Goal: Information Seeking & Learning: Learn about a topic

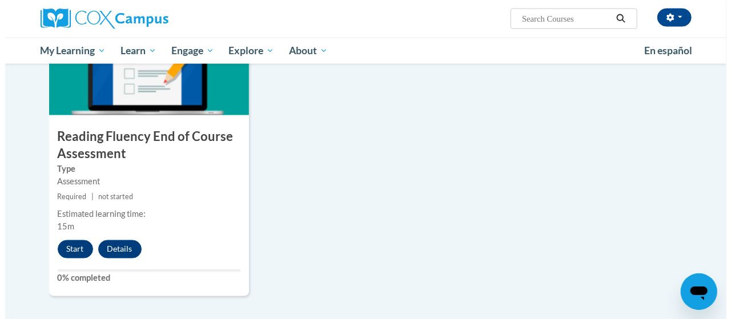
scroll to position [928, 0]
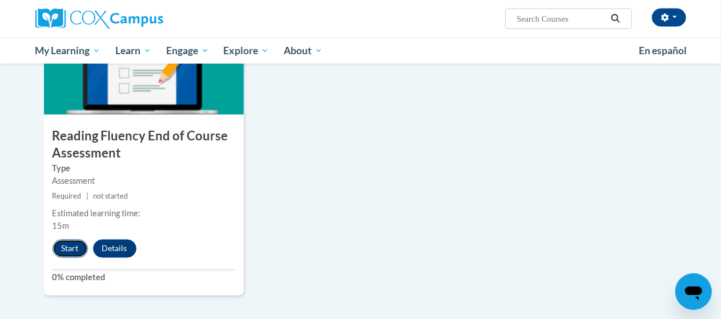
click at [66, 256] on button "Start" at bounding box center [70, 249] width 35 height 18
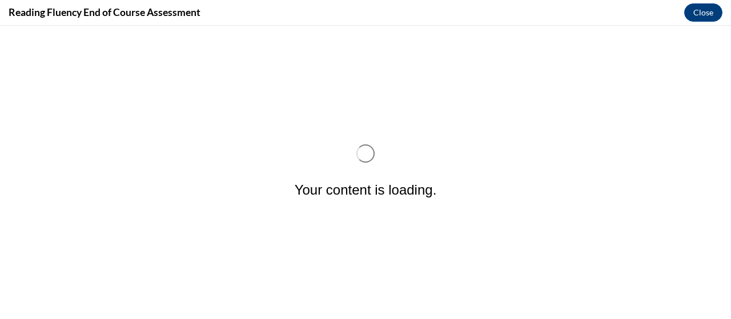
scroll to position [0, 0]
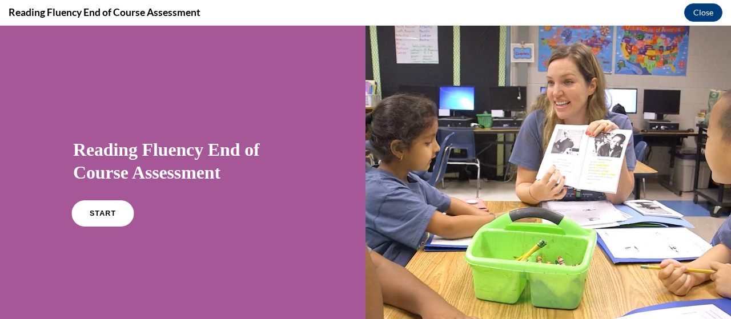
click at [93, 221] on link "START" at bounding box center [102, 214] width 62 height 26
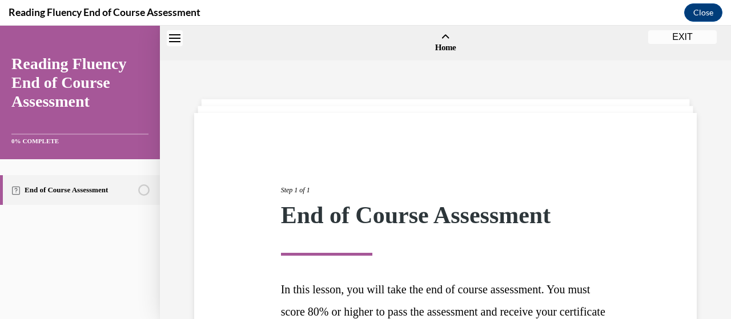
scroll to position [35, 0]
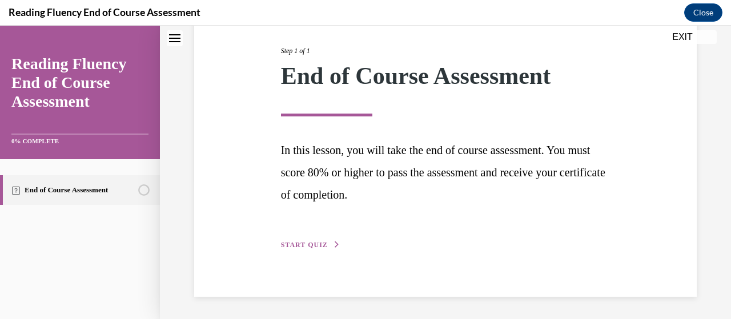
click at [299, 247] on span "START QUIZ" at bounding box center [304, 245] width 47 height 8
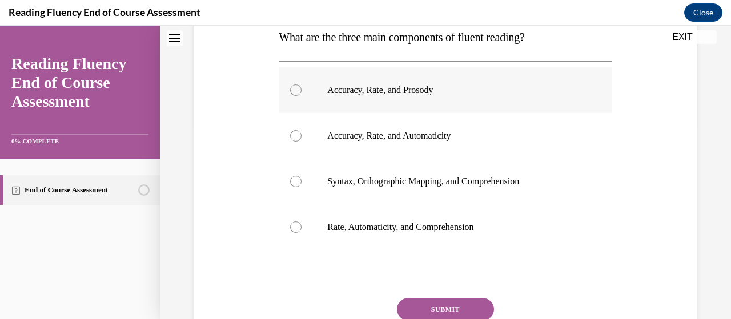
scroll to position [189, 0]
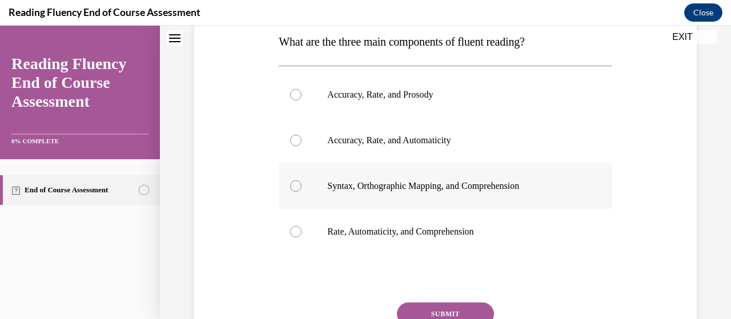
click at [426, 186] on p "Syntax, Orthographic Mapping, and Comprehension" at bounding box center [455, 186] width 256 height 11
click at [302, 186] on input "Syntax, Orthographic Mapping, and Comprehension" at bounding box center [295, 186] width 11 height 11
radio input "true"
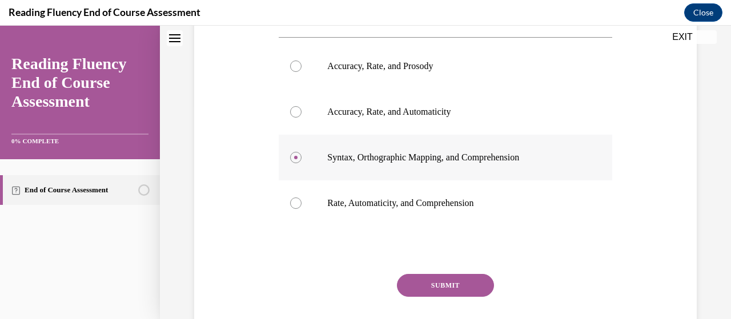
scroll to position [220, 0]
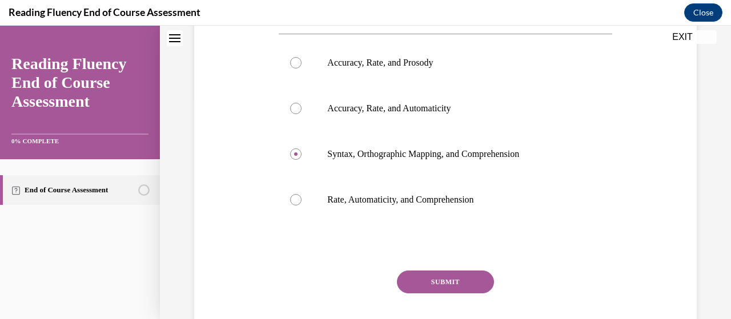
click at [426, 284] on button "SUBMIT" at bounding box center [445, 282] width 97 height 23
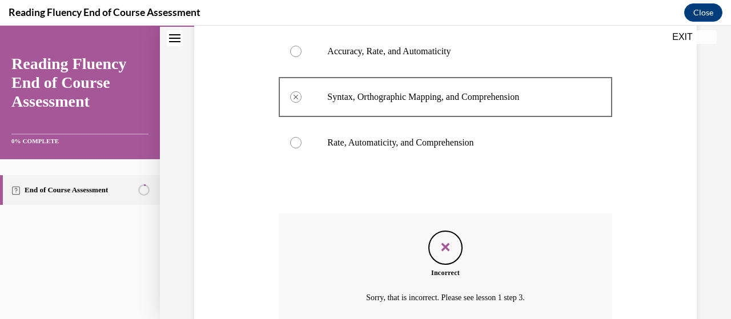
scroll to position [256, 0]
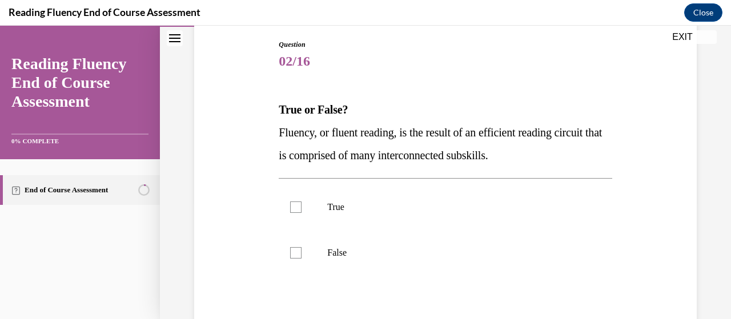
scroll to position [122, 0]
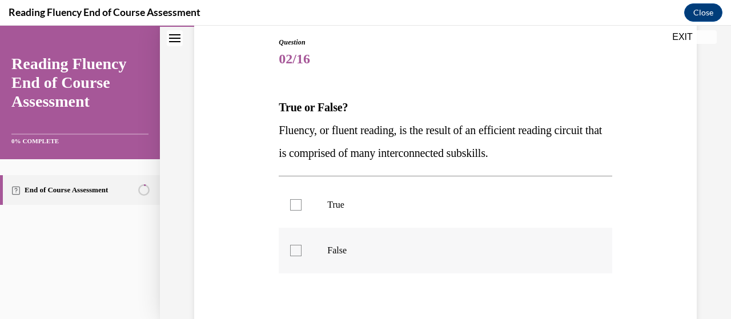
click at [384, 244] on label "False" at bounding box center [445, 251] width 333 height 46
click at [302, 245] on input "False" at bounding box center [295, 250] width 11 height 11
checkbox input "true"
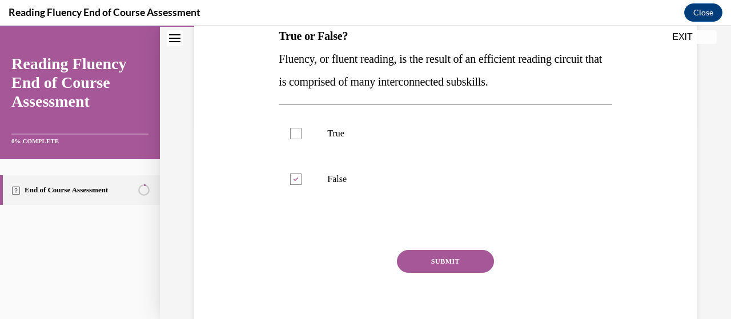
click at [430, 254] on button "SUBMIT" at bounding box center [445, 261] width 97 height 23
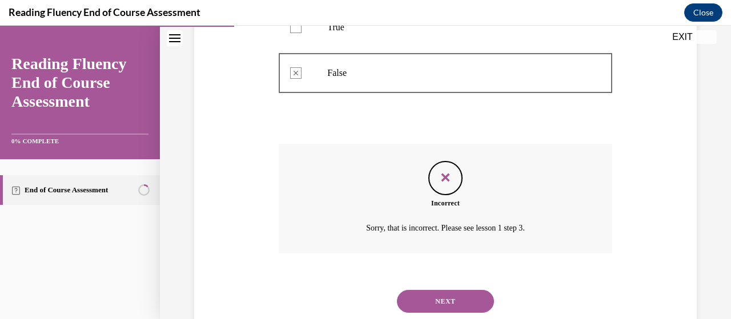
scroll to position [332, 0]
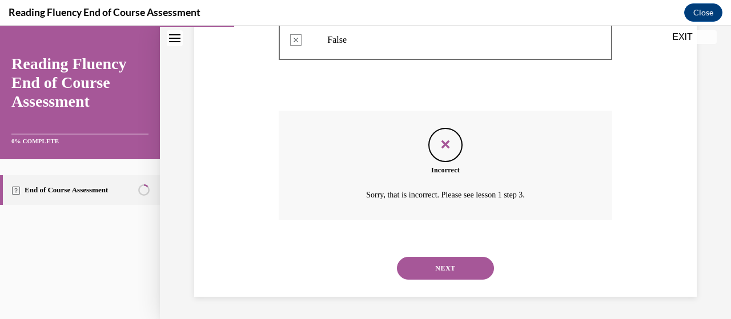
click at [430, 260] on button "NEXT" at bounding box center [445, 268] width 97 height 23
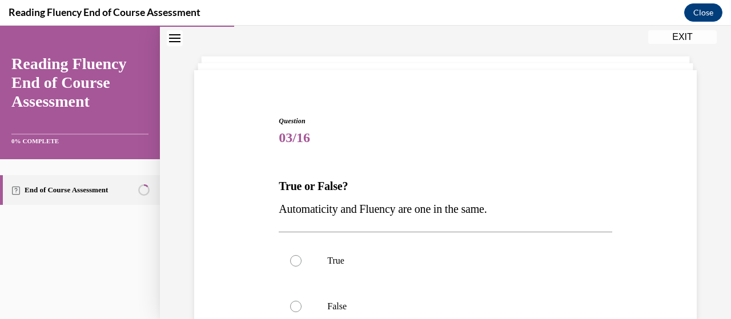
scroll to position [43, 0]
click at [378, 298] on label "False" at bounding box center [445, 306] width 333 height 46
click at [302, 300] on input "False" at bounding box center [295, 305] width 11 height 11
radio input "true"
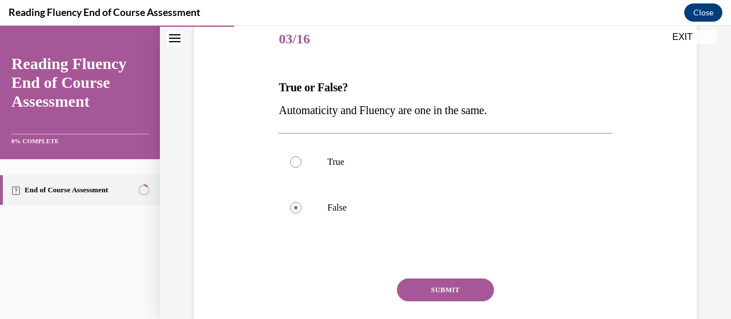
click at [436, 291] on button "SUBMIT" at bounding box center [445, 290] width 97 height 23
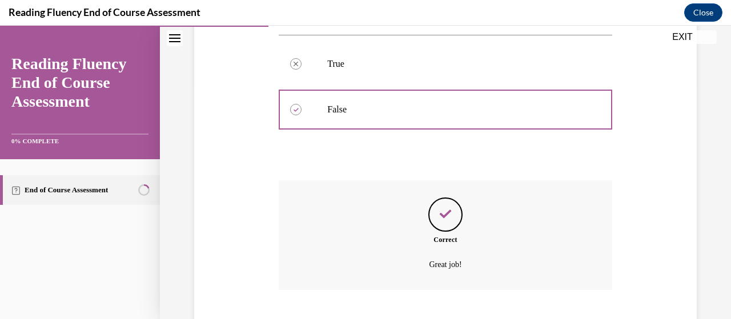
scroll to position [310, 0]
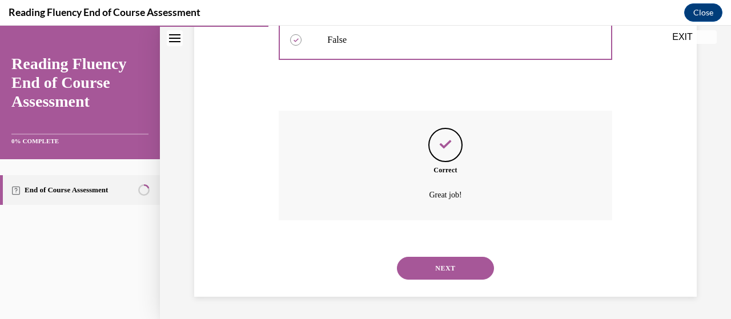
click at [438, 271] on button "NEXT" at bounding box center [445, 268] width 97 height 23
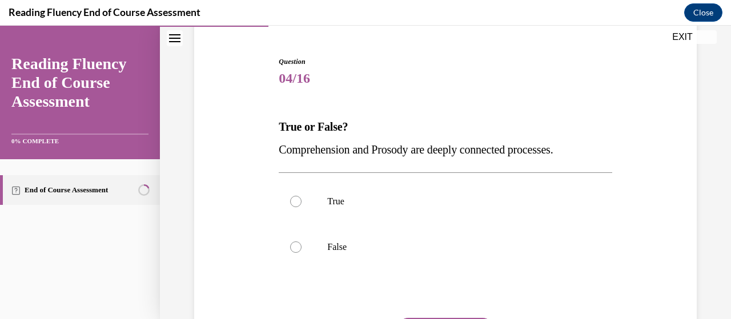
scroll to position [102, 0]
click at [399, 207] on p "True" at bounding box center [455, 202] width 256 height 11
click at [302, 207] on input "True" at bounding box center [295, 202] width 11 height 11
radio input "true"
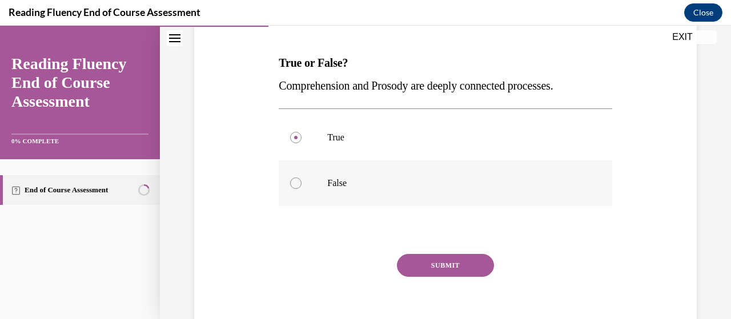
scroll to position [167, 0]
drag, startPoint x: 439, startPoint y: 253, endPoint x: 438, endPoint y: 268, distance: 15.4
click at [438, 268] on div "Question 04/16 True or False? Comprehension and Prosody are deeply connected pr…" at bounding box center [445, 169] width 333 height 355
click at [438, 268] on button "SUBMIT" at bounding box center [445, 265] width 97 height 23
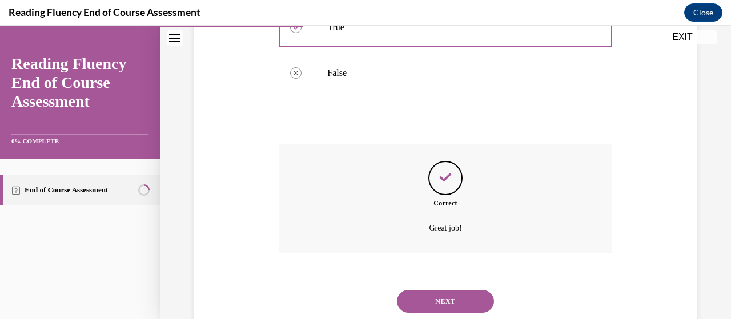
scroll to position [310, 0]
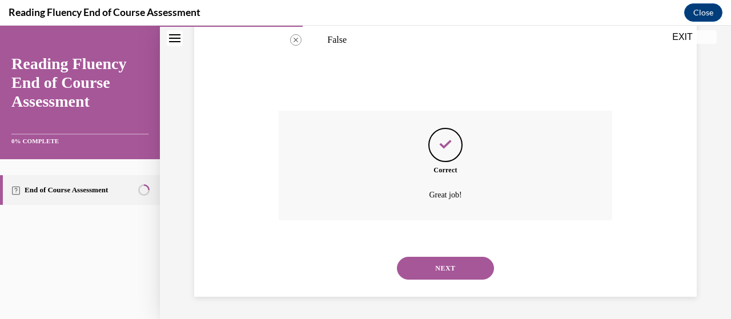
click at [436, 269] on button "NEXT" at bounding box center [445, 268] width 97 height 23
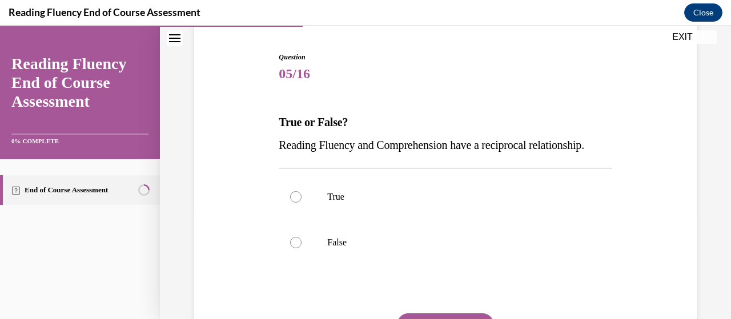
scroll to position [109, 0]
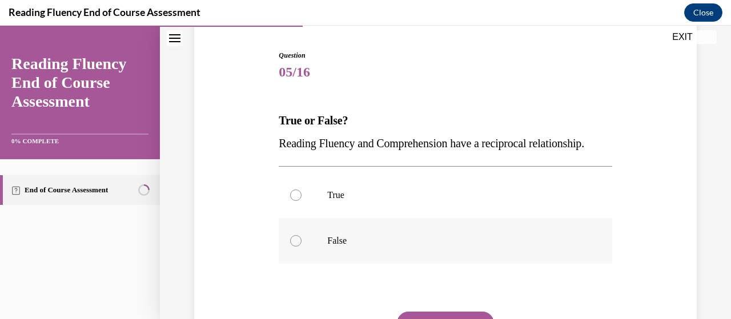
click at [400, 254] on label "False" at bounding box center [445, 241] width 333 height 46
click at [302, 247] on input "False" at bounding box center [295, 240] width 11 height 11
radio input "true"
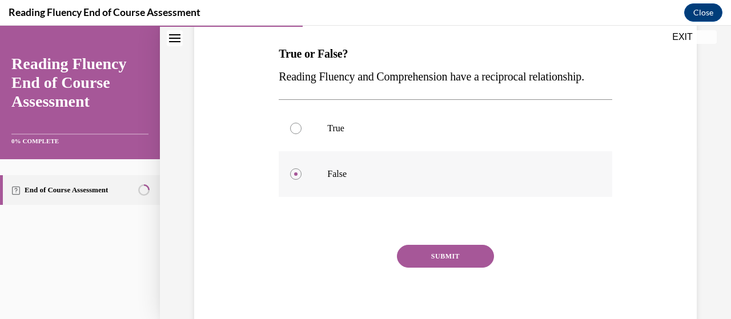
scroll to position [176, 0]
click at [388, 134] on p "True" at bounding box center [455, 127] width 256 height 11
click at [302, 134] on input "True" at bounding box center [295, 127] width 11 height 11
radio input "true"
click at [423, 267] on button "SUBMIT" at bounding box center [445, 255] width 97 height 23
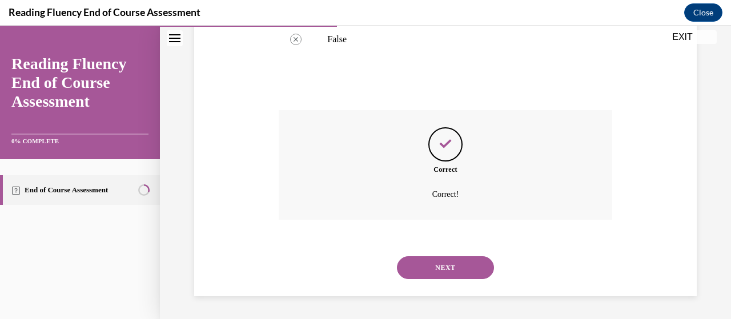
scroll to position [332, 0]
click at [431, 271] on button "NEXT" at bounding box center [445, 267] width 97 height 23
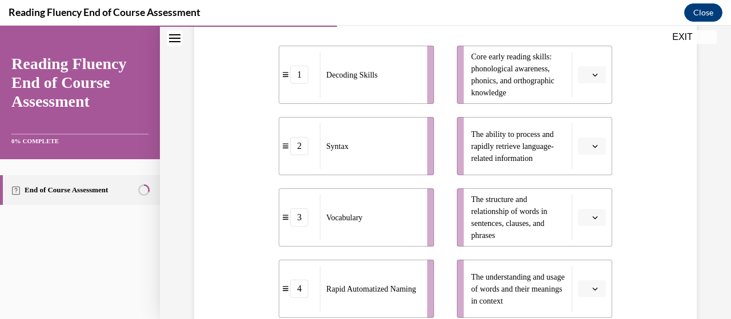
scroll to position [257, 0]
click at [585, 79] on span "Please select an option" at bounding box center [587, 75] width 4 height 11
click at [574, 141] on div "2" at bounding box center [582, 146] width 28 height 23
click at [578, 149] on button "button" at bounding box center [592, 146] width 28 height 17
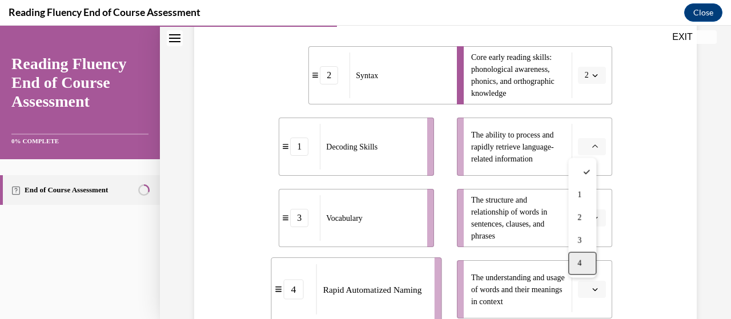
click at [580, 266] on span "4" at bounding box center [580, 263] width 4 height 9
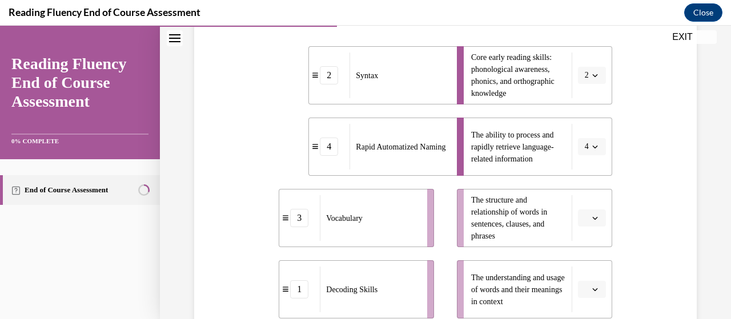
click at [585, 217] on span "Please select an option" at bounding box center [587, 218] width 4 height 11
click at [584, 154] on div "2" at bounding box center [582, 147] width 28 height 23
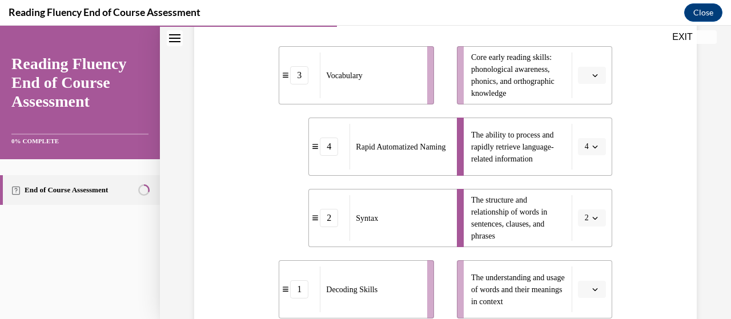
click at [582, 78] on button "button" at bounding box center [592, 75] width 28 height 17
click at [582, 114] on div "1" at bounding box center [582, 123] width 28 height 23
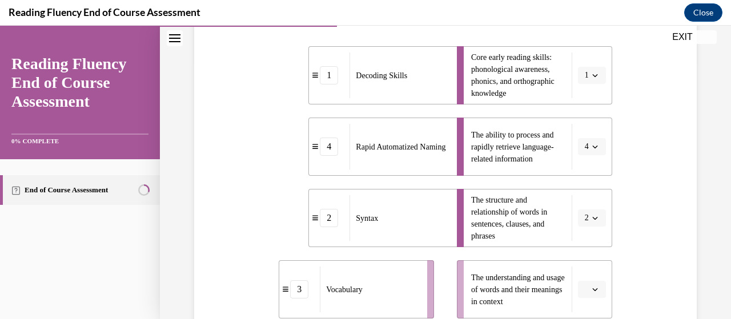
click at [585, 292] on span "Please select an option" at bounding box center [587, 289] width 4 height 11
click at [584, 235] on div "3" at bounding box center [582, 241] width 28 height 23
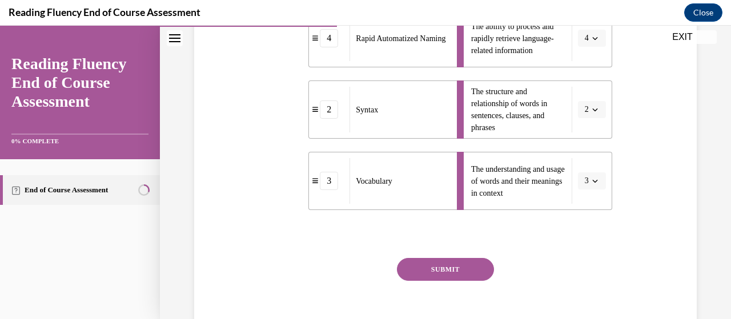
scroll to position [368, 0]
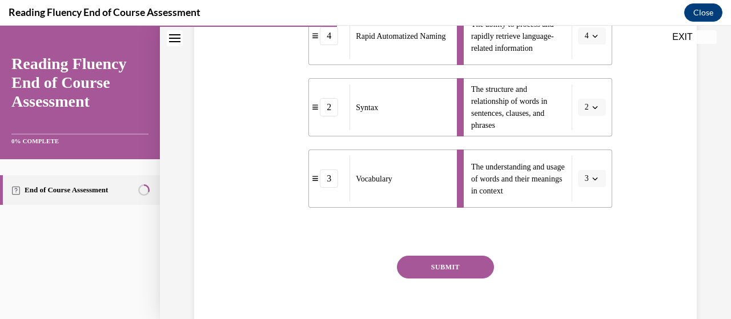
click at [460, 263] on button "SUBMIT" at bounding box center [445, 267] width 97 height 23
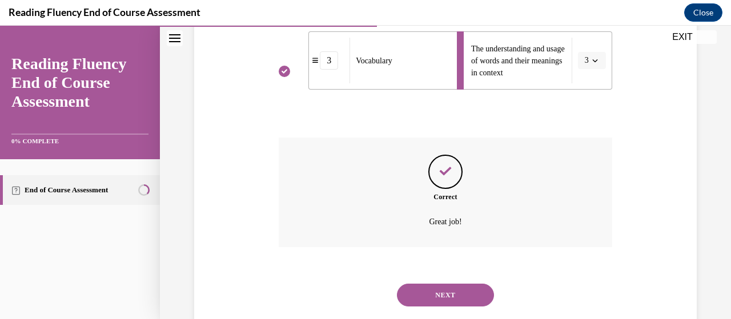
scroll to position [499, 0]
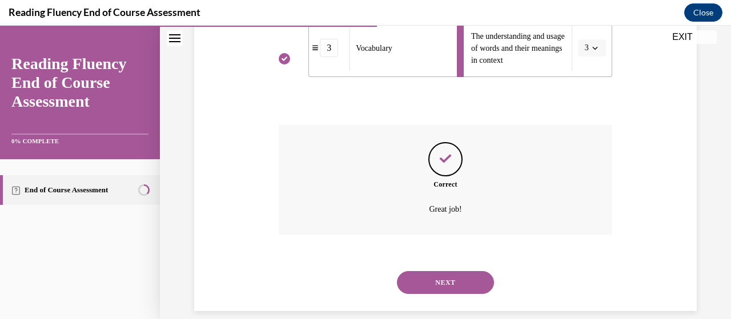
click at [425, 288] on button "NEXT" at bounding box center [445, 282] width 97 height 23
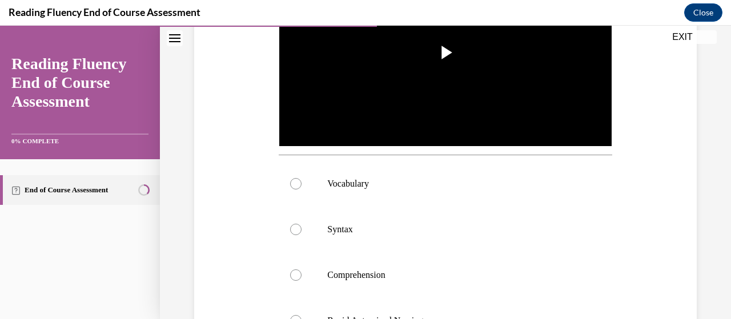
scroll to position [322, 0]
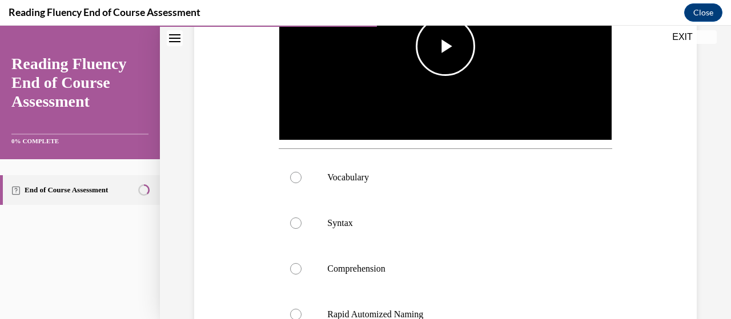
click at [446, 46] on span "Video player" at bounding box center [446, 46] width 0 height 0
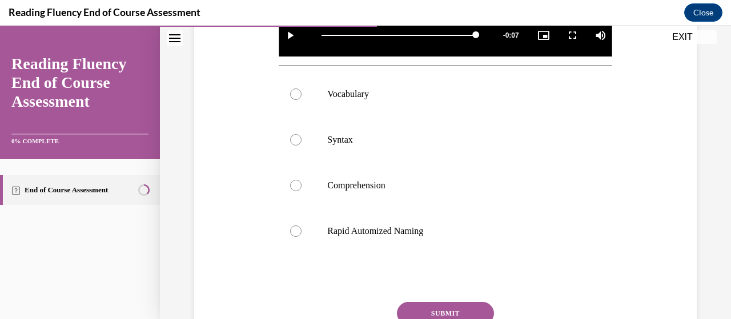
scroll to position [407, 0]
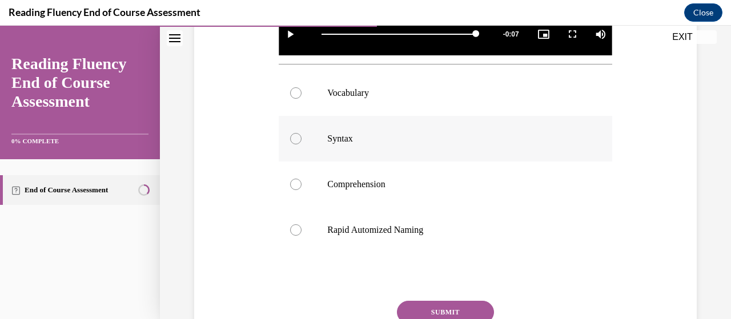
click at [399, 141] on label "Syntax" at bounding box center [445, 139] width 333 height 46
click at [302, 141] on input "Syntax" at bounding box center [295, 138] width 11 height 11
radio input "true"
click at [440, 301] on button "SUBMIT" at bounding box center [445, 312] width 97 height 23
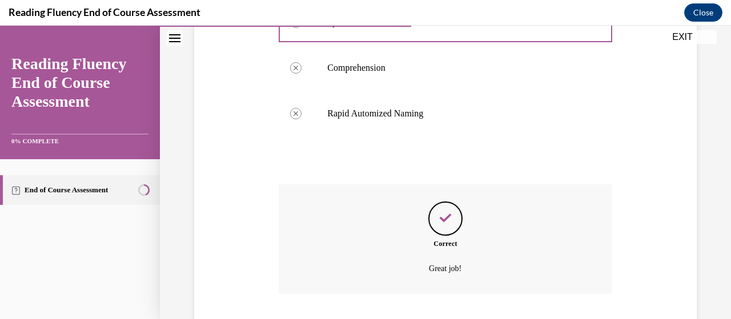
scroll to position [593, 0]
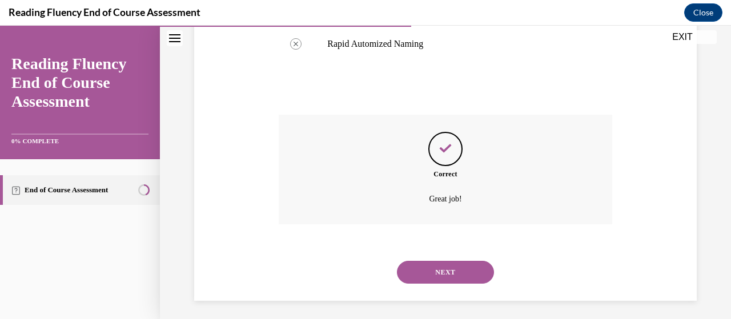
click at [448, 262] on button "NEXT" at bounding box center [445, 272] width 97 height 23
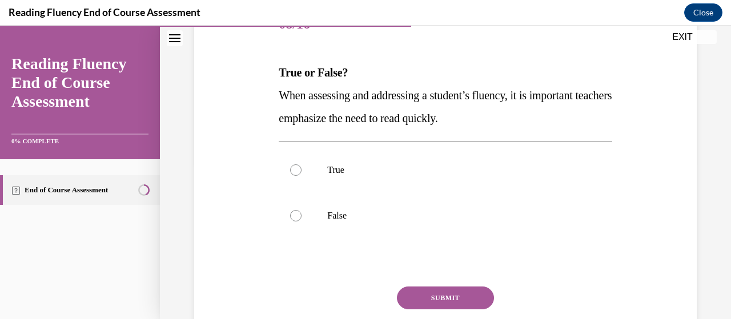
scroll to position [158, 0]
click at [415, 210] on p "False" at bounding box center [455, 214] width 256 height 11
click at [302, 210] on input "False" at bounding box center [295, 214] width 11 height 11
radio input "true"
click at [419, 294] on button "SUBMIT" at bounding box center [445, 297] width 97 height 23
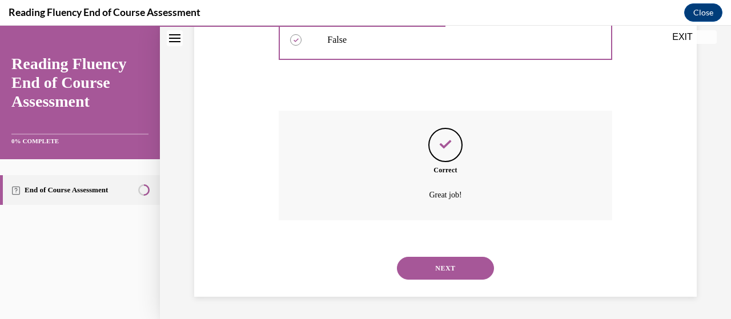
scroll to position [332, 0]
click at [430, 282] on div "NEXT" at bounding box center [445, 269] width 333 height 46
click at [432, 274] on button "NEXT" at bounding box center [445, 269] width 97 height 23
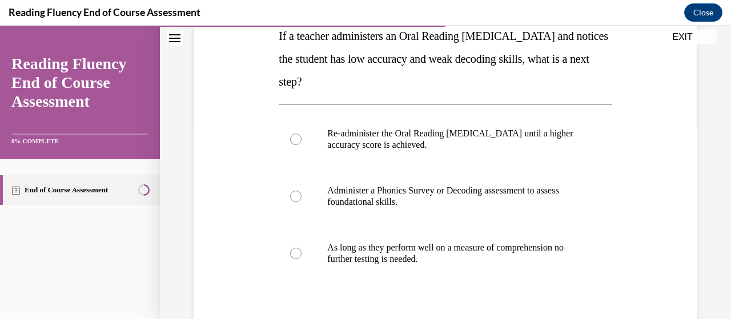
scroll to position [193, 0]
click at [460, 137] on p "Re-administer the Oral Reading Fluency assessment until a higher accuracy score…" at bounding box center [455, 140] width 256 height 23
click at [302, 137] on input "Re-administer the Oral Reading Fluency assessment until a higher accuracy score…" at bounding box center [295, 139] width 11 height 11
radio input "true"
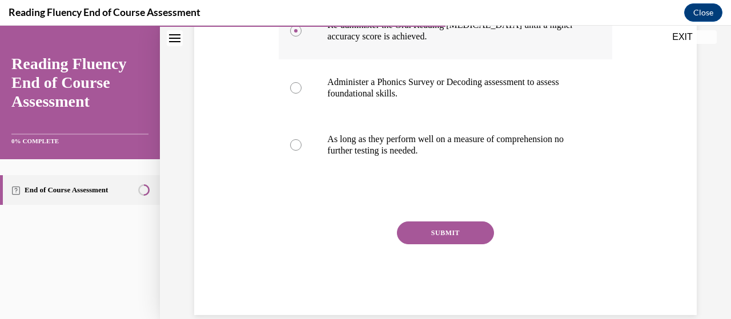
scroll to position [302, 0]
click at [434, 238] on button "SUBMIT" at bounding box center [445, 233] width 97 height 23
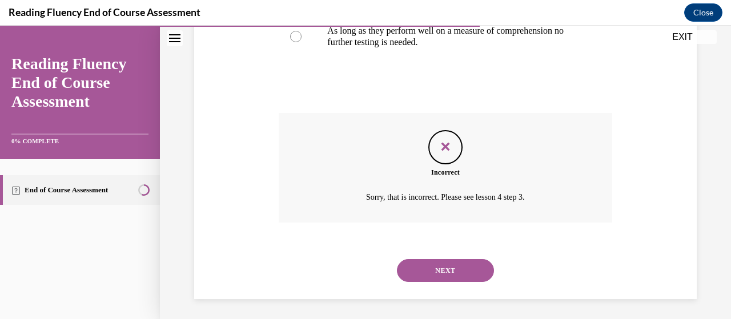
scroll to position [412, 0]
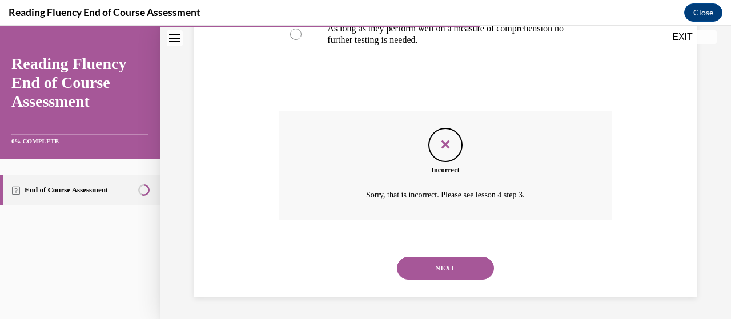
click at [422, 276] on button "NEXT" at bounding box center [445, 268] width 97 height 23
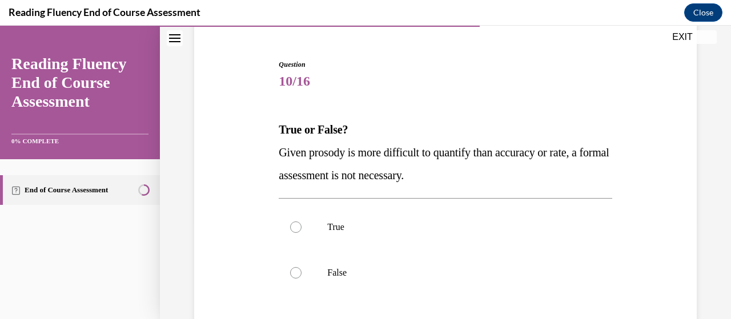
scroll to position [106, 0]
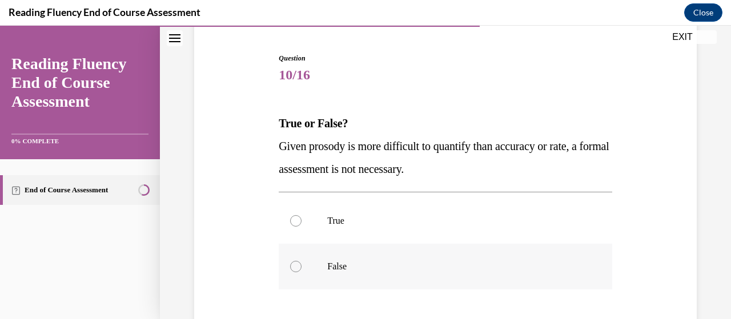
click at [400, 263] on p "False" at bounding box center [455, 266] width 256 height 11
click at [302, 263] on input "False" at bounding box center [295, 266] width 11 height 11
radio input "true"
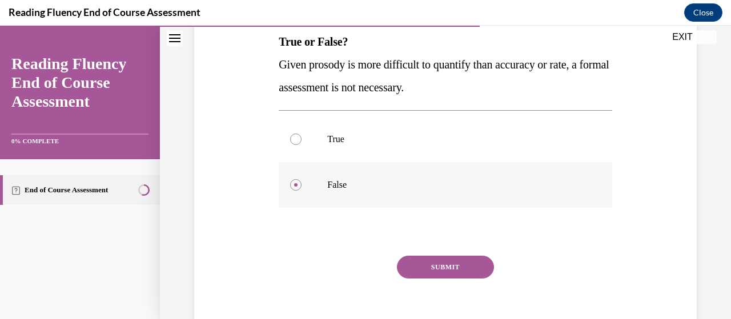
click at [400, 263] on button "SUBMIT" at bounding box center [445, 267] width 97 height 23
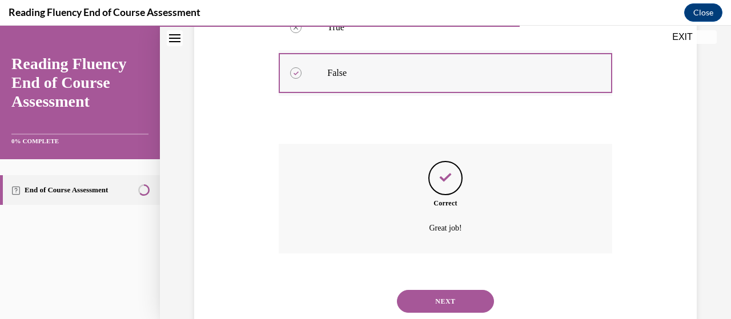
scroll to position [332, 0]
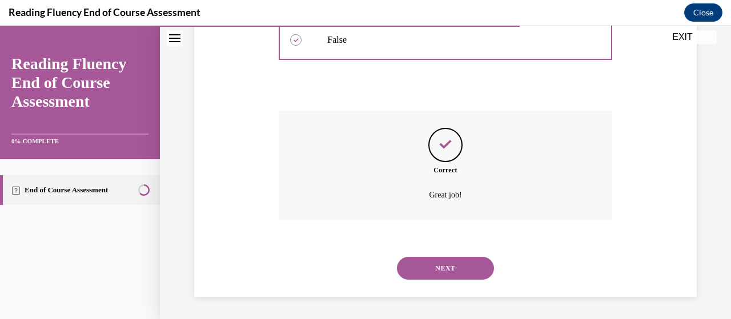
click at [412, 272] on button "NEXT" at bounding box center [445, 268] width 97 height 23
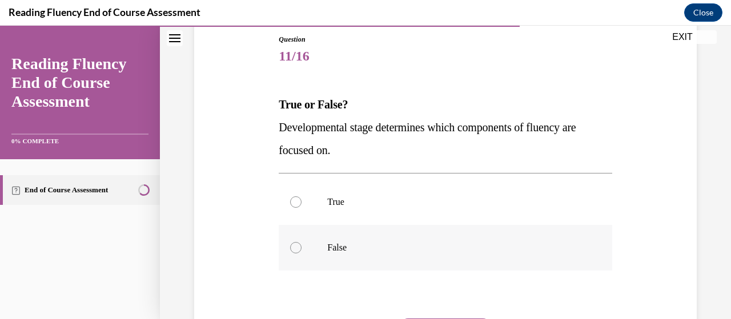
scroll to position [126, 0]
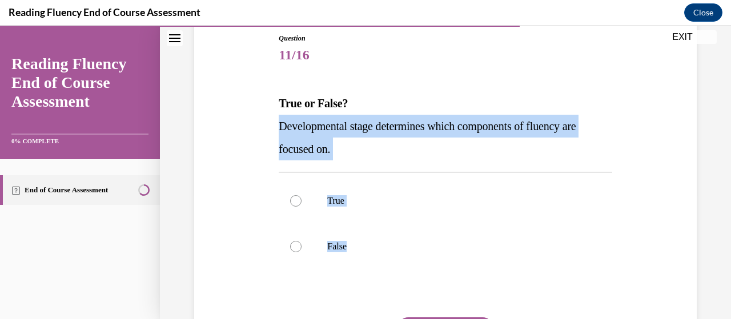
drag, startPoint x: 411, startPoint y: 279, endPoint x: 274, endPoint y: 132, distance: 201.3
click at [270, 130] on div "Question 11/16 True or False? Developmental stage determines which components o…" at bounding box center [445, 205] width 508 height 412
copy div "Developmental stage determines which components of fluency are focused on. True…"
click at [320, 209] on label "True" at bounding box center [445, 201] width 333 height 46
click at [302, 207] on input "True" at bounding box center [295, 200] width 11 height 11
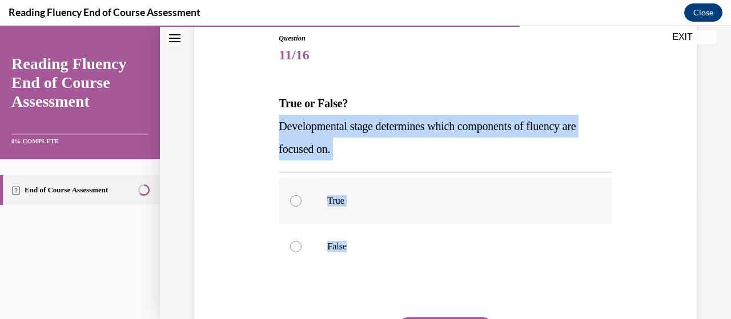
radio input "true"
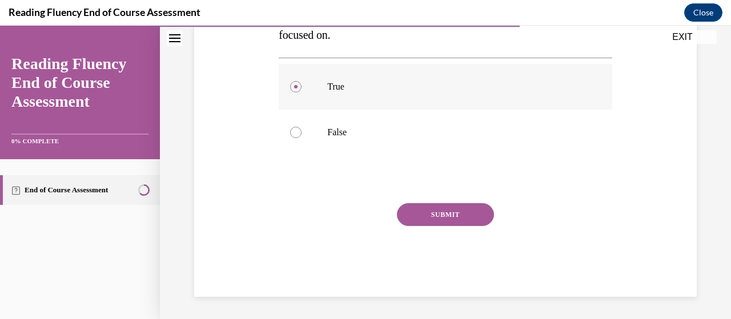
scroll to position [240, 0]
click at [468, 215] on button "SUBMIT" at bounding box center [445, 214] width 97 height 23
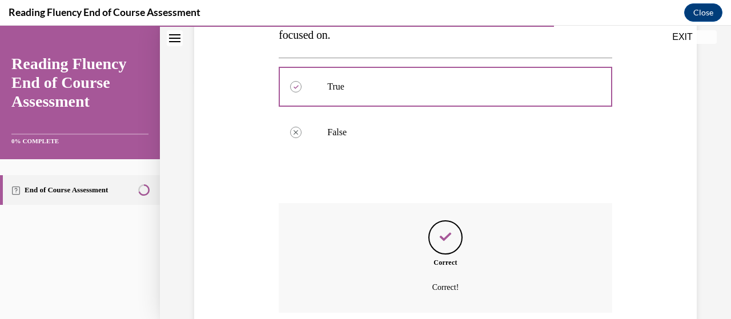
scroll to position [332, 0]
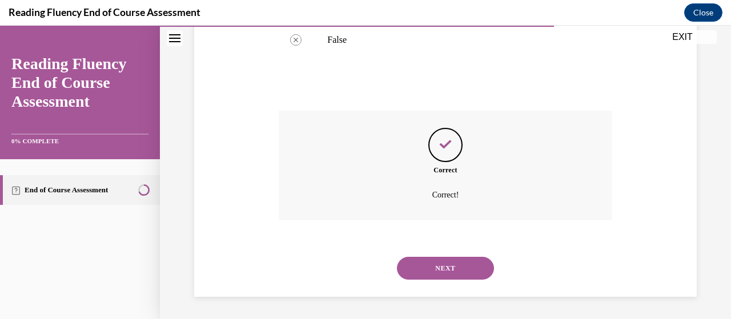
click at [449, 262] on button "NEXT" at bounding box center [445, 268] width 97 height 23
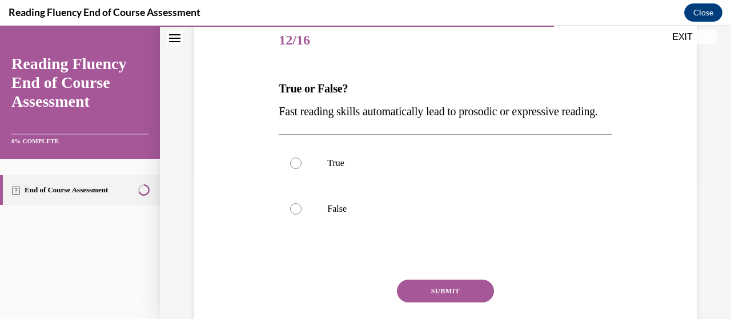
scroll to position [140, 0]
click at [484, 226] on label "False" at bounding box center [445, 210] width 333 height 46
click at [302, 215] on input "False" at bounding box center [295, 209] width 11 height 11
radio input "true"
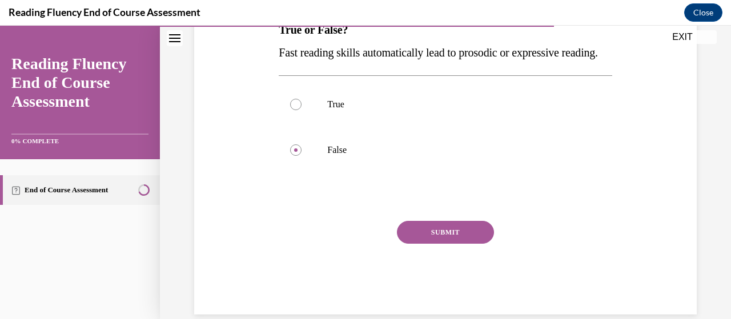
click at [470, 244] on button "SUBMIT" at bounding box center [445, 232] width 97 height 23
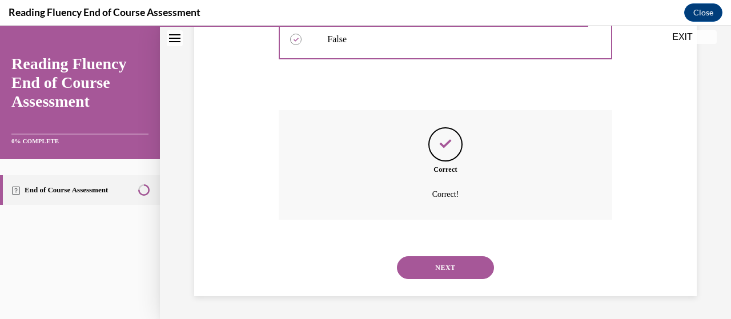
scroll to position [332, 0]
click at [454, 272] on button "NEXT" at bounding box center [445, 267] width 97 height 23
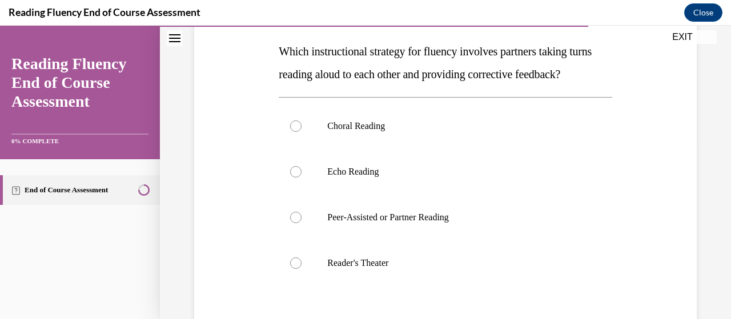
scroll to position [180, 0]
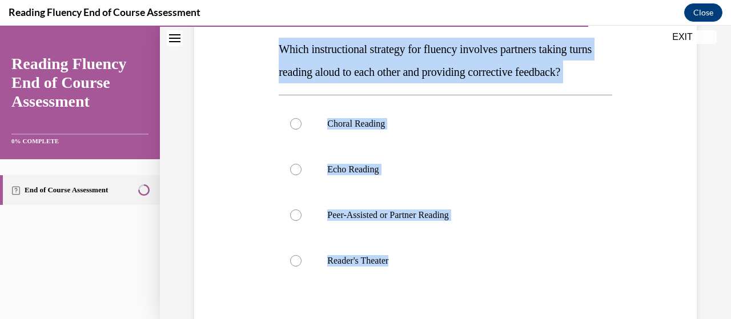
drag, startPoint x: 451, startPoint y: 299, endPoint x: 279, endPoint y: 52, distance: 300.8
click at [279, 51] on div "Question 13/16 Which instructional strategy for fluency involves partners takin…" at bounding box center [445, 202] width 333 height 447
copy div "Which instructional strategy for fluency involves partners taking turns reading…"
click at [396, 221] on p "Peer-Assisted or Partner Reading" at bounding box center [455, 215] width 256 height 11
click at [302, 221] on input "Peer-Assisted or Partner Reading" at bounding box center [295, 215] width 11 height 11
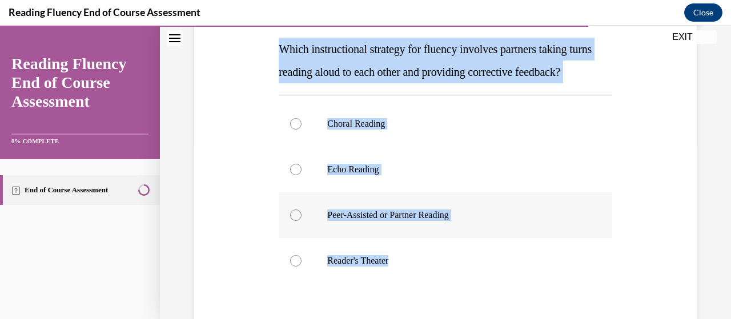
radio input "true"
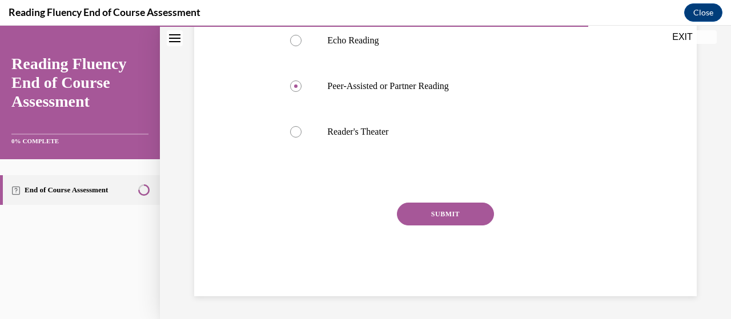
click at [421, 226] on button "SUBMIT" at bounding box center [445, 214] width 97 height 23
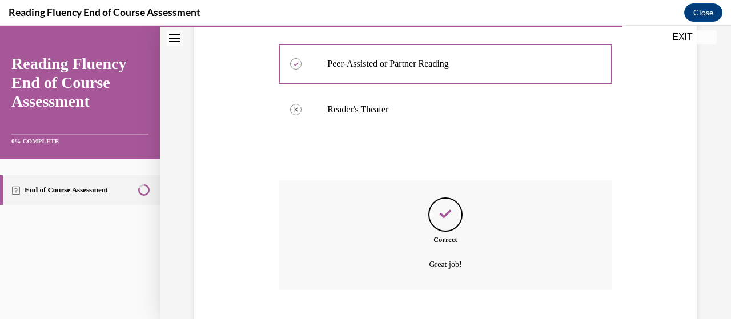
scroll to position [424, 0]
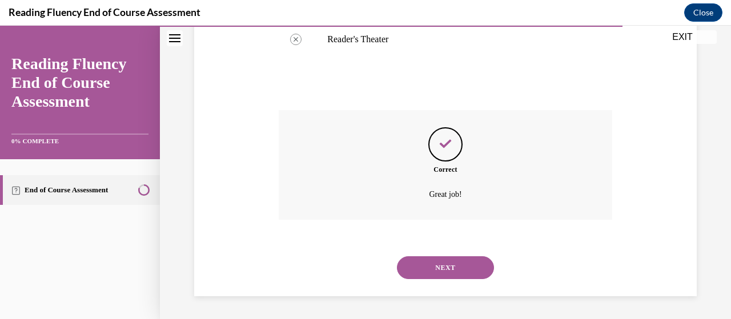
click at [442, 266] on button "NEXT" at bounding box center [445, 267] width 97 height 23
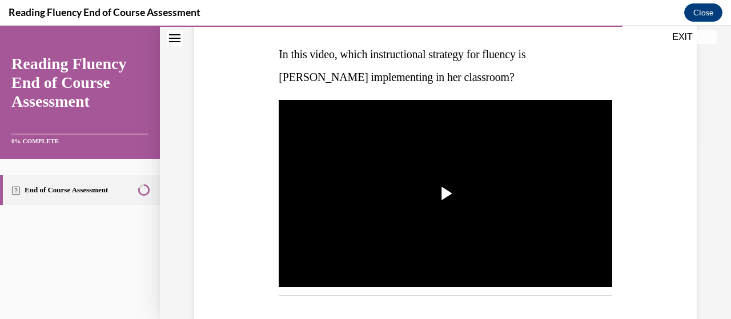
scroll to position [180, 0]
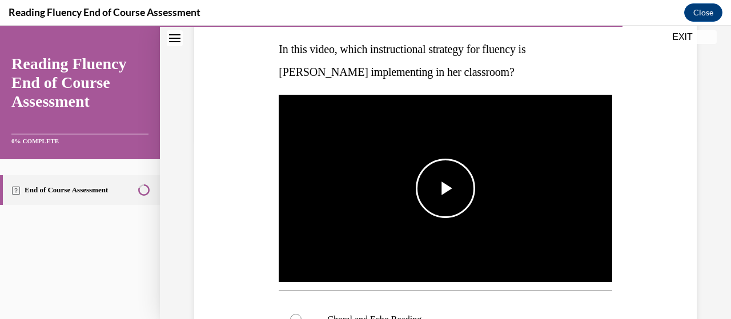
click at [446, 189] on span "Video player" at bounding box center [446, 189] width 0 height 0
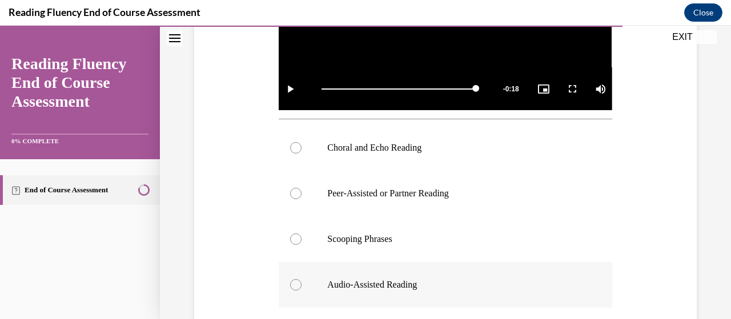
scroll to position [352, 0]
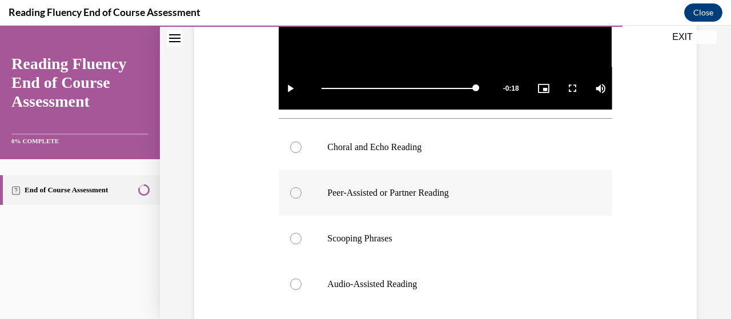
click at [499, 205] on label "Peer-Assisted or Partner Reading" at bounding box center [445, 193] width 333 height 46
click at [302, 199] on input "Peer-Assisted or Partner Reading" at bounding box center [295, 192] width 11 height 11
radio input "true"
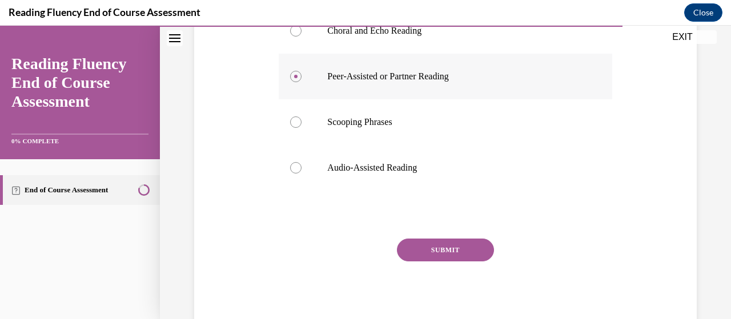
scroll to position [470, 0]
click at [460, 254] on button "SUBMIT" at bounding box center [445, 249] width 97 height 23
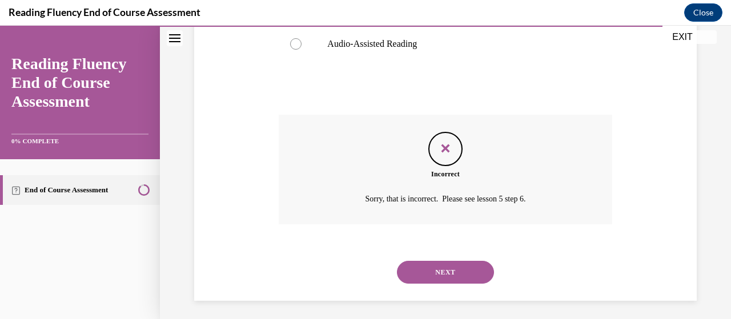
scroll to position [593, 0]
click at [451, 269] on button "NEXT" at bounding box center [445, 272] width 97 height 23
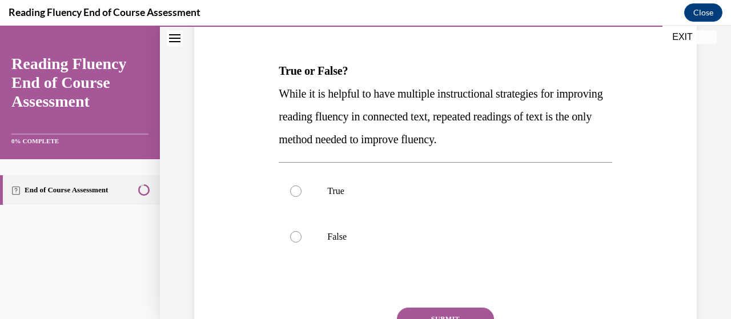
scroll to position [159, 0]
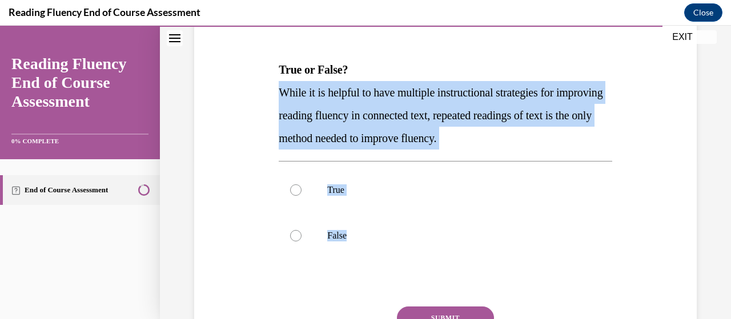
drag, startPoint x: 416, startPoint y: 248, endPoint x: 275, endPoint y: 99, distance: 205.7
click at [276, 99] on div "Question 15/16 True or False? While it is helpful to have multiple instructiona…" at bounding box center [445, 191] width 339 height 418
copy div "While it is helpful to have multiple instructional strategies for improving rea…"
click at [342, 238] on p "False" at bounding box center [455, 235] width 256 height 11
click at [302, 238] on input "False" at bounding box center [295, 235] width 11 height 11
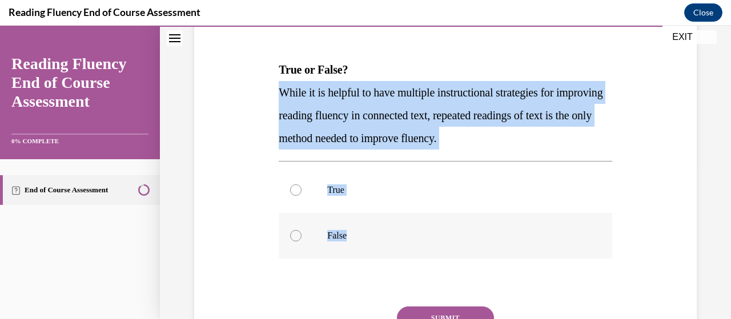
radio input "true"
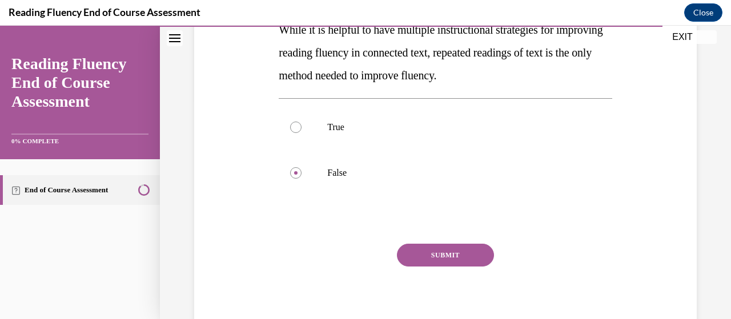
click at [434, 263] on button "SUBMIT" at bounding box center [445, 255] width 97 height 23
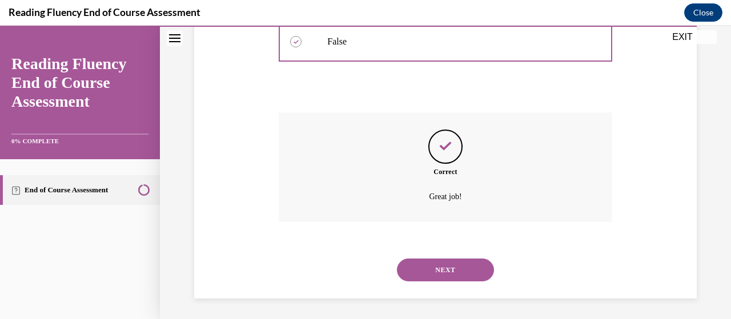
scroll to position [355, 0]
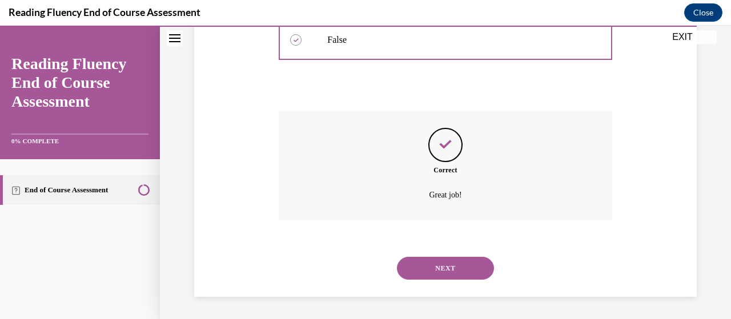
click at [439, 267] on button "NEXT" at bounding box center [445, 268] width 97 height 23
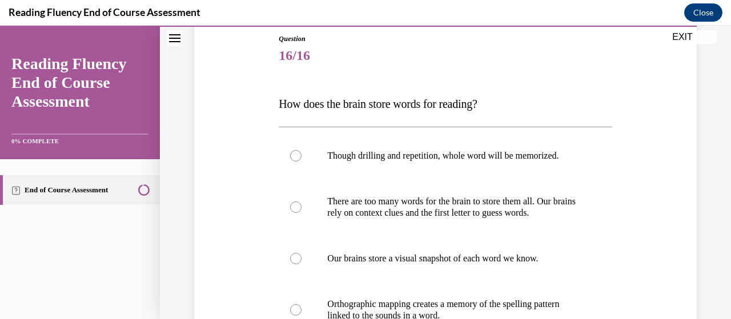
scroll to position [178, 0]
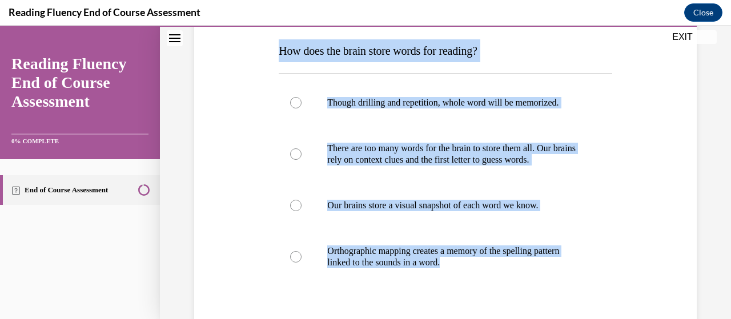
drag, startPoint x: 511, startPoint y: 304, endPoint x: 266, endPoint y: 49, distance: 354.3
click at [266, 49] on div "Question 16/16 How does the brain store words for reading? Though drilling and …" at bounding box center [445, 186] width 508 height 481
copy div "How does the brain store words for reading? Though drilling and repetition, who…"
click at [234, 129] on div "Question 16/16 How does the brain store words for reading? Though drilling and …" at bounding box center [445, 186] width 508 height 481
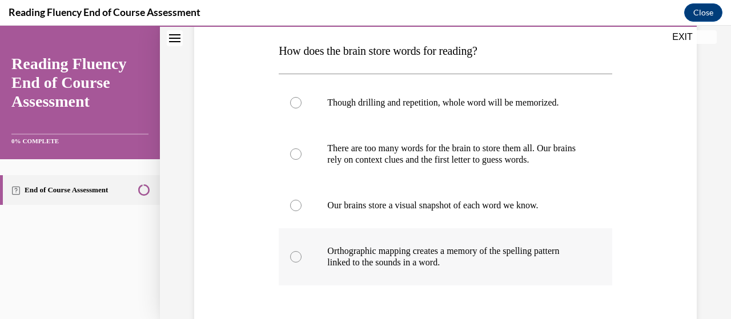
click at [398, 268] on p "Orthographic mapping creates a memory of the spelling pattern linked to the sou…" at bounding box center [455, 257] width 256 height 23
click at [302, 263] on input "Orthographic mapping creates a memory of the spelling pattern linked to the sou…" at bounding box center [295, 256] width 11 height 11
radio input "true"
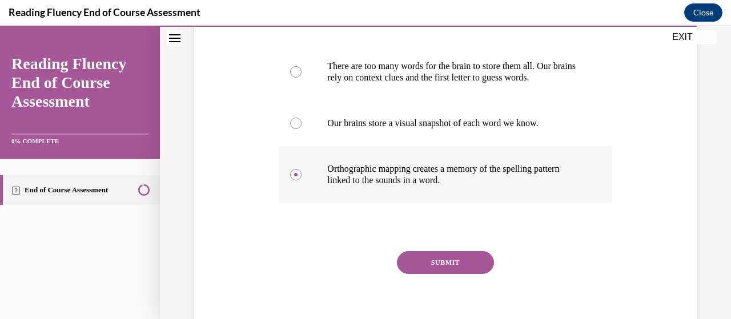
click at [398, 274] on button "SUBMIT" at bounding box center [445, 262] width 97 height 23
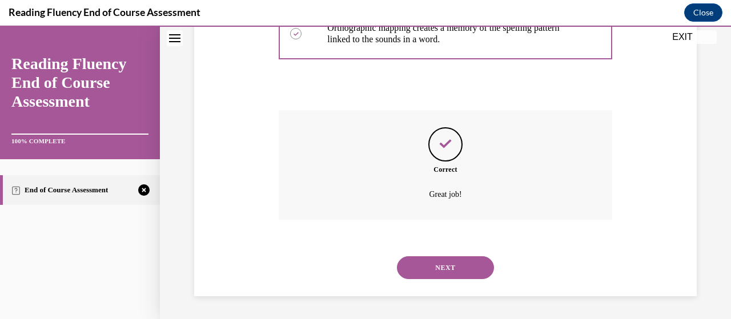
click at [418, 279] on button "NEXT" at bounding box center [445, 267] width 97 height 23
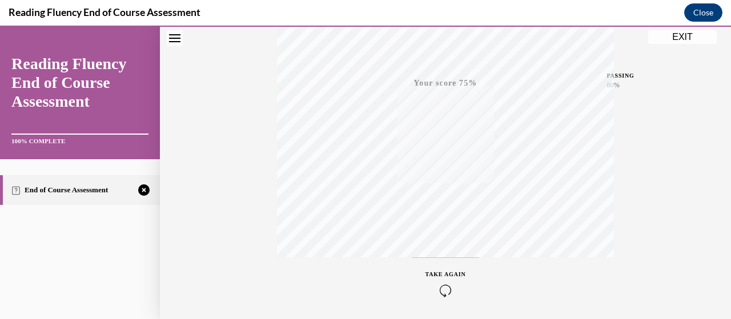
scroll to position [264, 0]
click at [441, 277] on icon "button" at bounding box center [446, 277] width 41 height 13
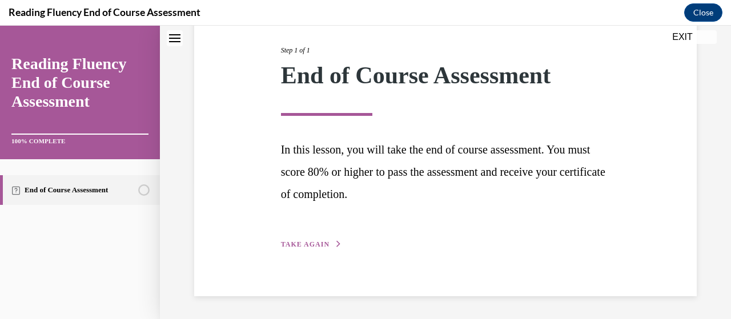
scroll to position [139, 0]
click at [319, 240] on button "TAKE AGAIN" at bounding box center [311, 245] width 61 height 10
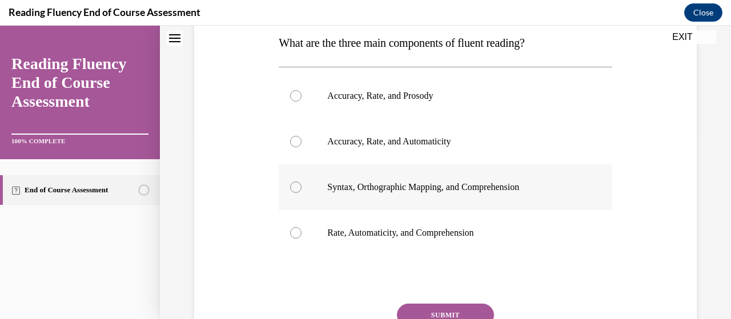
scroll to position [186, 0]
click at [392, 198] on label "Syntax, Orthographic Mapping, and Comprehension" at bounding box center [445, 189] width 333 height 46
click at [302, 194] on input "Syntax, Orthographic Mapping, and Comprehension" at bounding box center [295, 188] width 11 height 11
radio input "true"
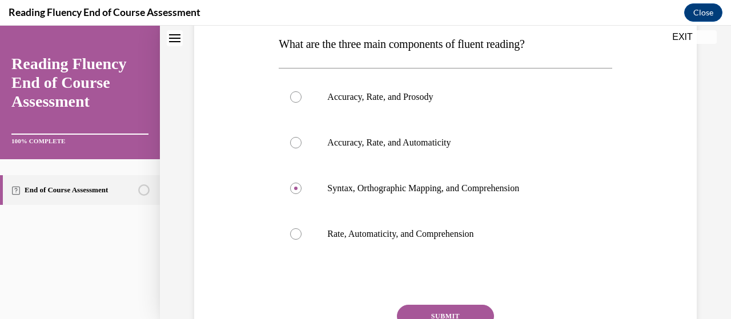
click at [419, 310] on button "SUBMIT" at bounding box center [445, 316] width 97 height 23
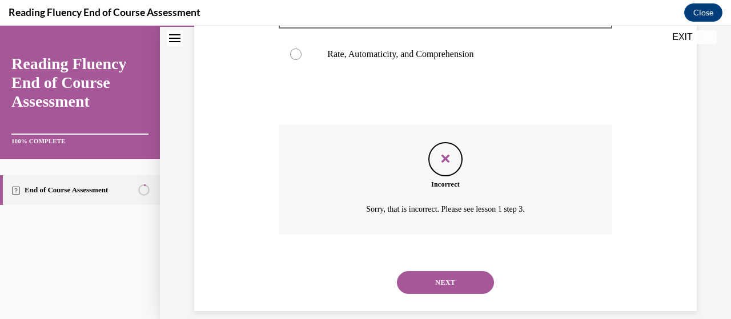
scroll to position [380, 0]
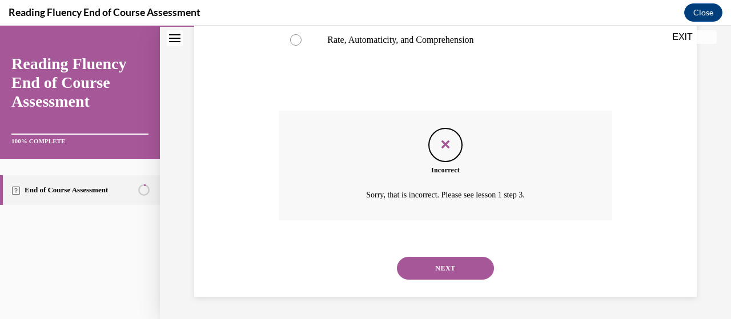
click at [431, 271] on button "NEXT" at bounding box center [445, 268] width 97 height 23
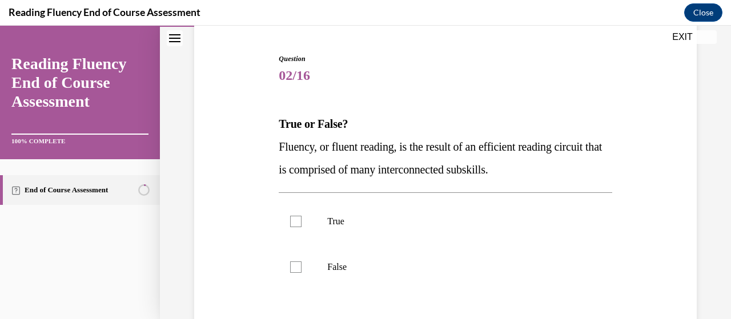
scroll to position [108, 0]
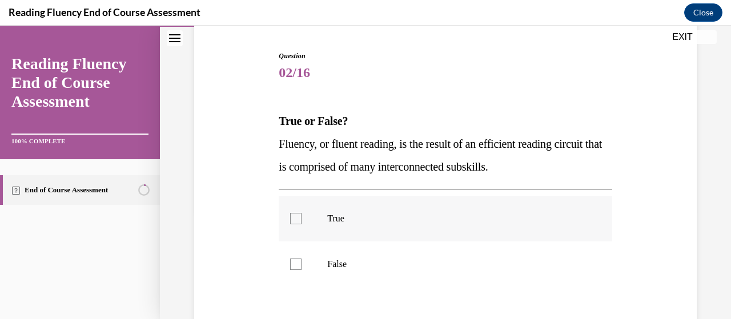
click at [407, 239] on label "True" at bounding box center [445, 219] width 333 height 46
click at [302, 224] on input "True" at bounding box center [295, 218] width 11 height 11
checkbox input "true"
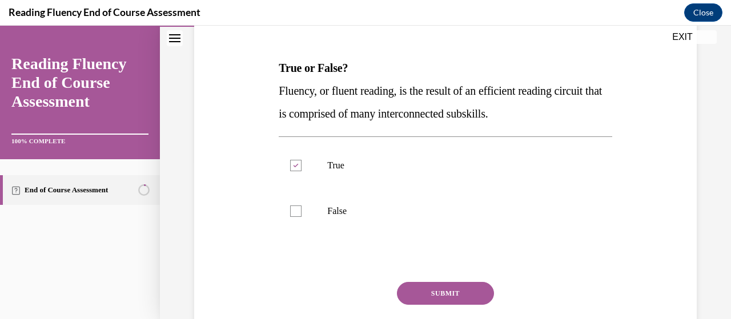
click at [411, 287] on button "SUBMIT" at bounding box center [445, 293] width 97 height 23
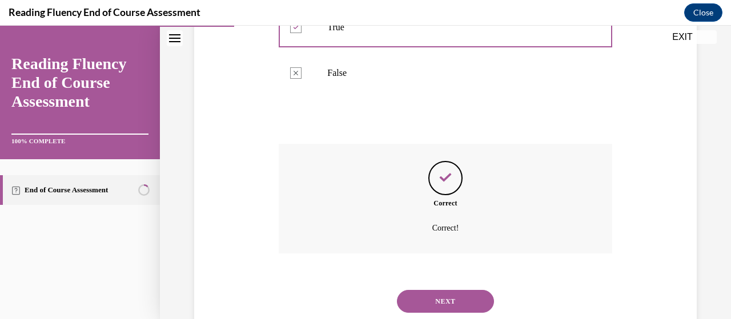
scroll to position [332, 0]
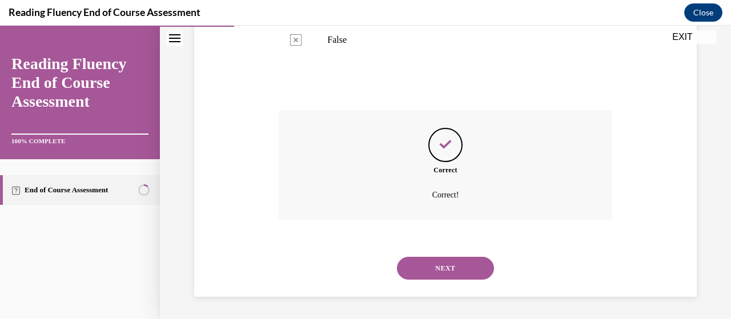
click at [427, 277] on button "NEXT" at bounding box center [445, 268] width 97 height 23
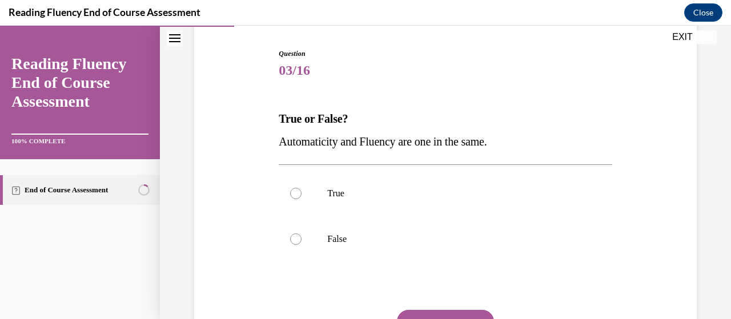
scroll to position [110, 0]
click at [386, 251] on label "False" at bounding box center [445, 240] width 333 height 46
click at [302, 246] on input "False" at bounding box center [295, 239] width 11 height 11
radio input "true"
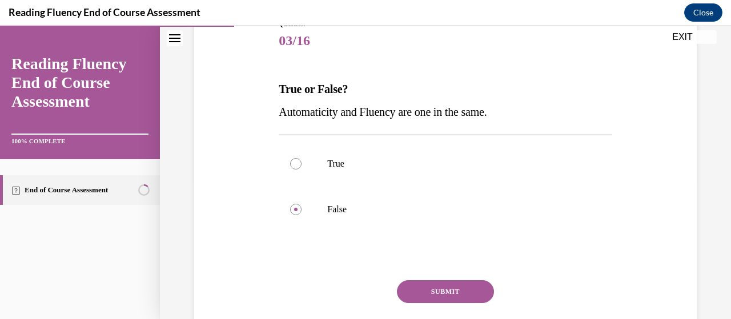
click at [426, 294] on button "SUBMIT" at bounding box center [445, 291] width 97 height 23
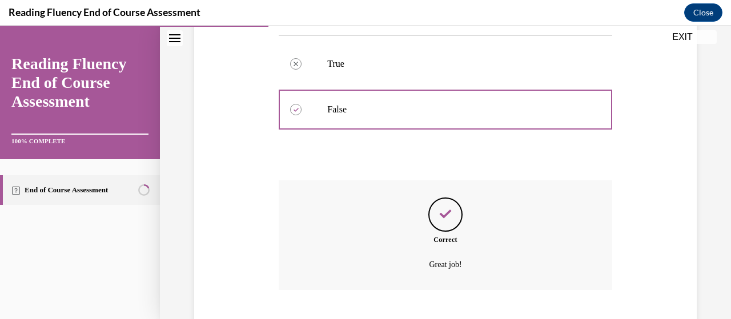
scroll to position [309, 0]
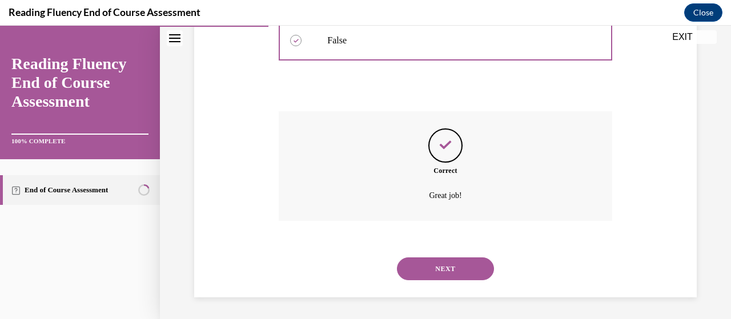
click at [436, 268] on button "NEXT" at bounding box center [445, 269] width 97 height 23
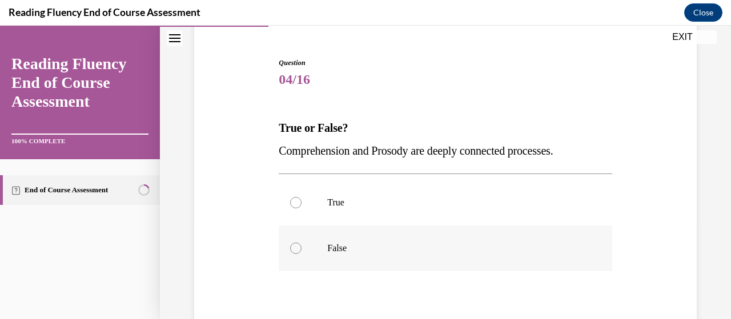
scroll to position [109, 0]
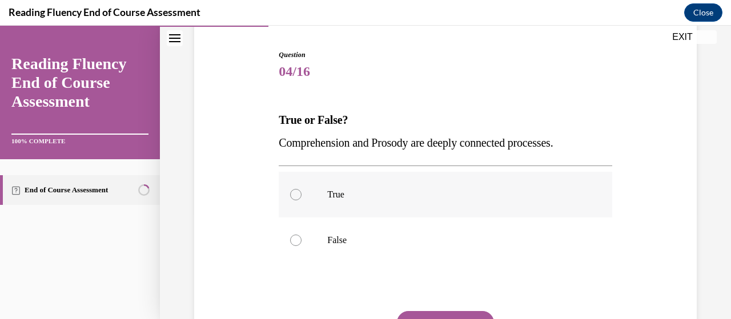
click at [435, 210] on label "True" at bounding box center [445, 195] width 333 height 46
click at [302, 201] on input "True" at bounding box center [295, 194] width 11 height 11
radio input "true"
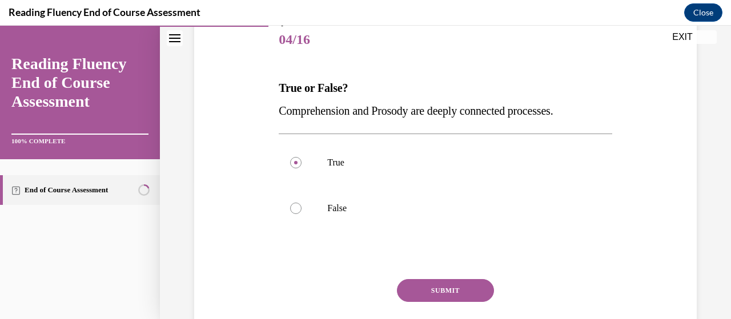
click at [450, 288] on button "SUBMIT" at bounding box center [445, 290] width 97 height 23
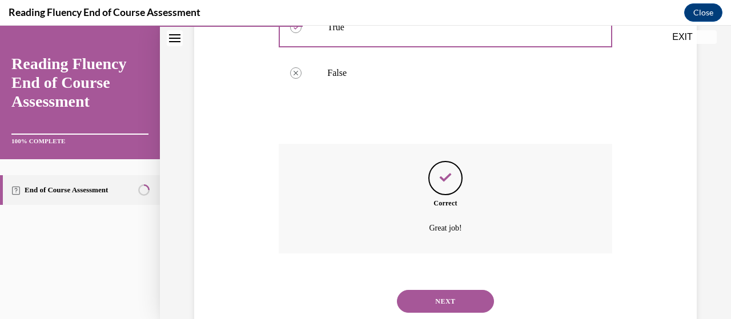
scroll to position [310, 0]
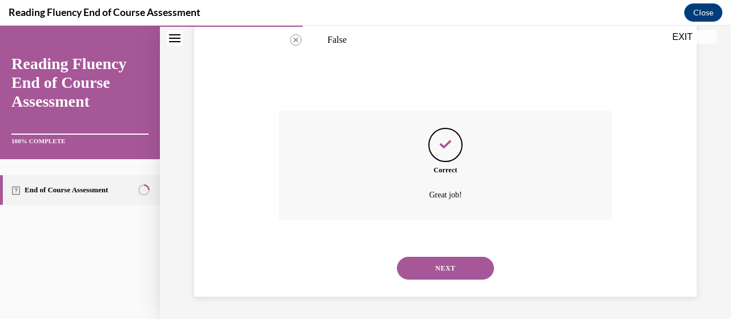
click at [454, 279] on button "NEXT" at bounding box center [445, 268] width 97 height 23
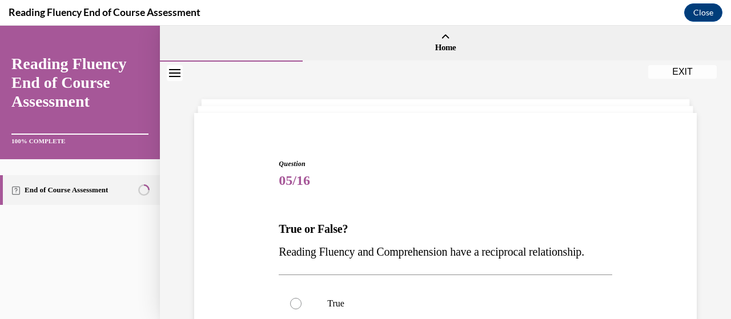
scroll to position [103, 0]
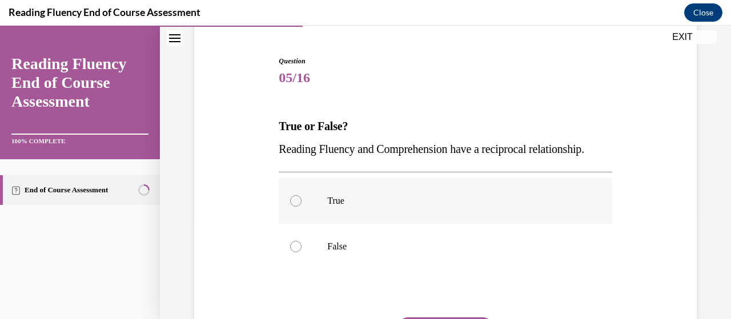
click at [420, 224] on label "True" at bounding box center [445, 201] width 333 height 46
click at [302, 207] on input "True" at bounding box center [295, 200] width 11 height 11
radio input "true"
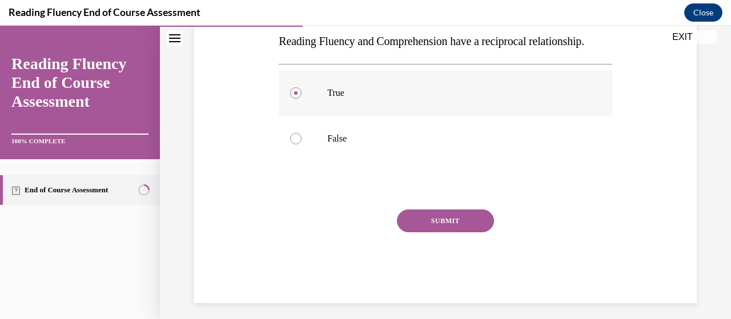
click at [420, 232] on button "SUBMIT" at bounding box center [445, 221] width 97 height 23
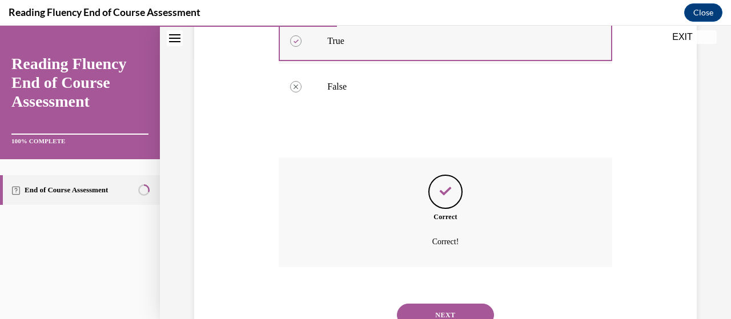
scroll to position [332, 0]
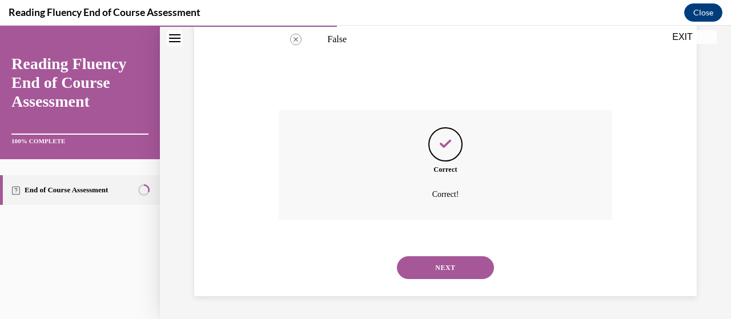
click at [420, 268] on button "NEXT" at bounding box center [445, 267] width 97 height 23
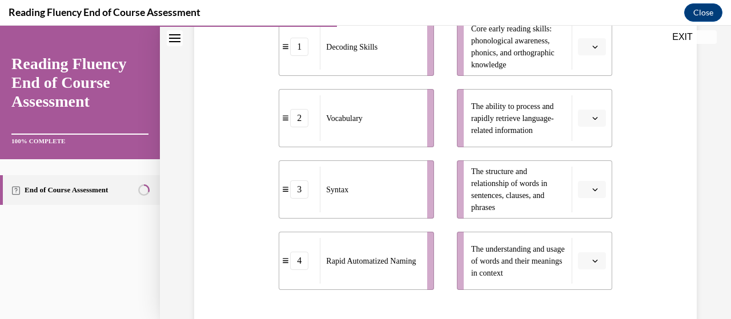
scroll to position [286, 0]
click at [592, 261] on icon "button" at bounding box center [595, 261] width 6 height 6
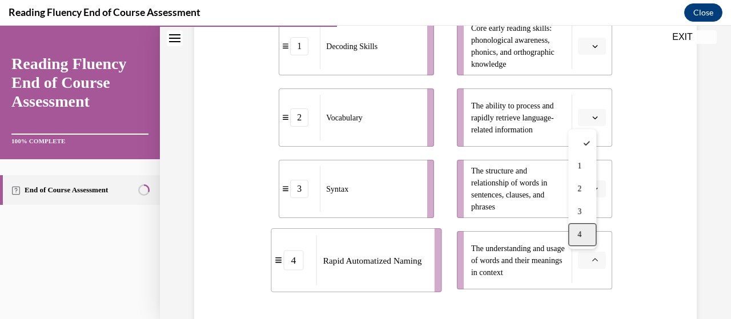
click at [587, 235] on div "4" at bounding box center [582, 234] width 28 height 23
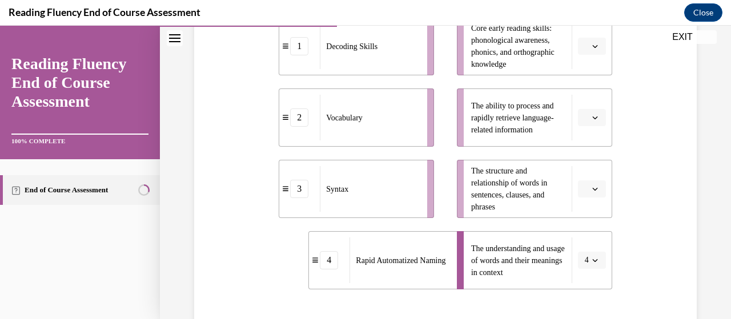
click at [592, 116] on icon "button" at bounding box center [595, 118] width 6 height 6
click at [585, 49] on span "Please select an option" at bounding box center [587, 46] width 4 height 11
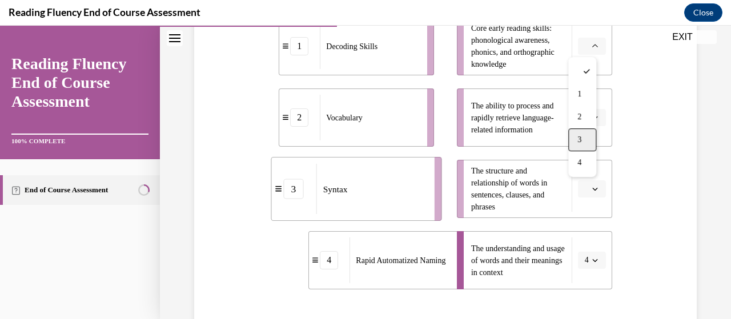
click at [572, 138] on div "3" at bounding box center [582, 140] width 28 height 23
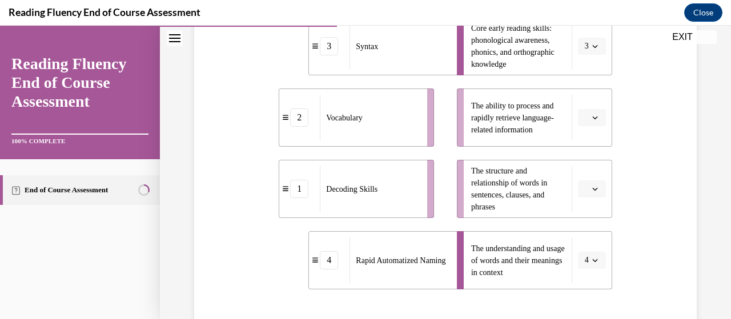
click at [578, 121] on button "button" at bounding box center [592, 117] width 28 height 17
click at [603, 193] on li "The structure and relationship of words in sentences, clauses, and phrases" at bounding box center [534, 189] width 155 height 58
click at [592, 187] on icon "button" at bounding box center [595, 189] width 6 height 6
click at [590, 116] on div "2" at bounding box center [582, 117] width 28 height 23
click at [592, 116] on icon "button" at bounding box center [595, 118] width 6 height 6
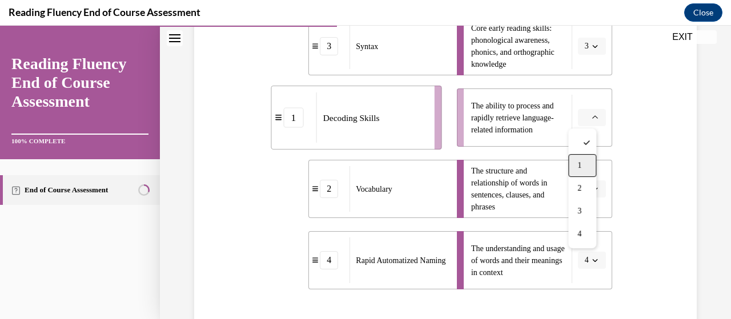
click at [582, 166] on span "1" at bounding box center [580, 165] width 4 height 9
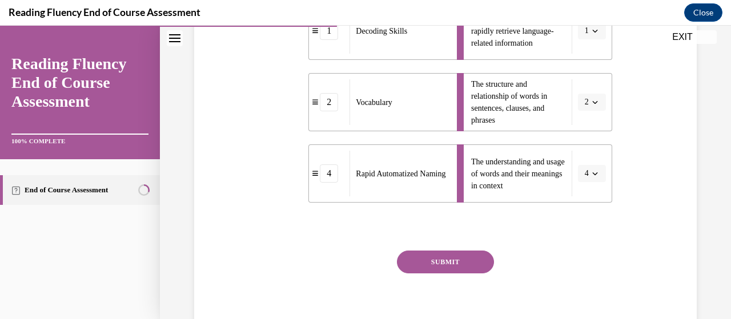
scroll to position [420, 0]
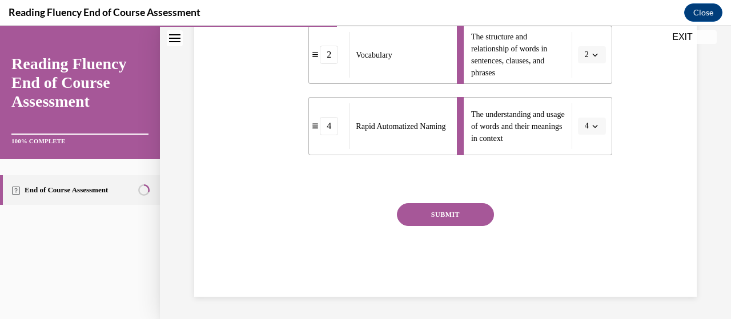
click at [483, 209] on button "SUBMIT" at bounding box center [445, 214] width 97 height 23
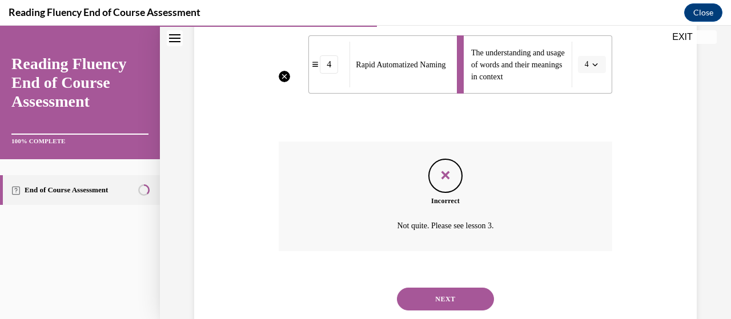
scroll to position [484, 0]
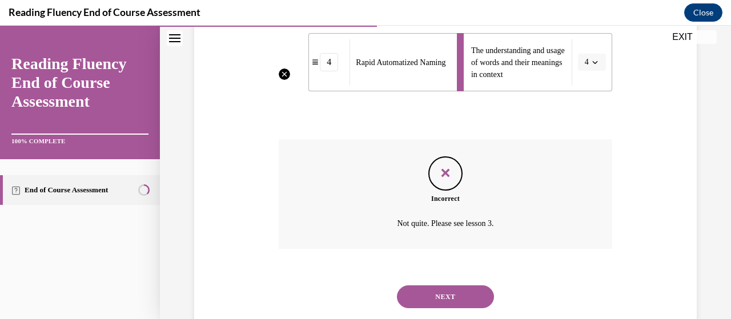
click at [414, 300] on button "NEXT" at bounding box center [445, 297] width 97 height 23
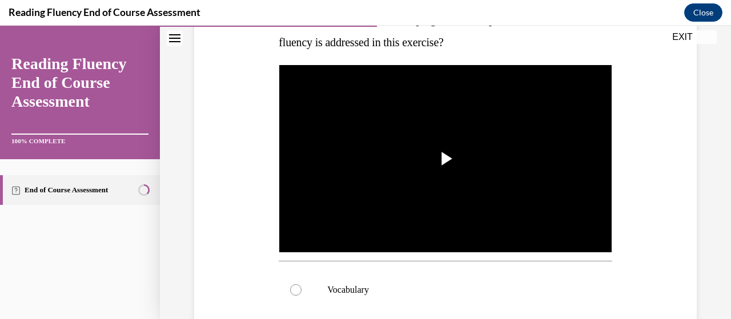
scroll to position [209, 0]
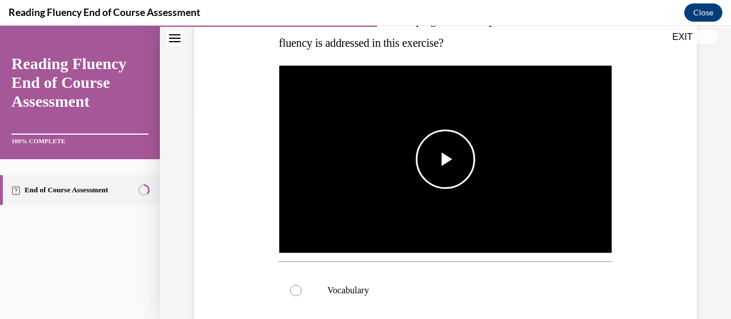
click at [446, 159] on span "Video player" at bounding box center [446, 159] width 0 height 0
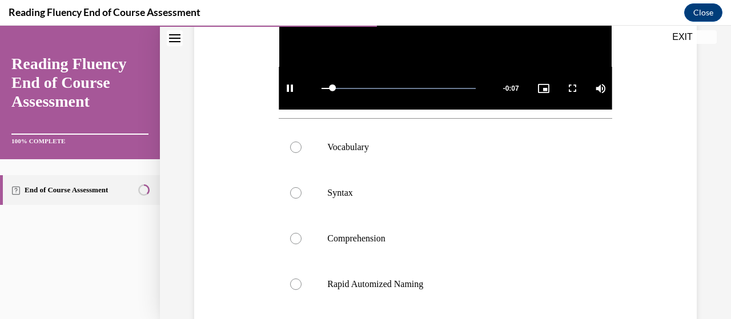
scroll to position [354, 0]
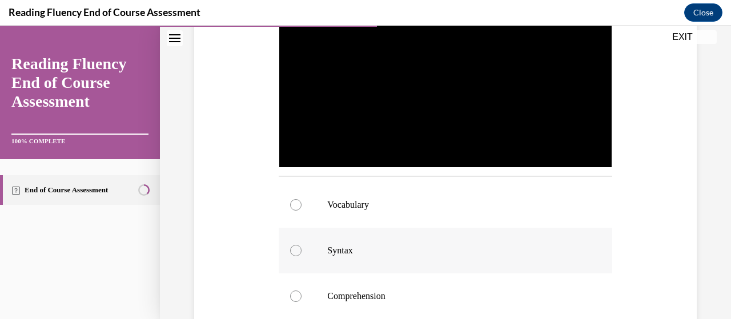
click at [412, 232] on label "Syntax" at bounding box center [445, 251] width 333 height 46
click at [302, 245] on input "Syntax" at bounding box center [295, 250] width 11 height 11
radio input "true"
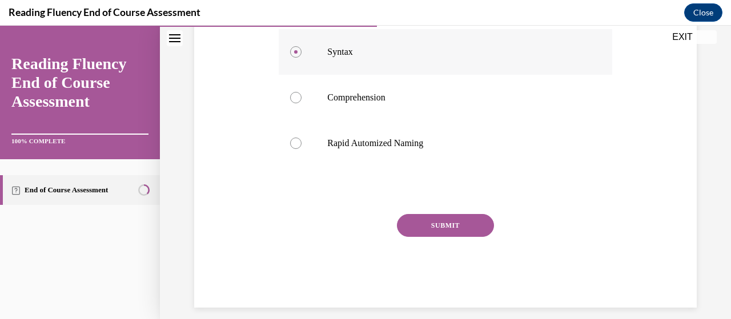
click at [412, 232] on button "SUBMIT" at bounding box center [445, 225] width 97 height 23
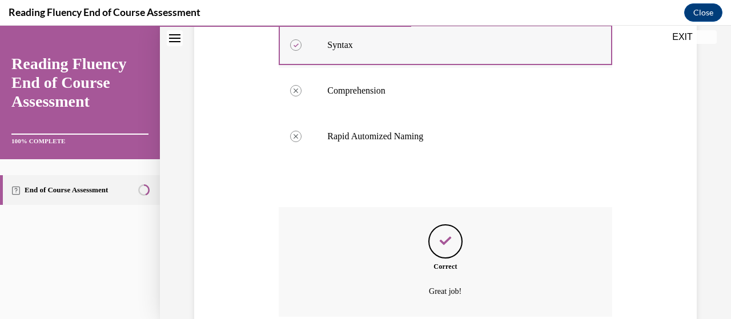
scroll to position [593, 0]
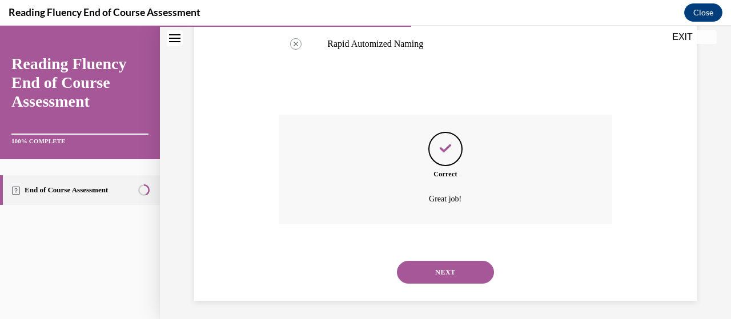
click at [411, 275] on button "NEXT" at bounding box center [445, 272] width 97 height 23
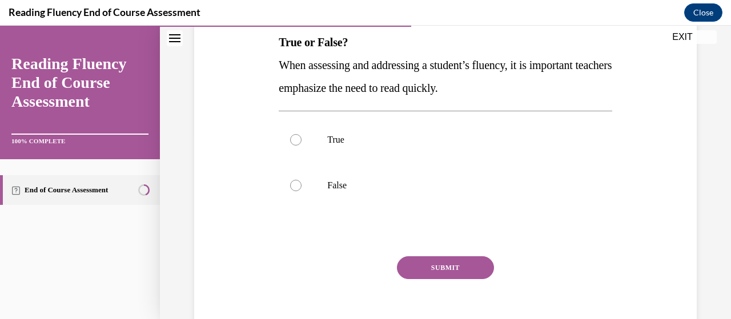
scroll to position [190, 0]
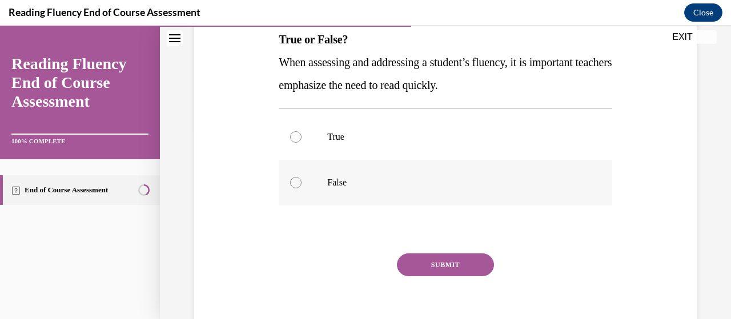
click at [347, 173] on label "False" at bounding box center [445, 183] width 333 height 46
click at [302, 177] on input "False" at bounding box center [295, 182] width 11 height 11
radio input "true"
click at [416, 259] on button "SUBMIT" at bounding box center [445, 265] width 97 height 23
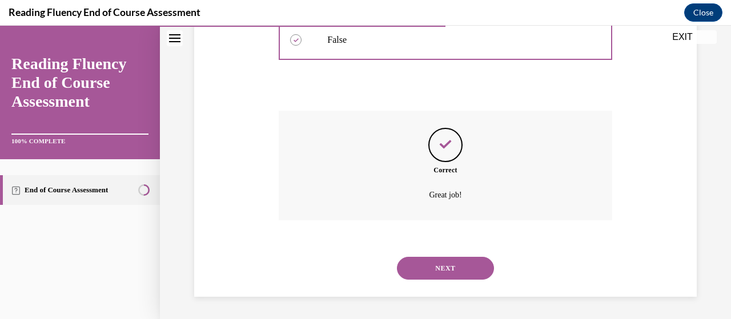
scroll to position [332, 0]
click at [421, 266] on button "NEXT" at bounding box center [445, 268] width 97 height 23
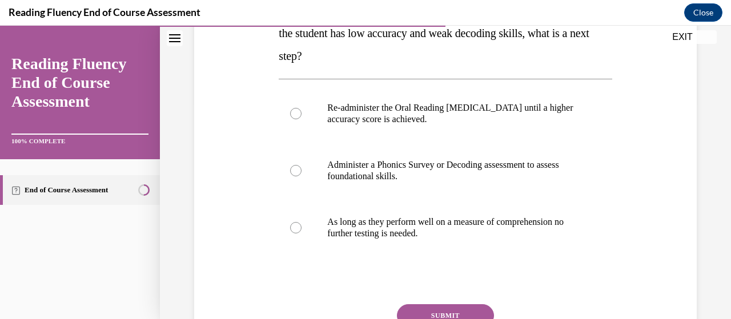
scroll to position [218, 0]
click at [426, 119] on p "Re-administer the Oral Reading Fluency assessment until a higher accuracy score…" at bounding box center [455, 114] width 256 height 23
click at [302, 119] on input "Re-administer the Oral Reading Fluency assessment until a higher accuracy score…" at bounding box center [295, 114] width 11 height 11
radio input "true"
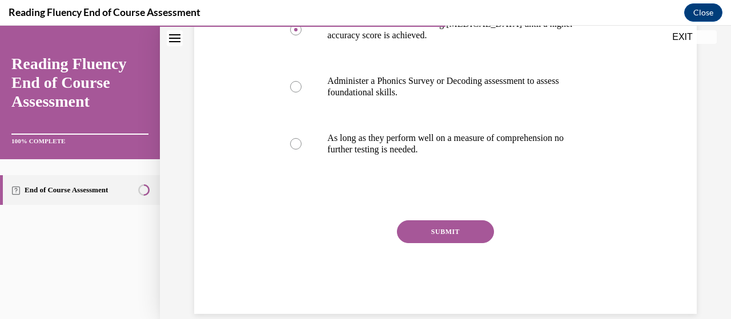
click at [429, 230] on button "SUBMIT" at bounding box center [445, 231] width 97 height 23
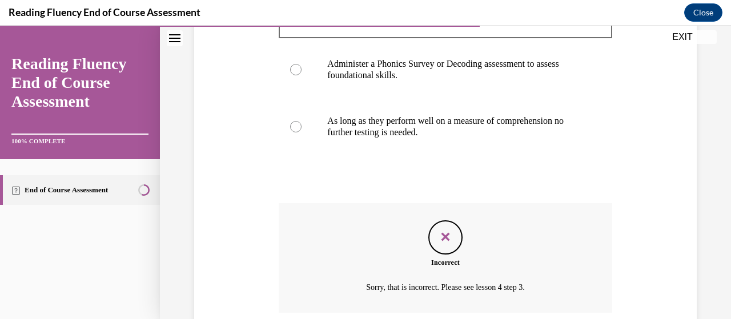
scroll to position [412, 0]
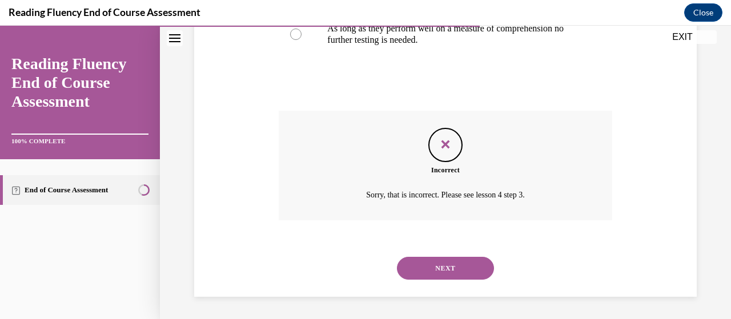
click at [427, 268] on button "NEXT" at bounding box center [445, 268] width 97 height 23
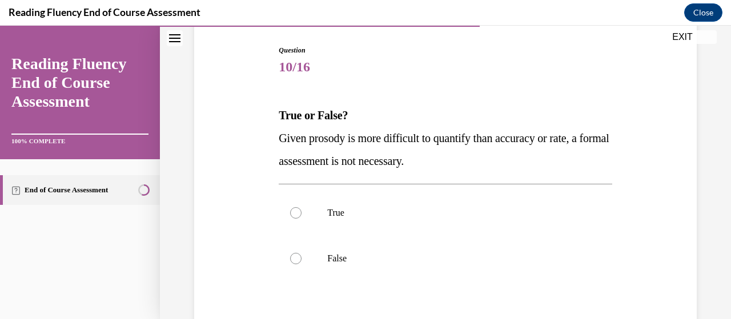
scroll to position [114, 0]
click at [394, 255] on p "False" at bounding box center [455, 257] width 256 height 11
click at [302, 255] on input "False" at bounding box center [295, 257] width 11 height 11
radio input "true"
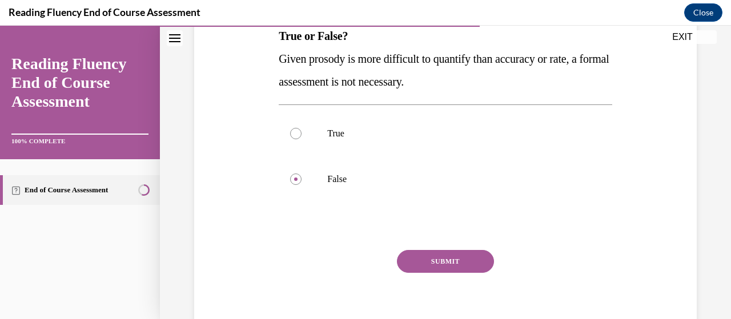
click at [415, 263] on button "SUBMIT" at bounding box center [445, 261] width 97 height 23
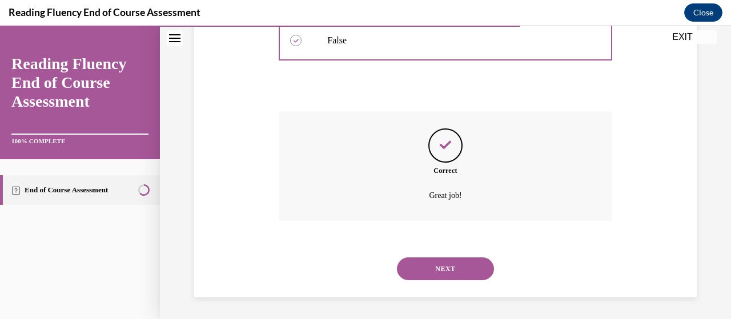
scroll to position [332, 0]
click at [418, 270] on button "NEXT" at bounding box center [445, 268] width 97 height 23
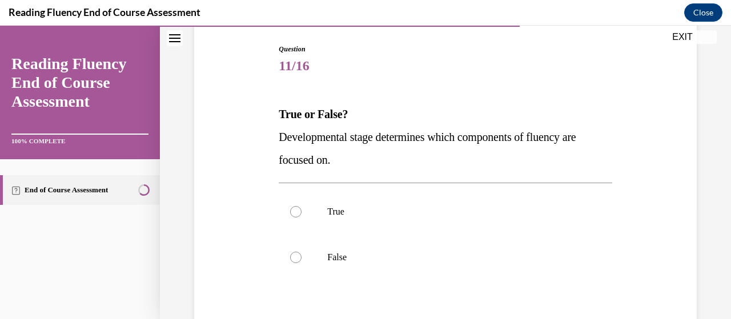
scroll to position [114, 0]
click at [415, 217] on p "True" at bounding box center [455, 212] width 256 height 11
click at [302, 217] on input "True" at bounding box center [295, 212] width 11 height 11
radio input "true"
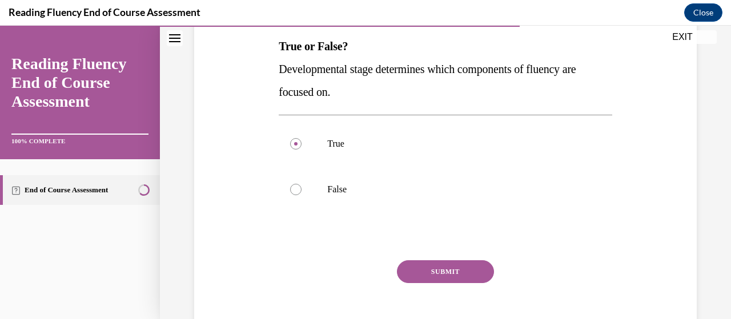
click at [451, 274] on button "SUBMIT" at bounding box center [445, 271] width 97 height 23
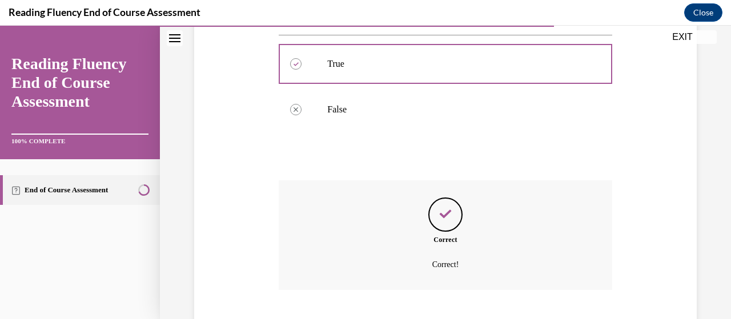
scroll to position [332, 0]
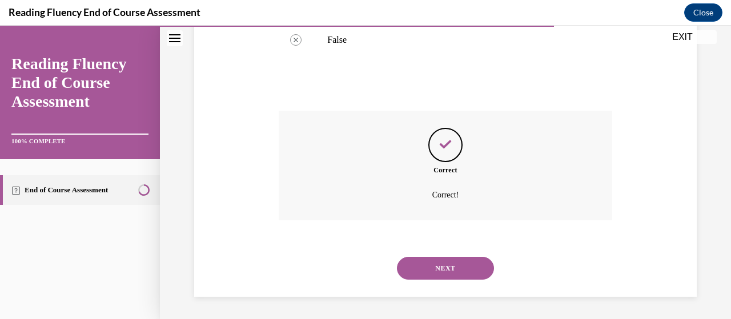
click at [458, 263] on button "NEXT" at bounding box center [445, 268] width 97 height 23
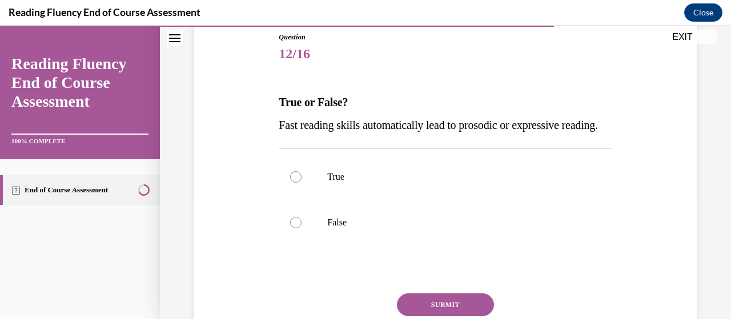
scroll to position [127, 0]
click at [455, 228] on p "False" at bounding box center [455, 222] width 256 height 11
click at [302, 228] on input "False" at bounding box center [295, 222] width 11 height 11
radio input "true"
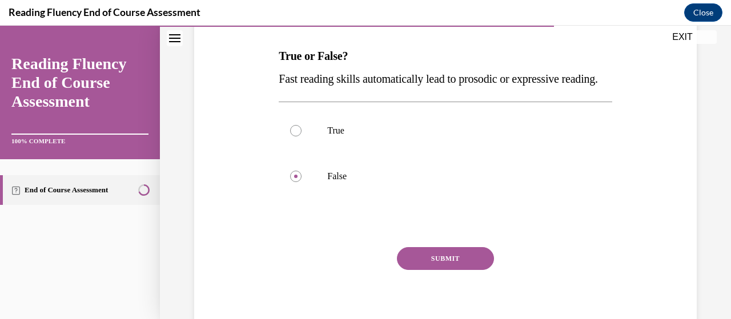
click at [447, 270] on button "SUBMIT" at bounding box center [445, 258] width 97 height 23
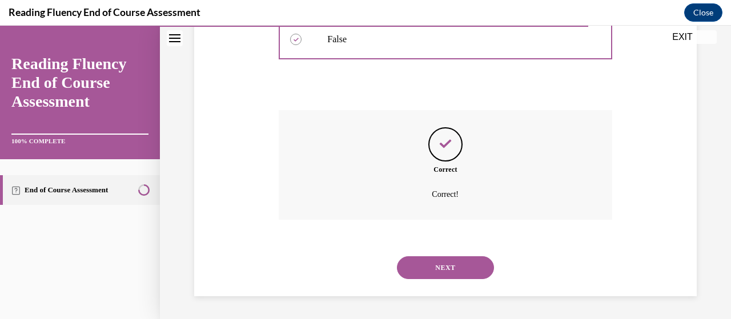
scroll to position [332, 0]
click at [447, 278] on button "NEXT" at bounding box center [445, 267] width 97 height 23
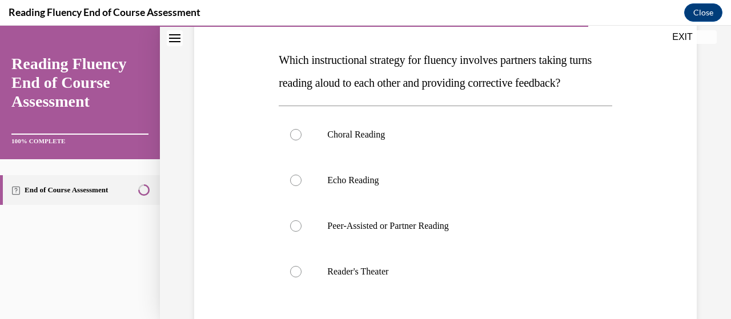
scroll to position [190, 0]
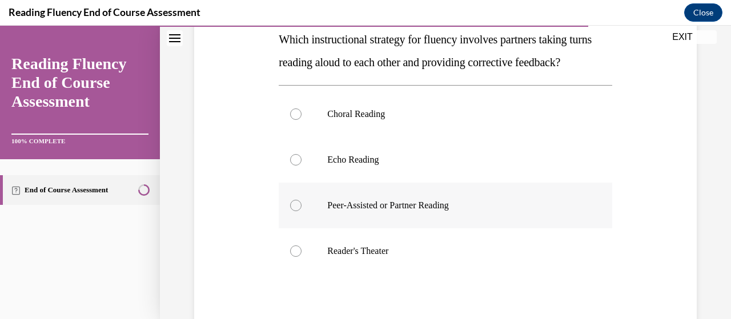
click at [447, 228] on label "Peer-Assisted or Partner Reading" at bounding box center [445, 206] width 333 height 46
click at [302, 211] on input "Peer-Assisted or Partner Reading" at bounding box center [295, 205] width 11 height 11
radio input "true"
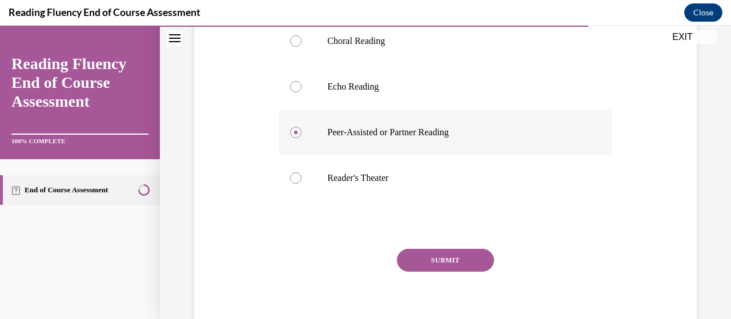
scroll to position [268, 0]
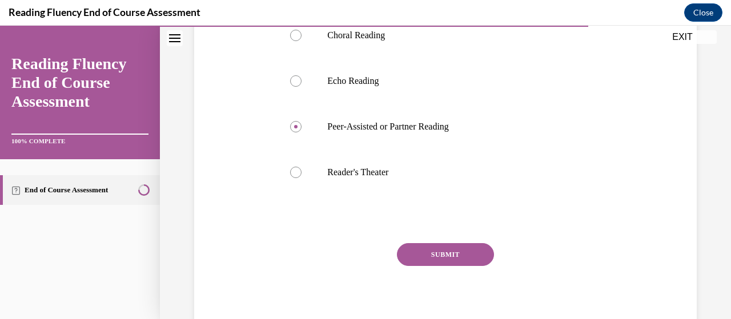
click at [446, 266] on button "SUBMIT" at bounding box center [445, 254] width 97 height 23
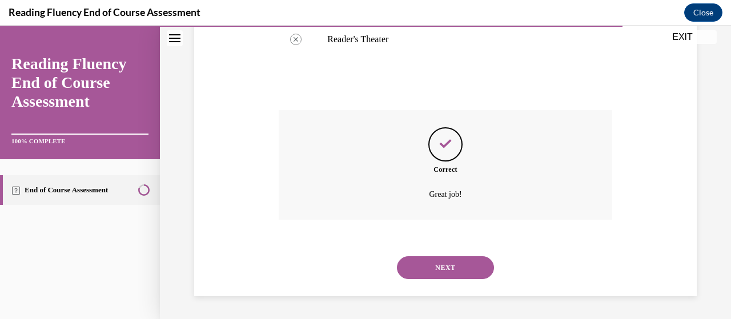
scroll to position [424, 0]
click at [446, 276] on button "NEXT" at bounding box center [445, 267] width 97 height 23
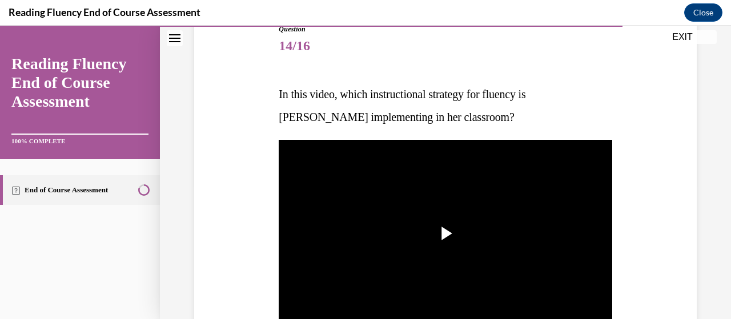
scroll to position [141, 0]
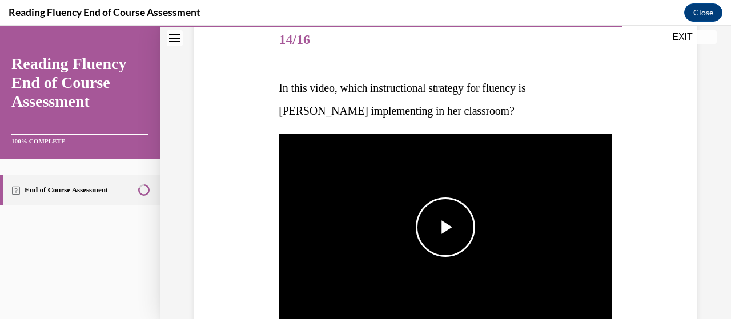
click at [446, 227] on span "Video player" at bounding box center [446, 227] width 0 height 0
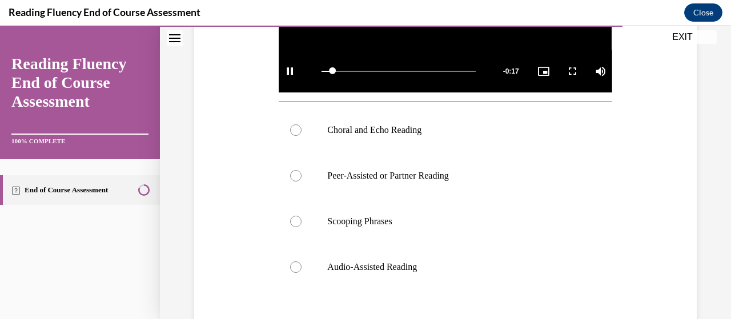
scroll to position [369, 0]
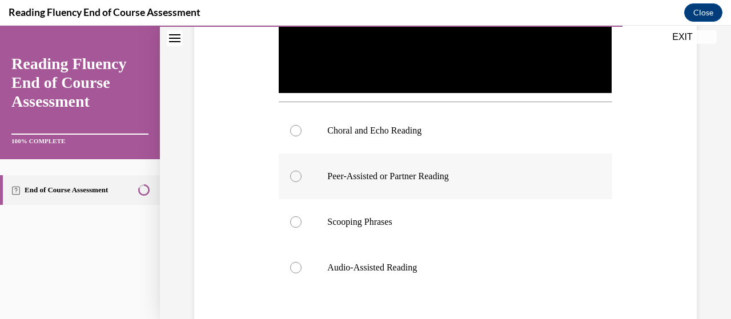
click at [464, 186] on label "Peer-Assisted or Partner Reading" at bounding box center [445, 177] width 333 height 46
click at [302, 182] on input "Peer-Assisted or Partner Reading" at bounding box center [295, 176] width 11 height 11
radio input "true"
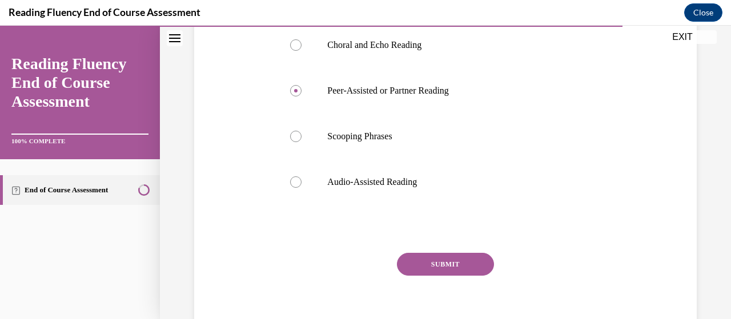
click at [438, 259] on button "SUBMIT" at bounding box center [445, 264] width 97 height 23
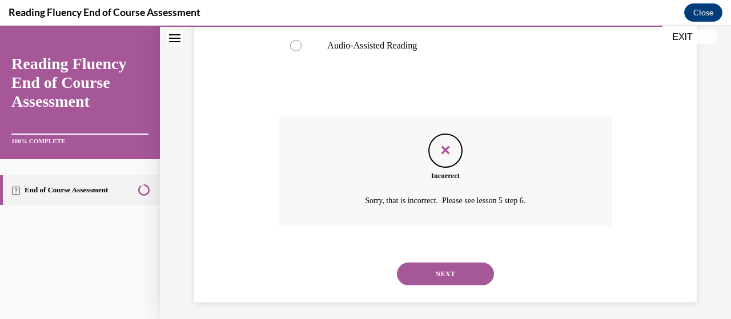
scroll to position [593, 0]
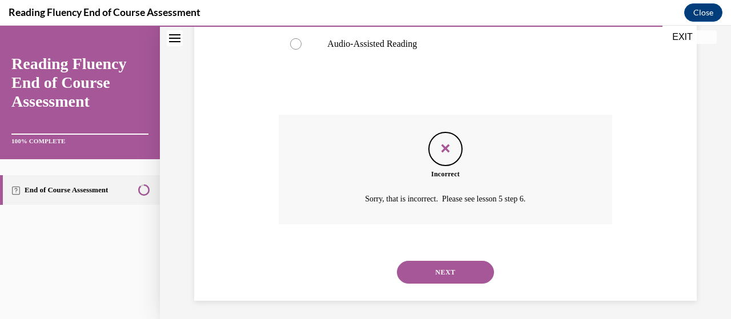
click at [438, 259] on div "NEXT" at bounding box center [445, 273] width 333 height 46
click at [438, 261] on button "NEXT" at bounding box center [445, 272] width 97 height 23
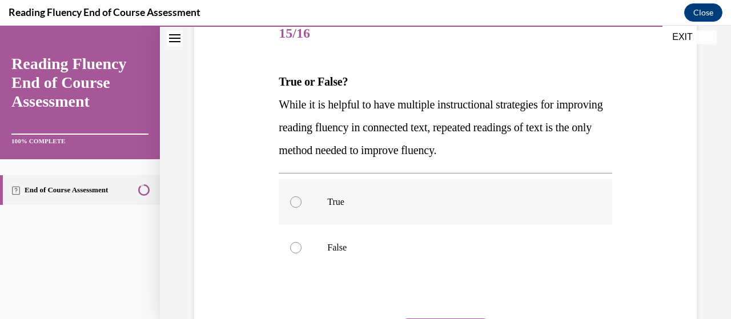
scroll to position [155, 0]
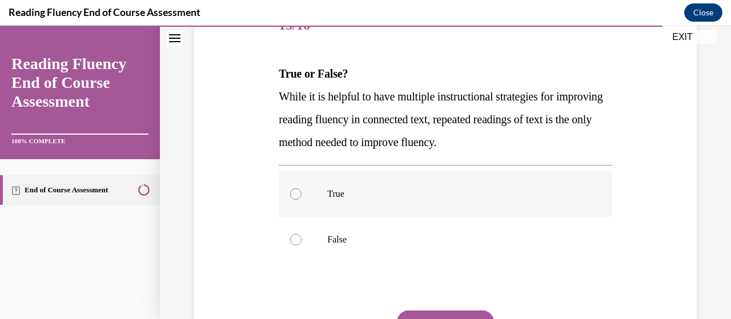
click at [468, 209] on label "True" at bounding box center [445, 194] width 333 height 46
click at [302, 200] on input "True" at bounding box center [295, 194] width 11 height 11
radio input "true"
click at [462, 231] on label "False" at bounding box center [445, 240] width 333 height 46
click at [302, 234] on input "False" at bounding box center [295, 239] width 11 height 11
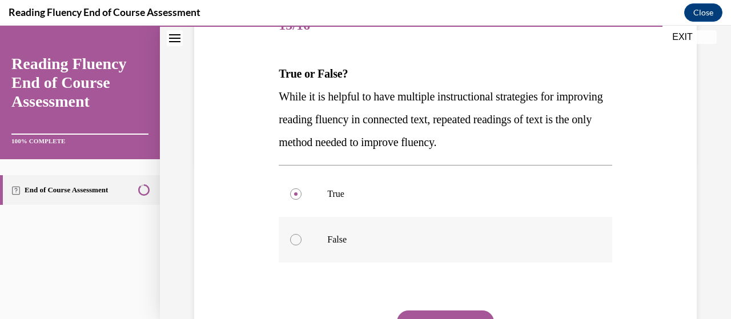
radio input "true"
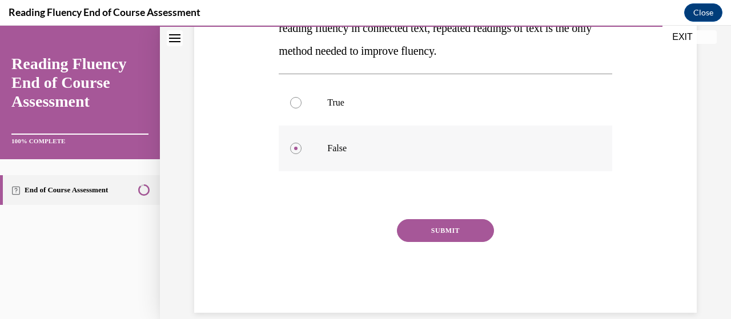
click at [462, 231] on button "SUBMIT" at bounding box center [445, 230] width 97 height 23
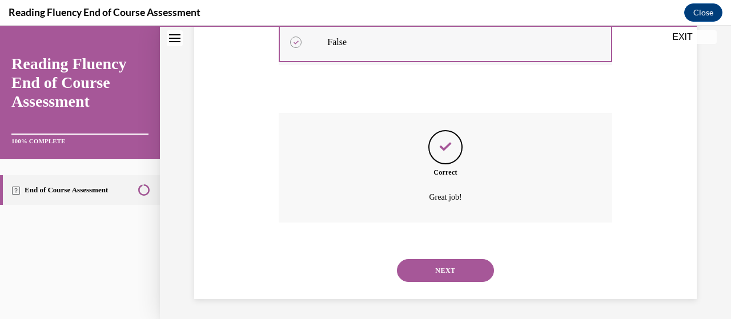
scroll to position [355, 0]
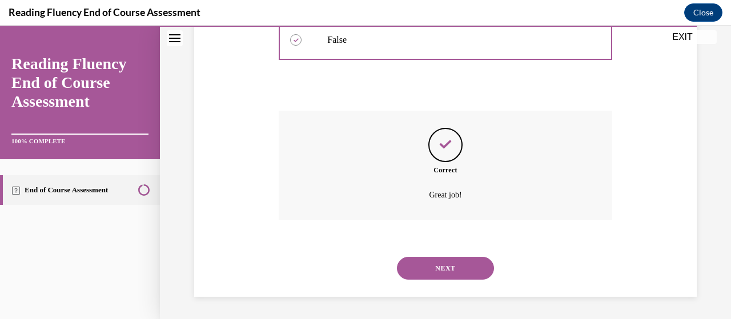
click at [457, 257] on button "NEXT" at bounding box center [445, 268] width 97 height 23
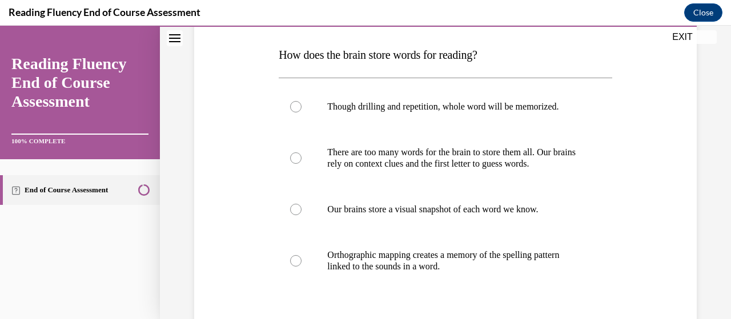
scroll to position [174, 0]
click at [424, 271] on p "Orthographic mapping creates a memory of the spelling pattern linked to the sou…" at bounding box center [455, 261] width 256 height 23
click at [302, 267] on input "Orthographic mapping creates a memory of the spelling pattern linked to the sou…" at bounding box center [295, 260] width 11 height 11
radio input "true"
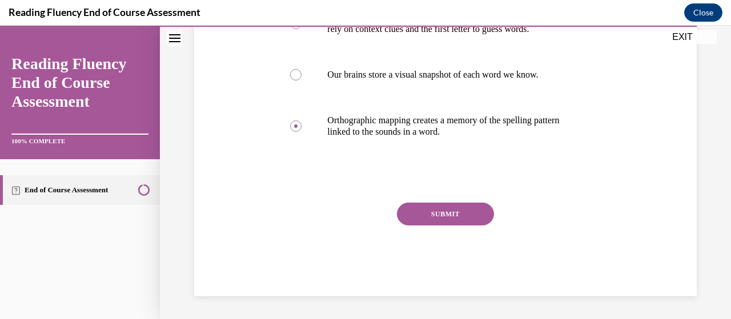
click at [450, 215] on button "SUBMIT" at bounding box center [445, 214] width 97 height 23
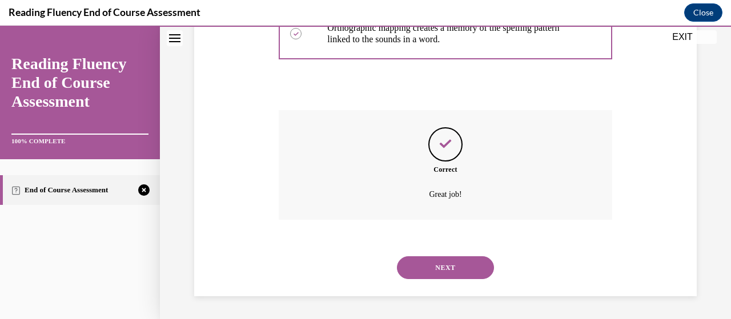
scroll to position [412, 0]
click at [424, 266] on button "NEXT" at bounding box center [445, 267] width 97 height 23
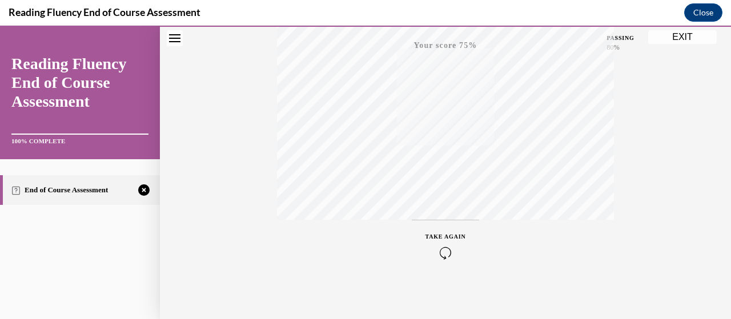
scroll to position [291, 0]
click at [440, 237] on div "TAKE AGAIN" at bounding box center [446, 243] width 41 height 27
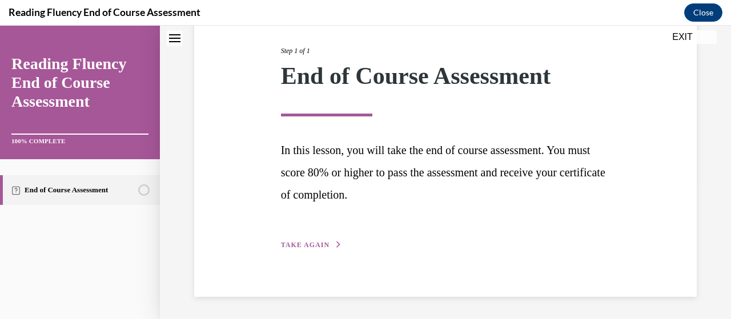
click at [310, 240] on button "TAKE AGAIN" at bounding box center [311, 245] width 61 height 10
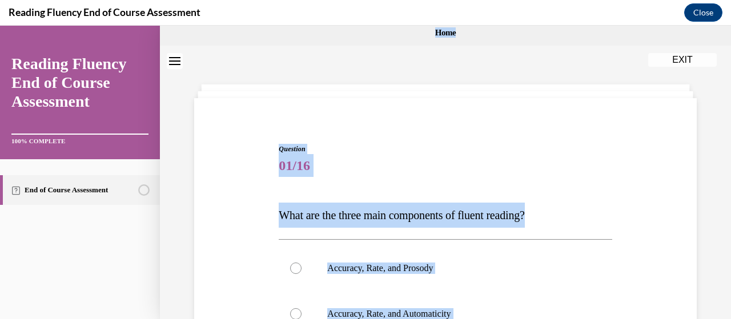
scroll to position [10, 0]
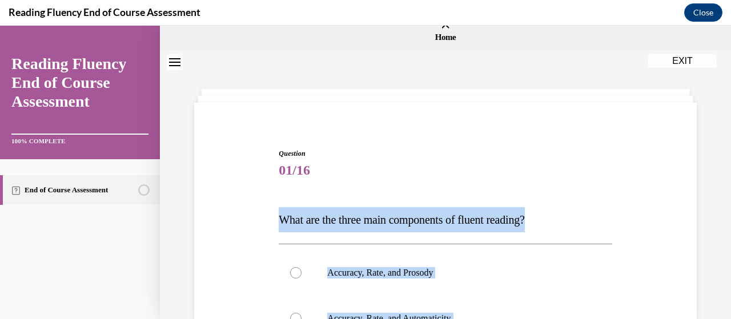
drag, startPoint x: 520, startPoint y: 245, endPoint x: 262, endPoint y: 207, distance: 261.0
copy div "What are the three main components of fluent reading?  Accuracy, Rate, and Pros…"
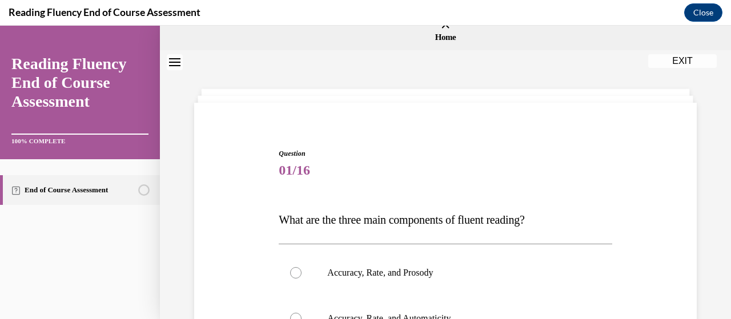
click at [356, 267] on p "Accuracy, Rate, and Prosody" at bounding box center [455, 272] width 256 height 11
click at [302, 267] on input "Accuracy, Rate, and Prosody" at bounding box center [295, 272] width 11 height 11
radio input "true"
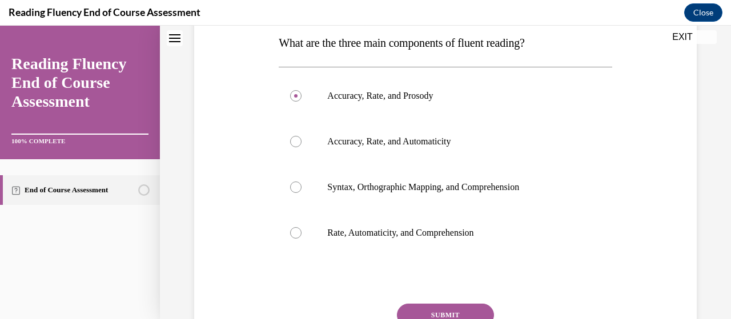
scroll to position [187, 0]
click at [426, 312] on button "SUBMIT" at bounding box center [445, 315] width 97 height 23
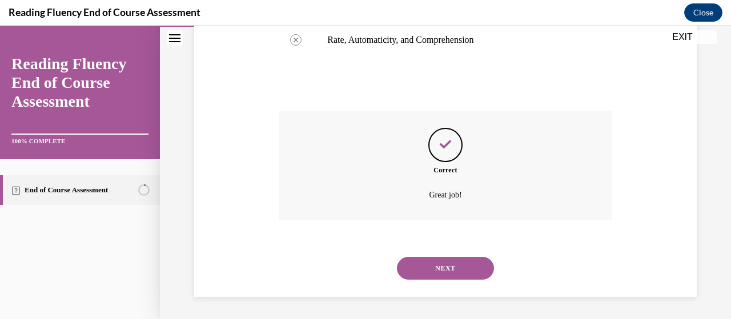
scroll to position [380, 0]
click at [454, 273] on button "NEXT" at bounding box center [445, 269] width 97 height 23
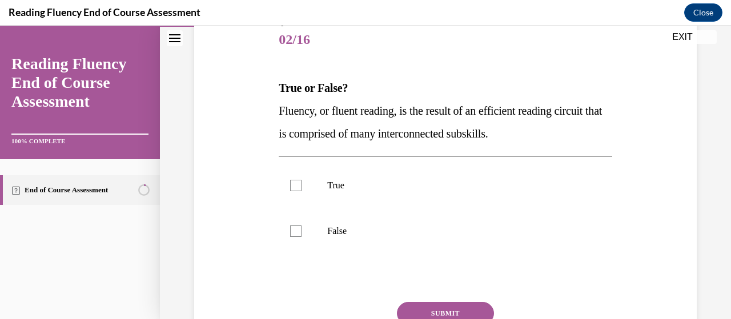
scroll to position [140, 0]
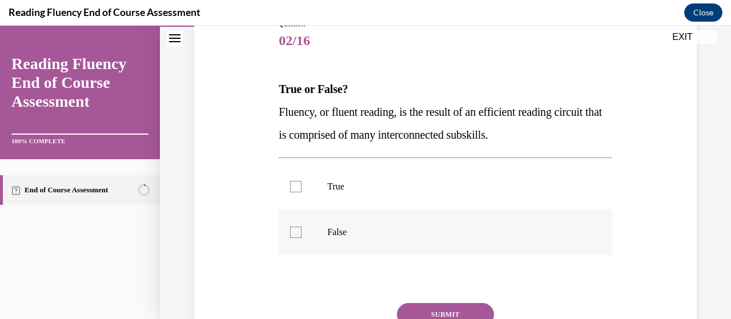
click at [376, 226] on label "False" at bounding box center [445, 233] width 333 height 46
click at [302, 227] on input "False" at bounding box center [295, 232] width 11 height 11
checkbox input "true"
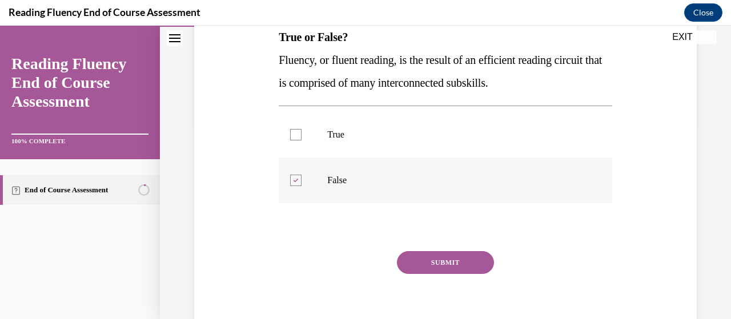
scroll to position [193, 0]
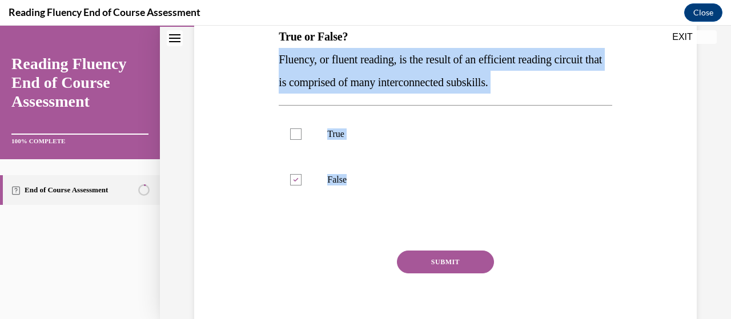
drag, startPoint x: 426, startPoint y: 212, endPoint x: 268, endPoint y: 61, distance: 218.6
click at [268, 61] on div "Question 02/16 True or False? Fluency, or fluent reading, is the result of an e…" at bounding box center [445, 138] width 508 height 412
copy div "Fluency, or fluent reading, is the result of an efficient reading circuit that …"
click at [336, 117] on label "True" at bounding box center [445, 134] width 333 height 46
click at [302, 129] on input "True" at bounding box center [295, 134] width 11 height 11
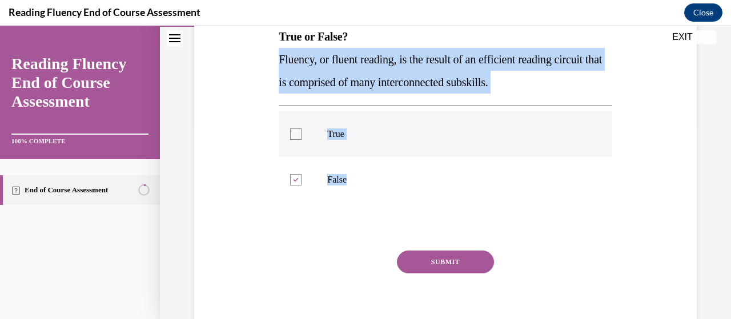
checkbox input "true"
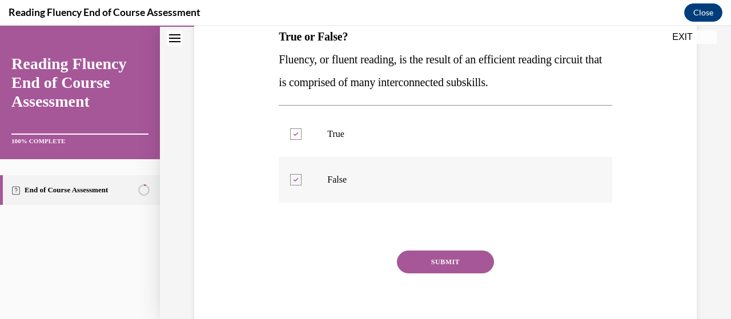
click at [340, 183] on p "False" at bounding box center [455, 179] width 256 height 11
click at [302, 183] on input "False" at bounding box center [295, 179] width 11 height 11
checkbox input "false"
click at [423, 260] on button "SUBMIT" at bounding box center [445, 262] width 97 height 23
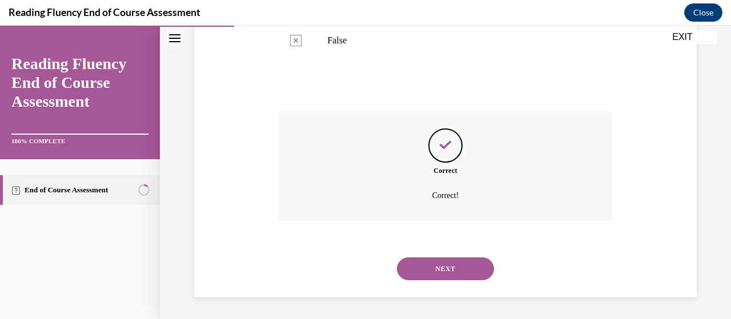
scroll to position [332, 0]
click at [423, 262] on button "NEXT" at bounding box center [445, 268] width 97 height 23
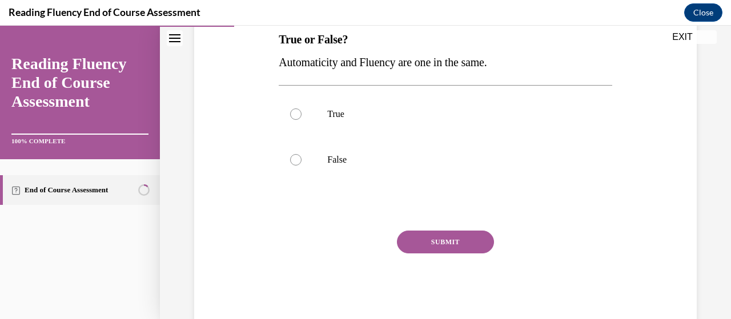
scroll to position [189, 0]
click at [389, 164] on p "False" at bounding box center [455, 160] width 256 height 11
click at [302, 164] on input "False" at bounding box center [295, 160] width 11 height 11
radio input "true"
click at [431, 240] on button "SUBMIT" at bounding box center [445, 243] width 97 height 23
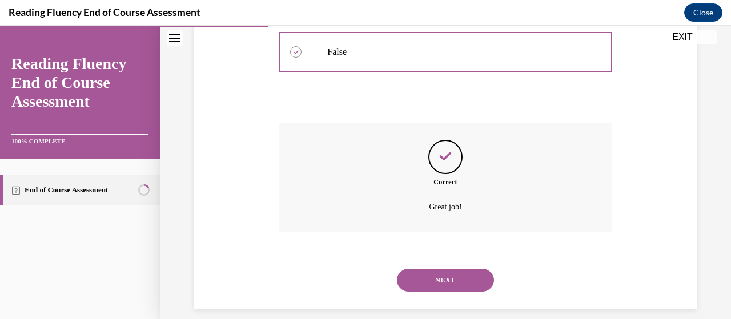
scroll to position [309, 0]
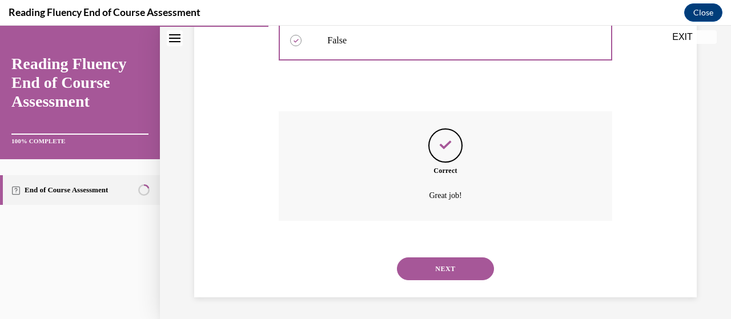
click at [436, 269] on button "NEXT" at bounding box center [445, 269] width 97 height 23
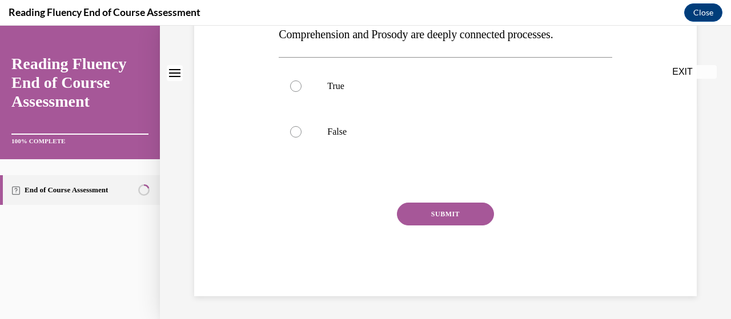
scroll to position [0, 0]
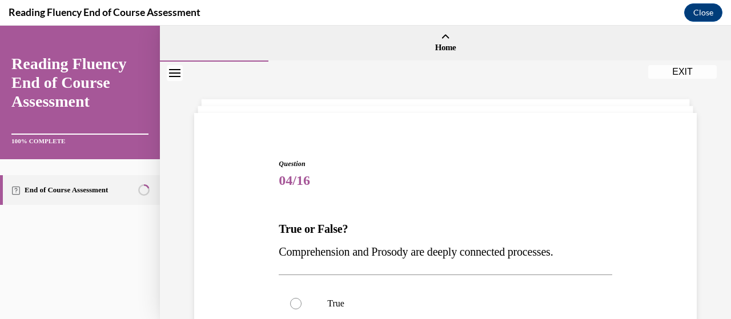
drag, startPoint x: 436, startPoint y: 269, endPoint x: 387, endPoint y: 175, distance: 105.8
click at [387, 175] on span "04/16" at bounding box center [445, 180] width 333 height 23
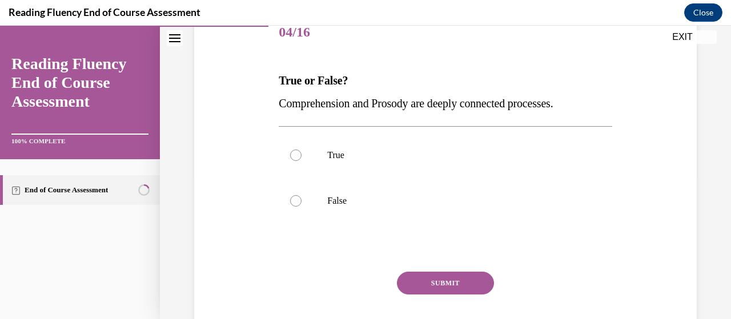
scroll to position [152, 0]
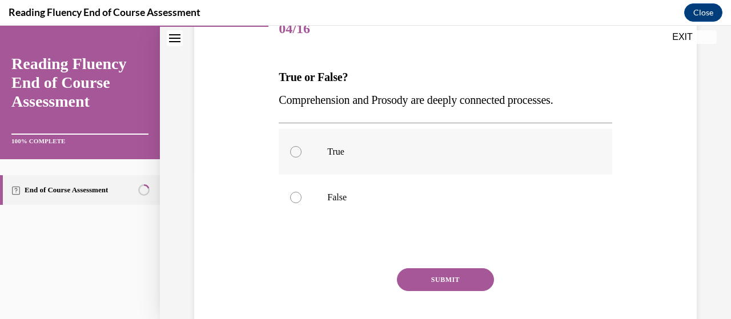
click at [387, 149] on p "True" at bounding box center [455, 151] width 256 height 11
click at [302, 149] on input "True" at bounding box center [295, 151] width 11 height 11
radio input "true"
click at [439, 271] on button "SUBMIT" at bounding box center [445, 279] width 97 height 23
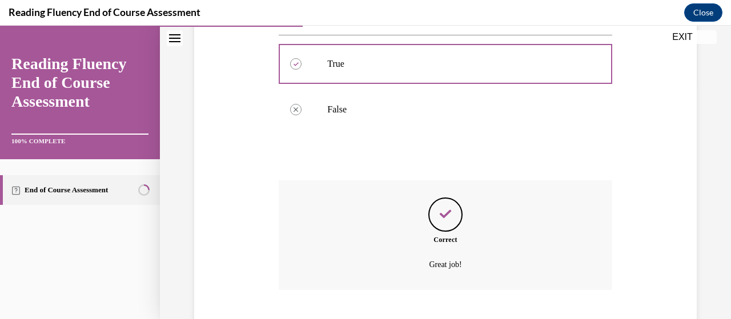
scroll to position [310, 0]
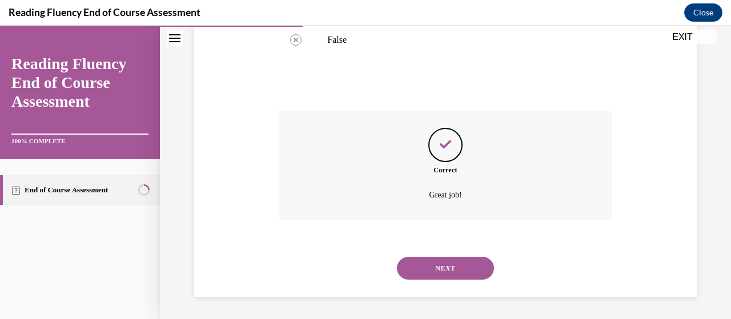
click at [451, 270] on button "NEXT" at bounding box center [445, 268] width 97 height 23
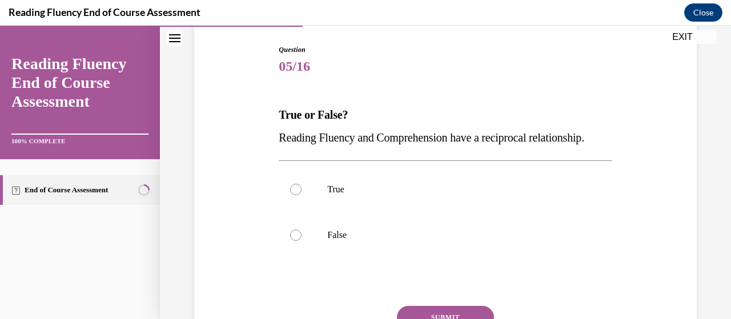
scroll to position [118, 0]
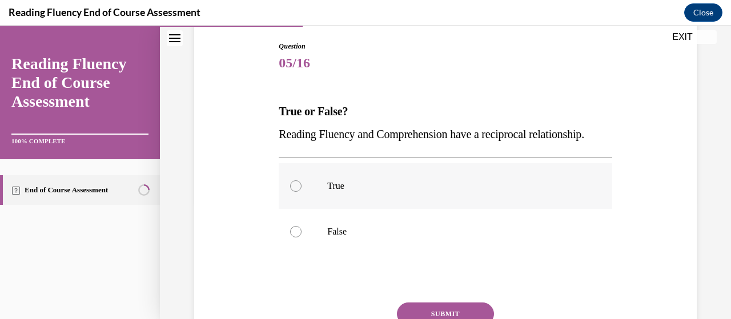
click at [441, 192] on p "True" at bounding box center [455, 186] width 256 height 11
click at [302, 192] on input "True" at bounding box center [295, 186] width 11 height 11
radio input "true"
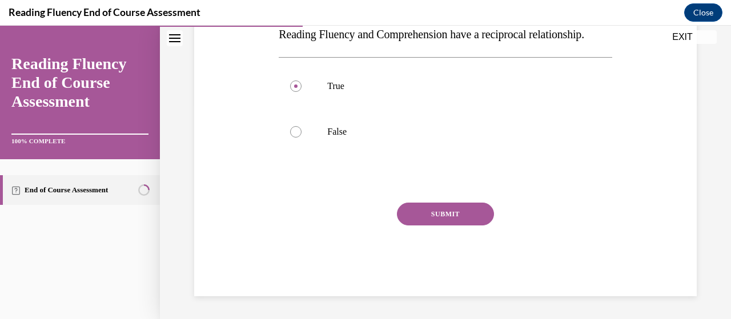
click at [443, 217] on button "SUBMIT" at bounding box center [445, 214] width 97 height 23
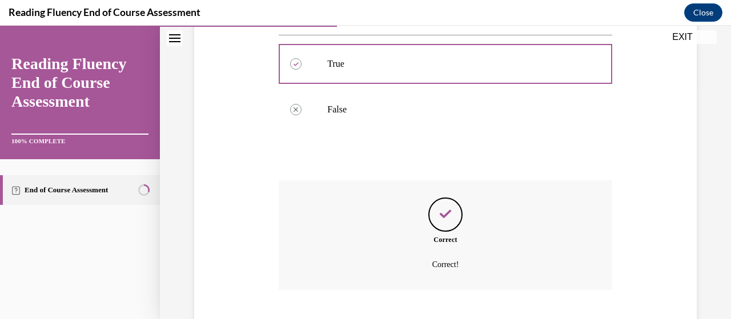
scroll to position [332, 0]
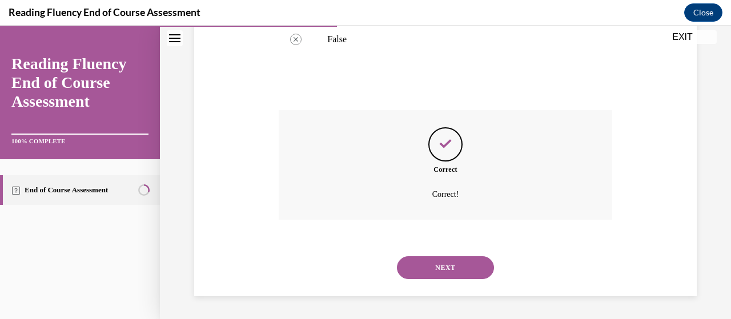
click at [431, 274] on button "NEXT" at bounding box center [445, 267] width 97 height 23
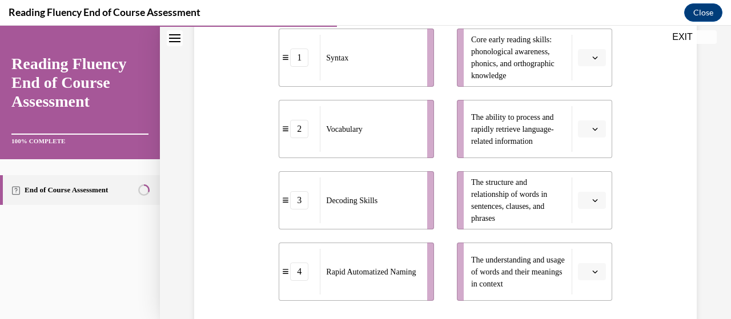
scroll to position [275, 0]
click at [591, 275] on span "button" at bounding box center [595, 271] width 8 height 8
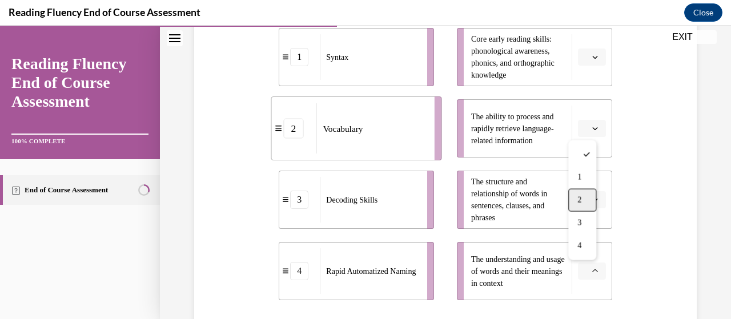
click at [590, 196] on div "2" at bounding box center [582, 200] width 28 height 23
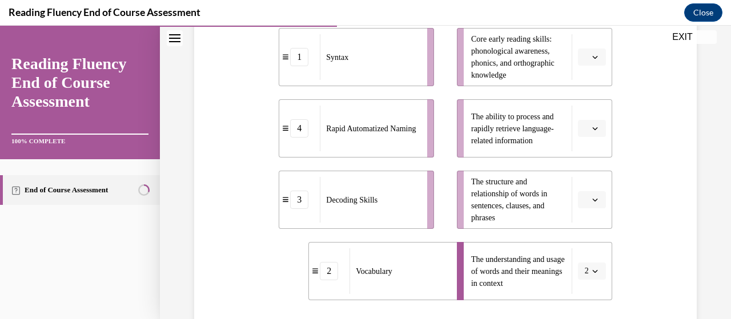
click at [592, 129] on icon "button" at bounding box center [595, 129] width 6 height 6
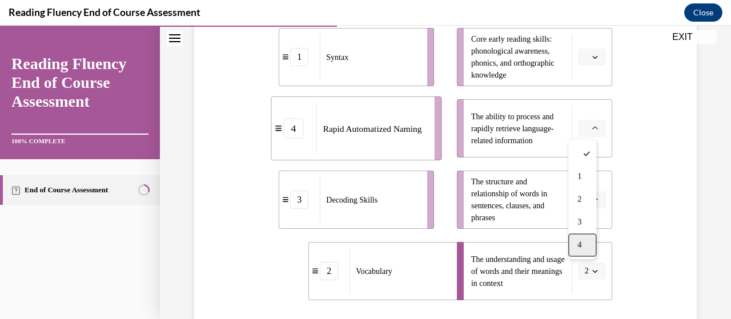
click at [582, 243] on span "4" at bounding box center [580, 244] width 4 height 9
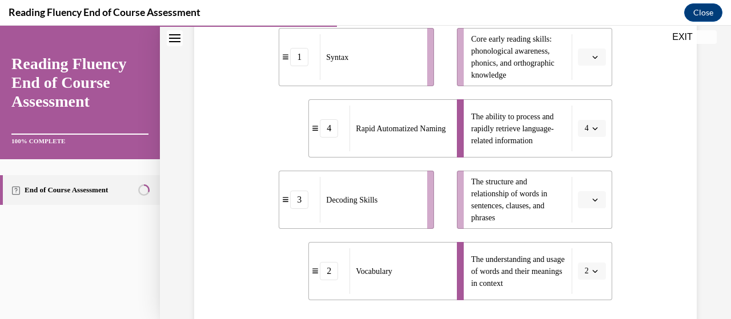
click at [585, 61] on span "Please select an option" at bounding box center [587, 56] width 4 height 11
click at [582, 102] on span "1" at bounding box center [580, 105] width 4 height 9
click at [585, 134] on span "4" at bounding box center [587, 128] width 4 height 11
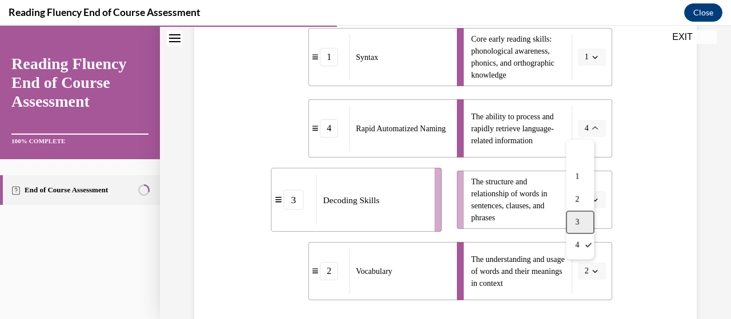
click at [575, 223] on span "3" at bounding box center [577, 222] width 4 height 9
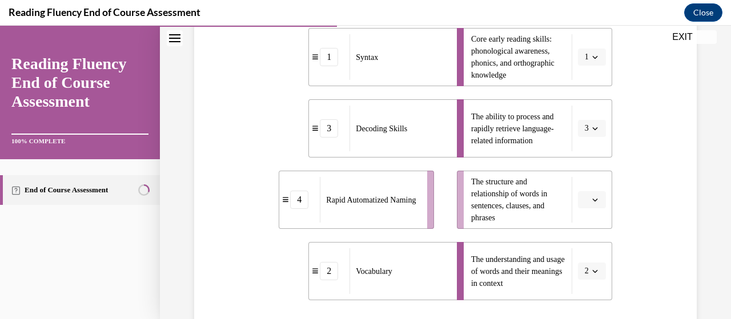
click at [586, 206] on button "button" at bounding box center [592, 199] width 28 height 17
click at [584, 107] on div "1" at bounding box center [582, 106] width 28 height 23
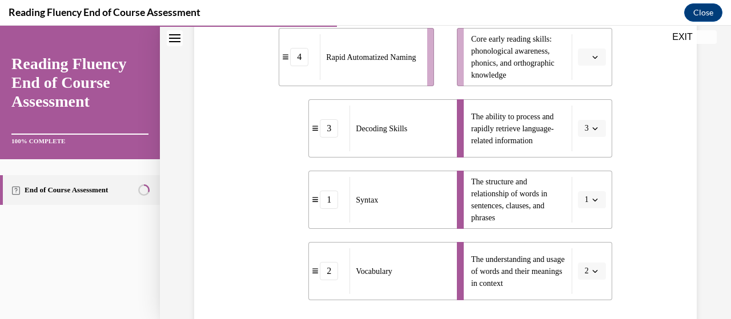
click at [585, 59] on span "Please select an option" at bounding box center [587, 56] width 4 height 11
click at [577, 105] on div "1" at bounding box center [582, 105] width 28 height 23
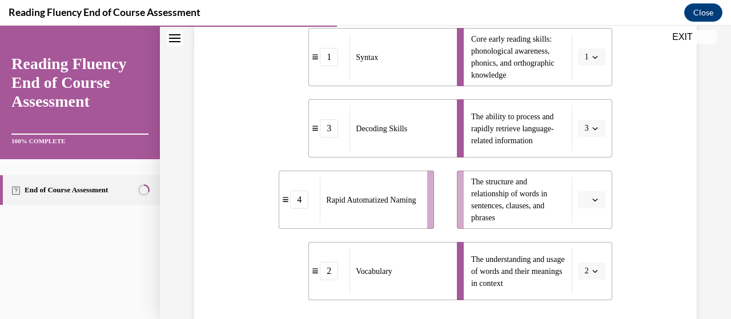
click at [585, 127] on span "3" at bounding box center [587, 128] width 4 height 11
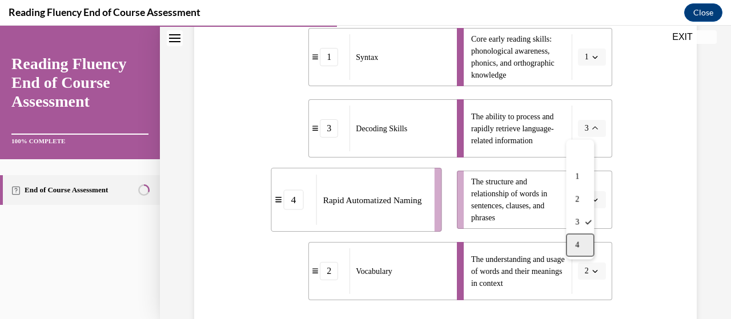
click at [579, 241] on span "4" at bounding box center [577, 244] width 4 height 9
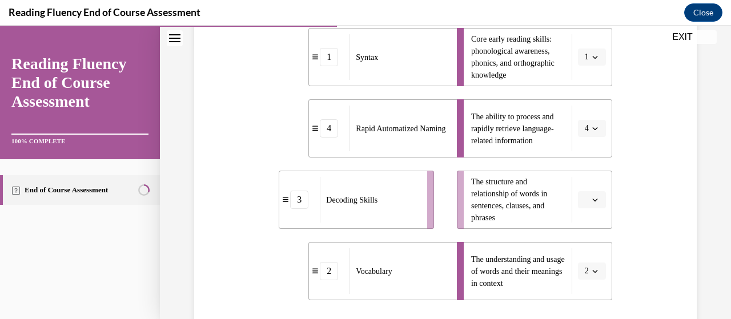
click at [578, 201] on button "button" at bounding box center [592, 199] width 28 height 17
click at [580, 158] on div "3" at bounding box center [582, 152] width 28 height 23
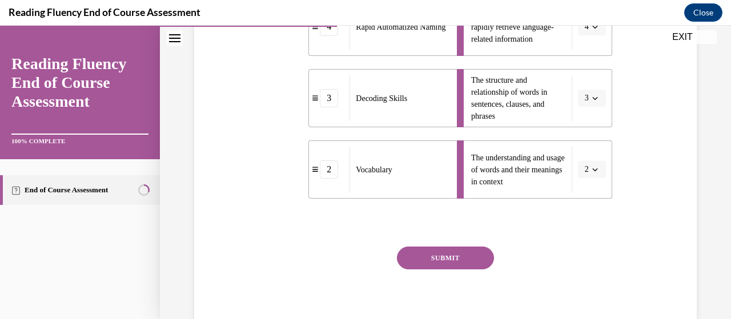
click at [468, 256] on button "SUBMIT" at bounding box center [445, 258] width 97 height 23
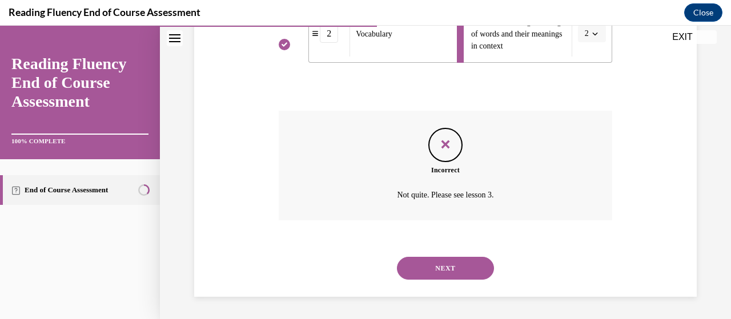
scroll to position [513, 0]
drag, startPoint x: 323, startPoint y: 247, endPoint x: 288, endPoint y: 239, distance: 35.9
click at [288, 239] on div "SUBMIT NEXT" at bounding box center [445, 267] width 333 height 59
click at [450, 264] on button "NEXT" at bounding box center [445, 268] width 97 height 23
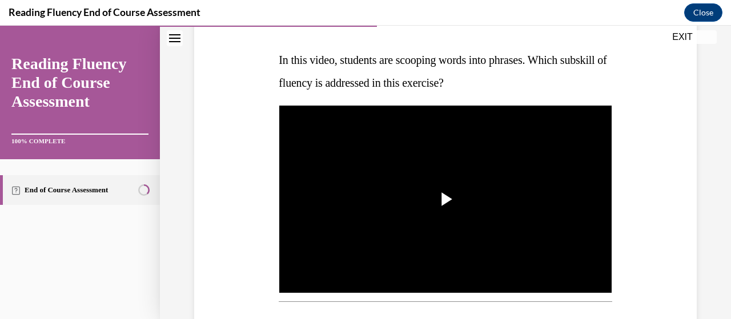
scroll to position [198, 0]
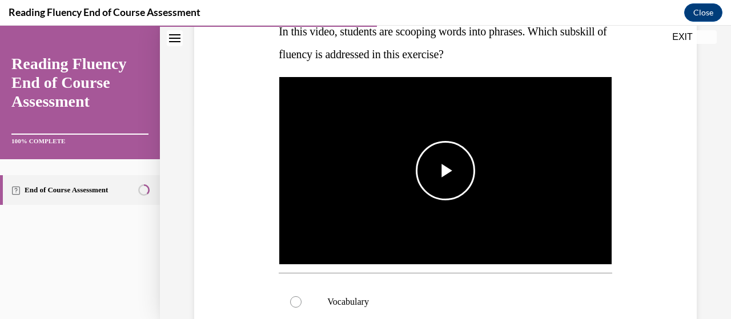
click at [446, 171] on span "Video player" at bounding box center [446, 171] width 0 height 0
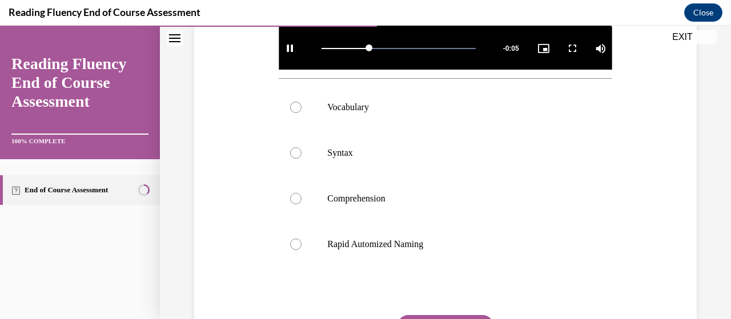
scroll to position [392, 0]
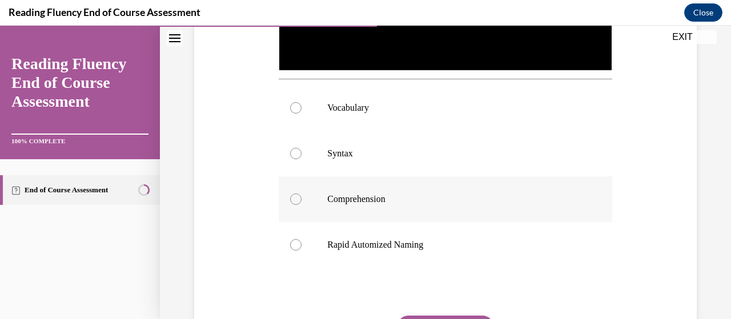
click at [447, 214] on label "Comprehension" at bounding box center [445, 200] width 333 height 46
click at [302, 205] on input "Comprehension" at bounding box center [295, 199] width 11 height 11
radio input "true"
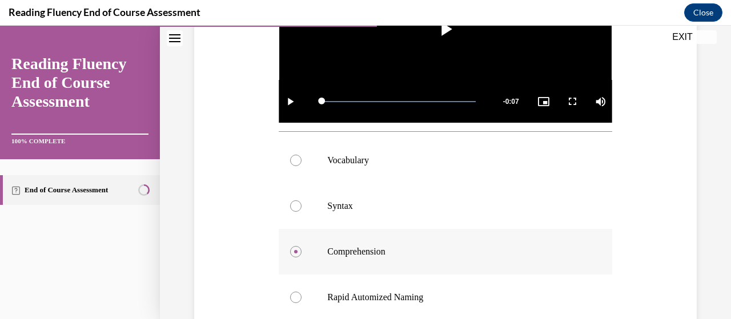
scroll to position [340, 0]
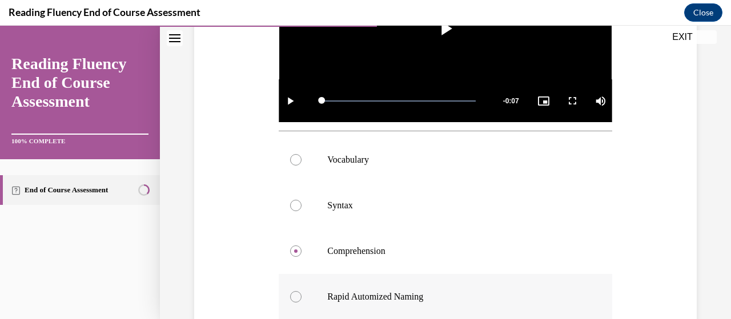
click at [413, 283] on label "Rapid Automized Naming" at bounding box center [445, 297] width 333 height 46
click at [302, 291] on input "Rapid Automized Naming" at bounding box center [295, 296] width 11 height 11
radio input "true"
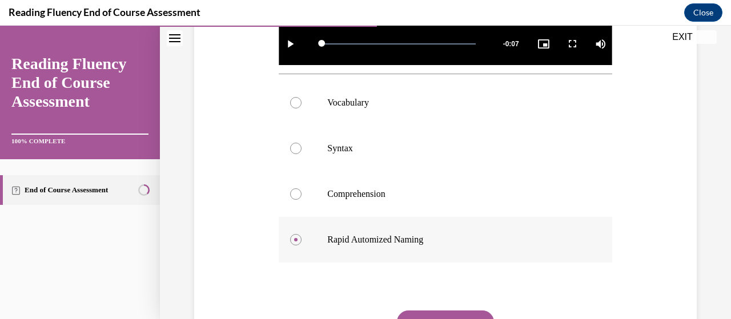
scroll to position [420, 0]
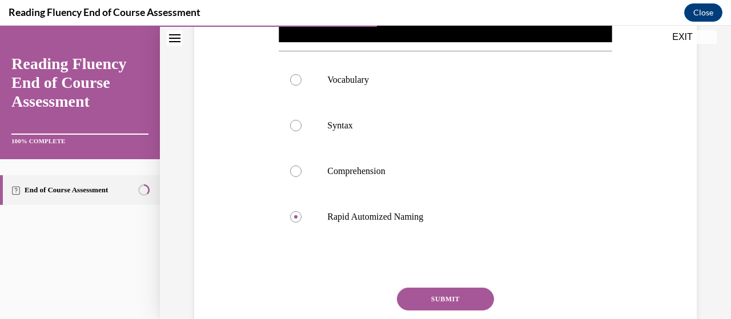
click at [413, 283] on div "Question 07/16 In this video, students are scooping words into phrases. Which s…" at bounding box center [445, 60] width 333 height 643
click at [430, 291] on button "SUBMIT" at bounding box center [445, 299] width 97 height 23
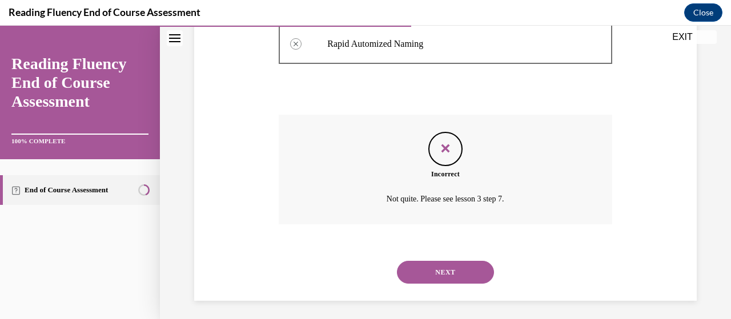
scroll to position [593, 0]
click at [442, 272] on button "NEXT" at bounding box center [445, 272] width 97 height 23
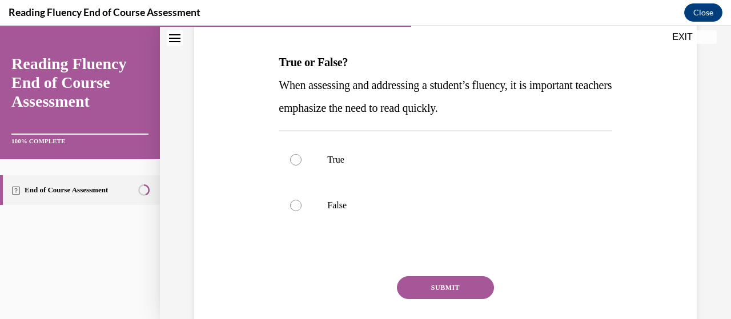
scroll to position [167, 0]
click at [374, 206] on p "False" at bounding box center [455, 205] width 256 height 11
click at [302, 206] on input "False" at bounding box center [295, 205] width 11 height 11
radio input "true"
click at [412, 287] on button "SUBMIT" at bounding box center [445, 287] width 97 height 23
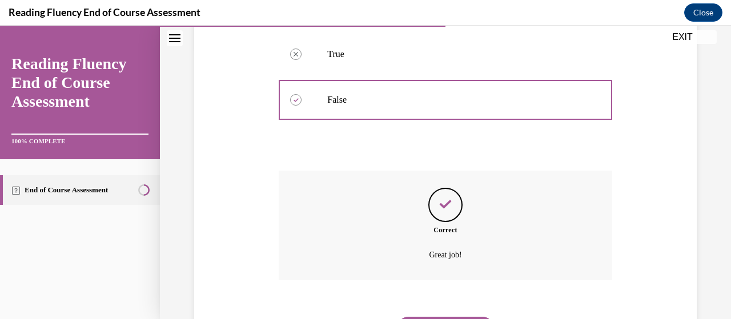
scroll to position [332, 0]
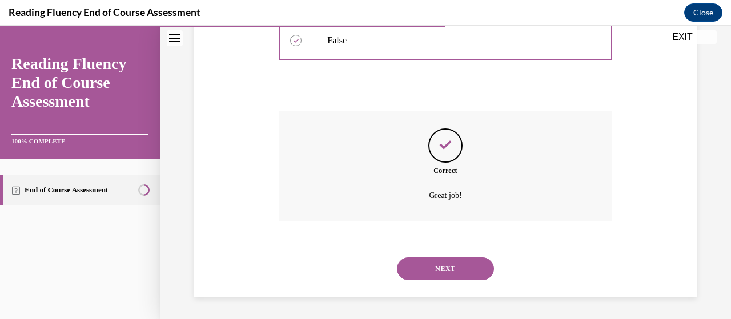
click at [430, 270] on button "NEXT" at bounding box center [445, 269] width 97 height 23
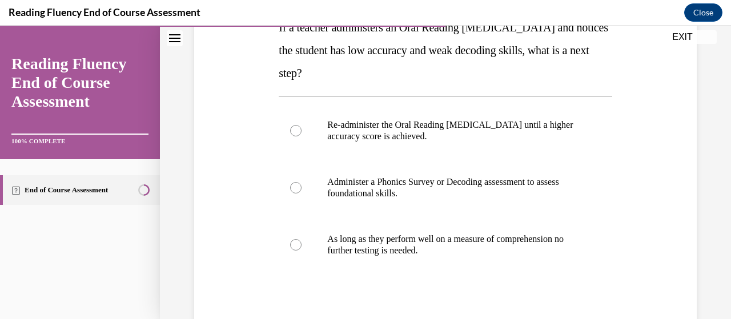
scroll to position [201, 0]
click at [455, 133] on p "Re-administer the Oral Reading Fluency assessment until a higher accuracy score…" at bounding box center [455, 131] width 256 height 23
click at [302, 133] on input "Re-administer the Oral Reading Fluency assessment until a higher accuracy score…" at bounding box center [295, 131] width 11 height 11
radio input "true"
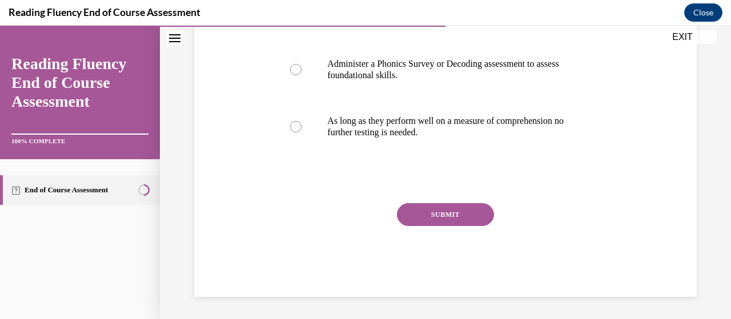
click at [460, 214] on button "SUBMIT" at bounding box center [445, 214] width 97 height 23
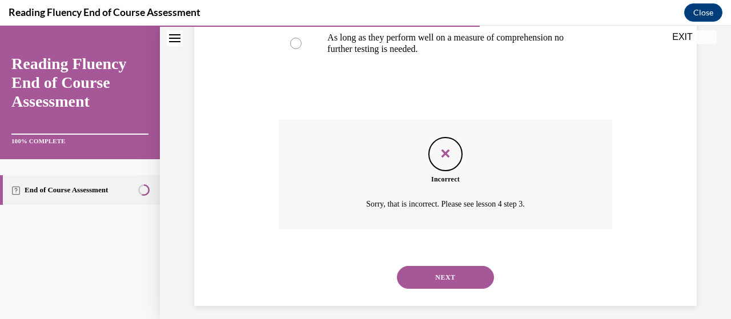
scroll to position [412, 0]
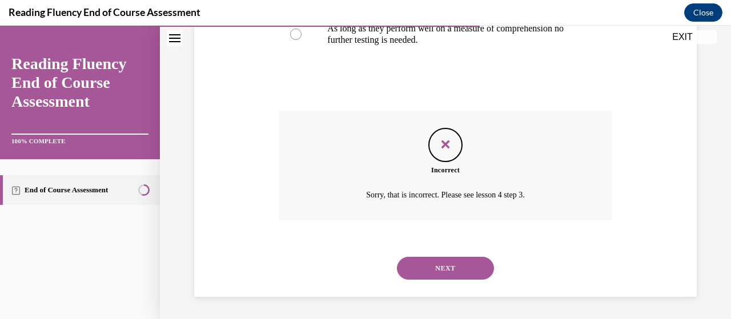
click at [436, 267] on button "NEXT" at bounding box center [445, 268] width 97 height 23
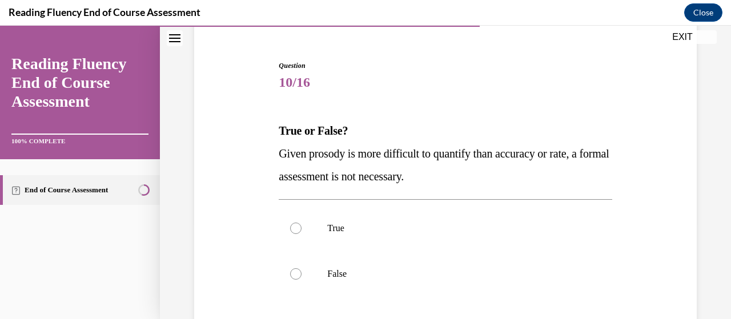
scroll to position [98, 0]
click at [408, 275] on p "False" at bounding box center [455, 273] width 256 height 11
click at [302, 275] on input "False" at bounding box center [295, 273] width 11 height 11
radio input "true"
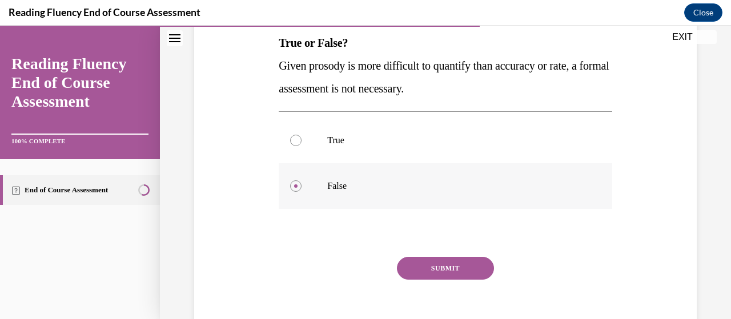
click at [408, 275] on button "SUBMIT" at bounding box center [445, 268] width 97 height 23
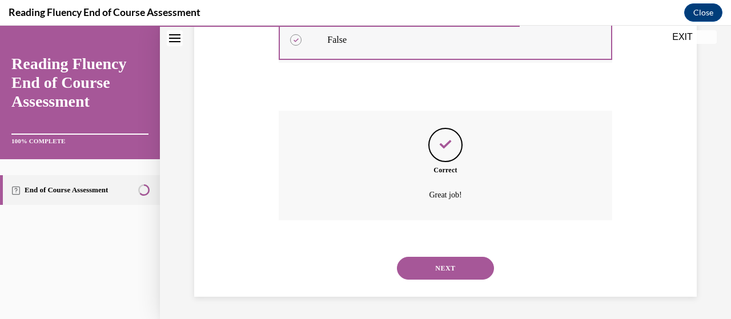
scroll to position [332, 0]
click at [408, 275] on button "NEXT" at bounding box center [445, 269] width 97 height 23
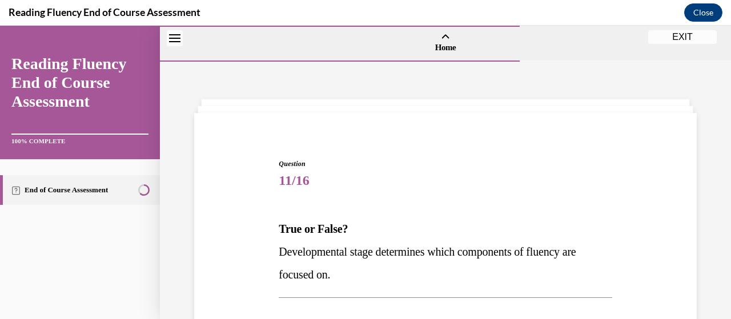
scroll to position [114, 0]
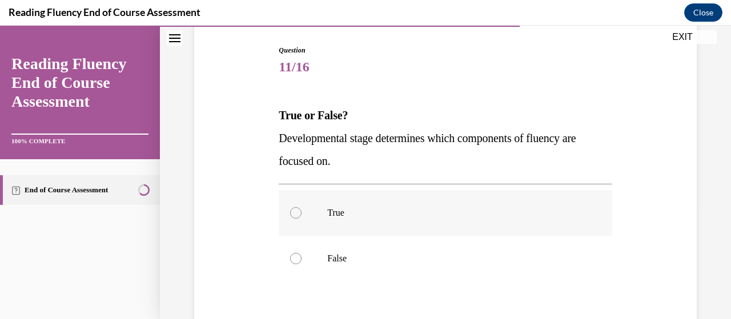
click at [411, 225] on label "True" at bounding box center [445, 213] width 333 height 46
click at [302, 219] on input "True" at bounding box center [295, 212] width 11 height 11
radio input "true"
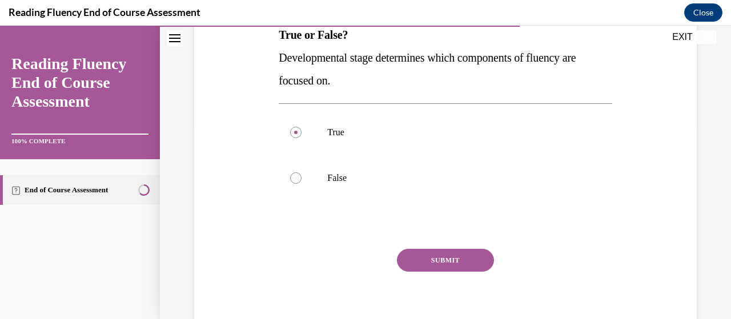
click at [418, 252] on button "SUBMIT" at bounding box center [445, 260] width 97 height 23
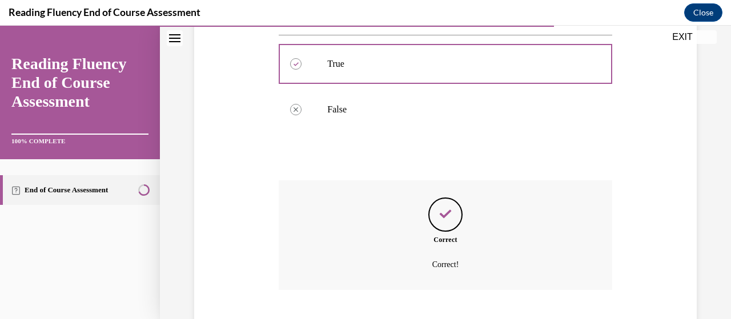
scroll to position [332, 0]
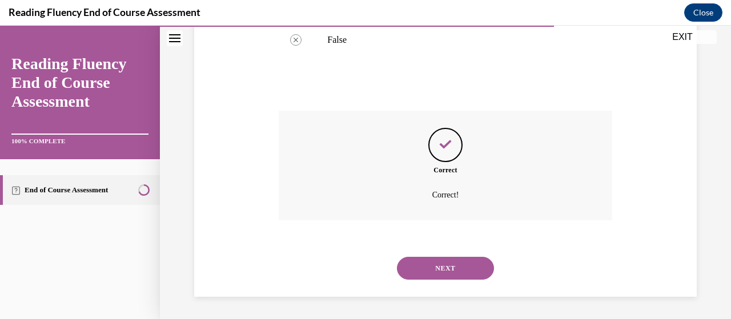
click at [418, 280] on div "NEXT" at bounding box center [445, 269] width 333 height 46
click at [420, 271] on button "NEXT" at bounding box center [445, 268] width 97 height 23
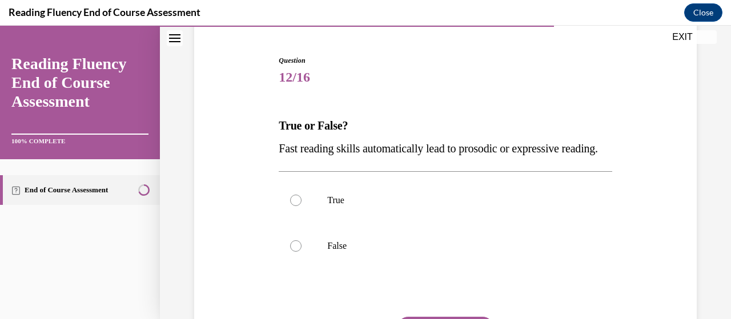
scroll to position [117, 0]
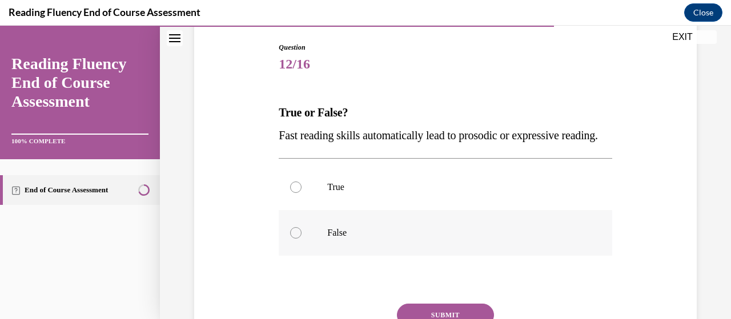
click at [411, 239] on p "False" at bounding box center [455, 232] width 256 height 11
click at [302, 239] on input "False" at bounding box center [295, 232] width 11 height 11
radio input "true"
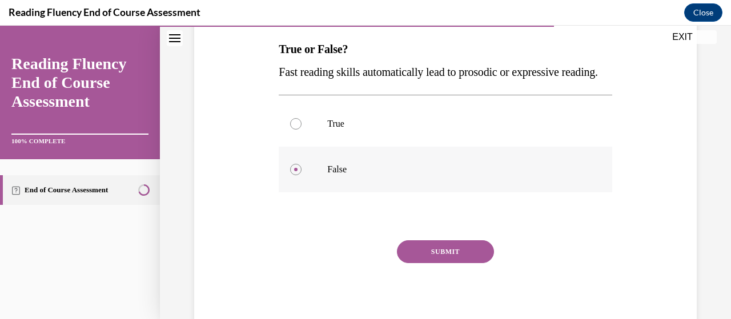
scroll to position [182, 0]
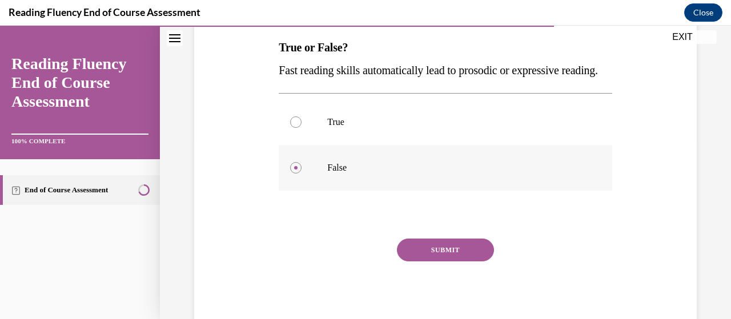
click at [411, 259] on div "Question 12/16 True or False? Fast reading skills automatically lead to prosodi…" at bounding box center [445, 154] width 333 height 355
click at [411, 262] on button "SUBMIT" at bounding box center [445, 250] width 97 height 23
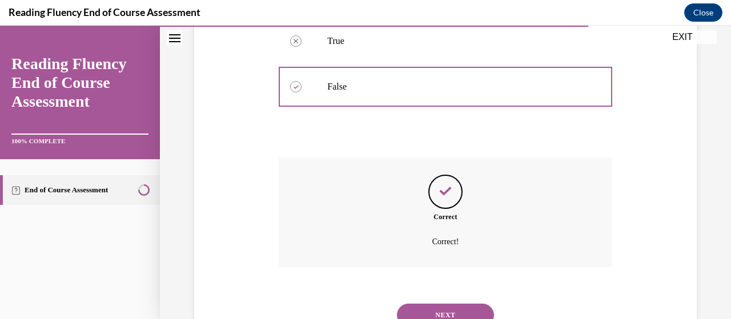
scroll to position [332, 0]
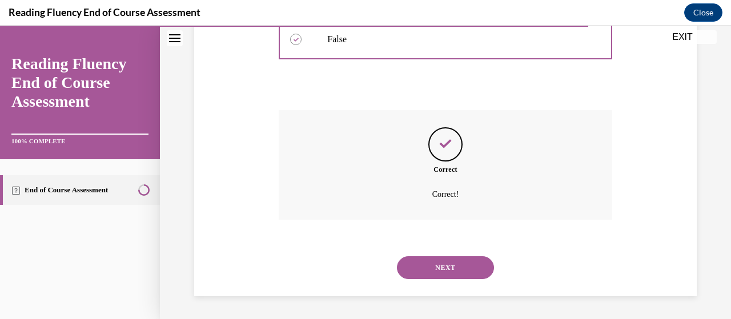
click at [423, 276] on button "NEXT" at bounding box center [445, 267] width 97 height 23
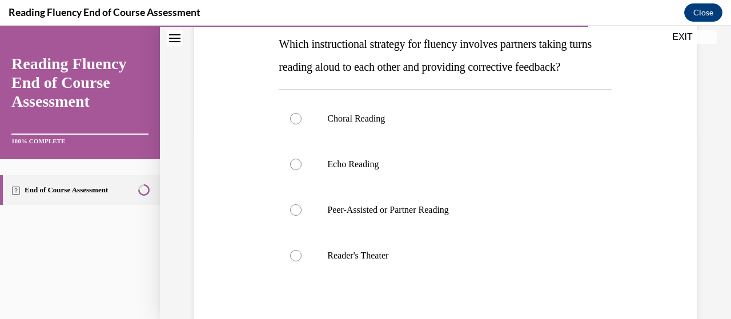
scroll to position [191, 0]
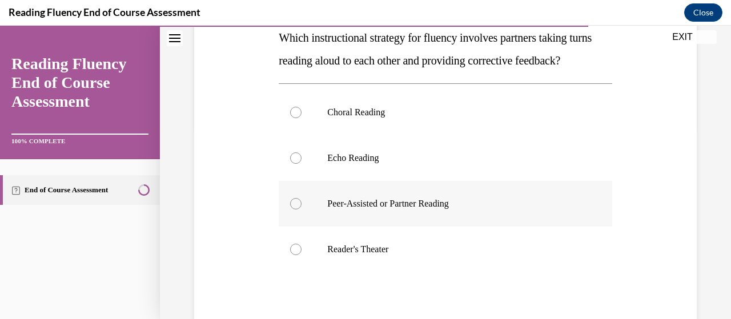
click at [445, 227] on label "Peer-Assisted or Partner Reading" at bounding box center [445, 204] width 333 height 46
click at [302, 210] on input "Peer-Assisted or Partner Reading" at bounding box center [295, 203] width 11 height 11
radio input "true"
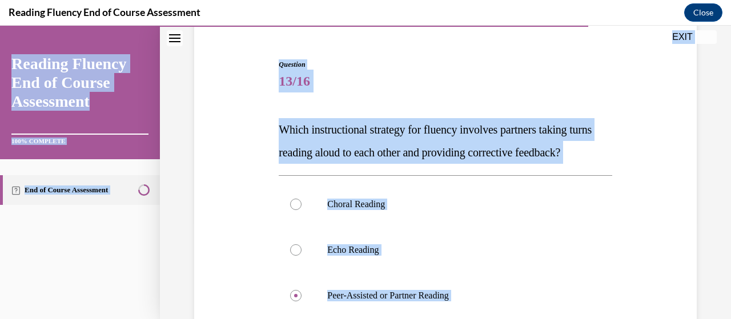
scroll to position [51, 0]
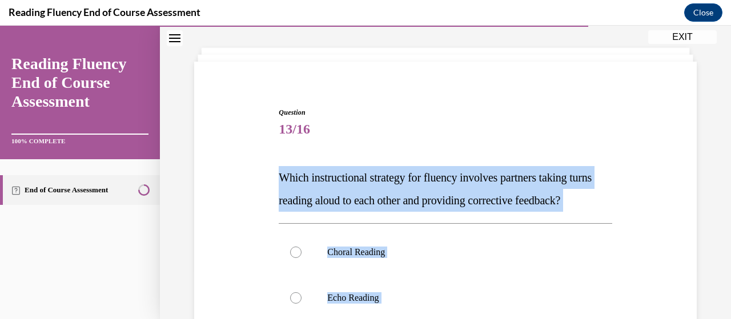
drag, startPoint x: 468, startPoint y: 279, endPoint x: 272, endPoint y: 171, distance: 223.7
click at [272, 171] on div "Question 13/16 Which instructional strategy for fluency involves partners takin…" at bounding box center [445, 313] width 508 height 481
copy div "Which instructional strategy for fluency involves partners taking turns reading…"
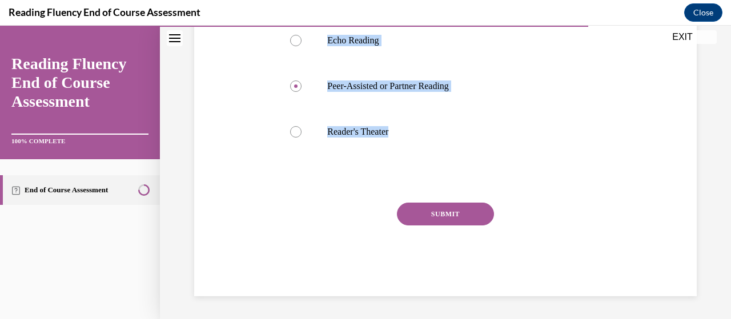
click at [409, 224] on button "SUBMIT" at bounding box center [445, 214] width 97 height 23
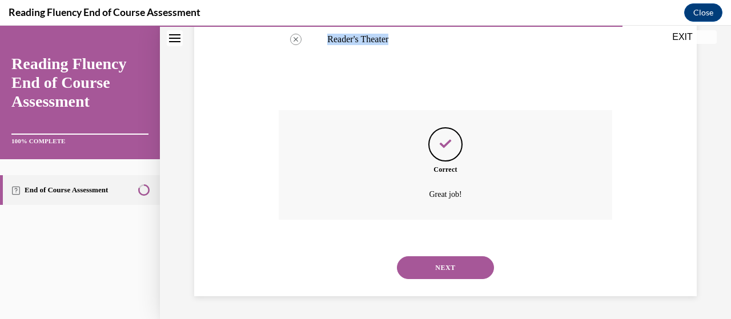
scroll to position [424, 0]
click at [415, 267] on button "NEXT" at bounding box center [445, 267] width 97 height 23
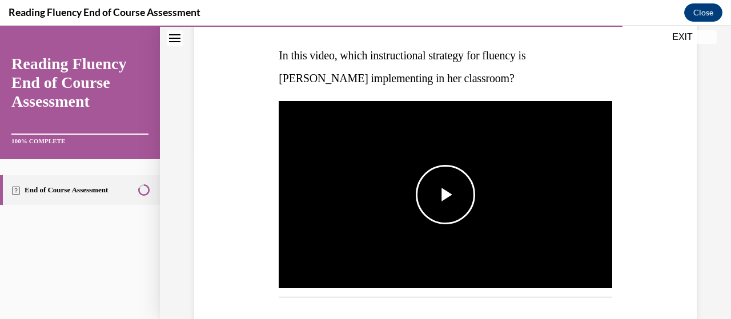
click at [446, 195] on span "Video player" at bounding box center [446, 195] width 0 height 0
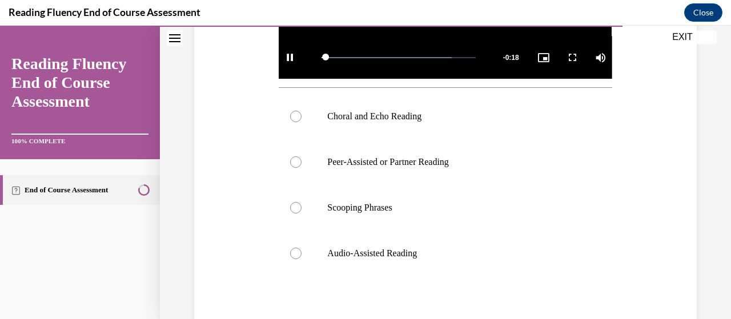
scroll to position [386, 0]
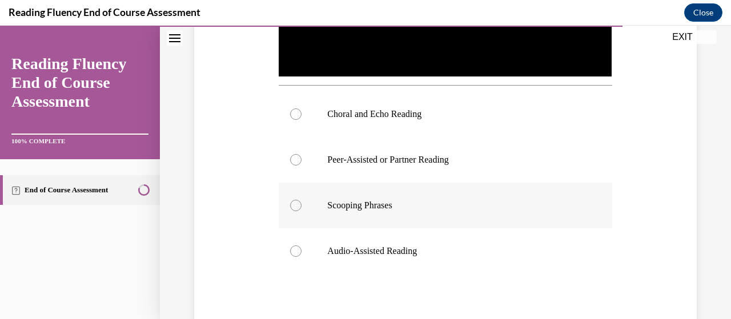
click at [412, 204] on p "Scooping Phrases" at bounding box center [455, 205] width 256 height 11
click at [302, 204] on input "Scooping Phrases" at bounding box center [295, 205] width 11 height 11
radio input "true"
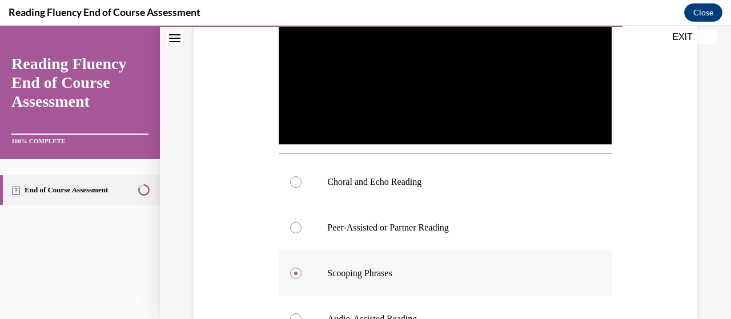
scroll to position [317, 0]
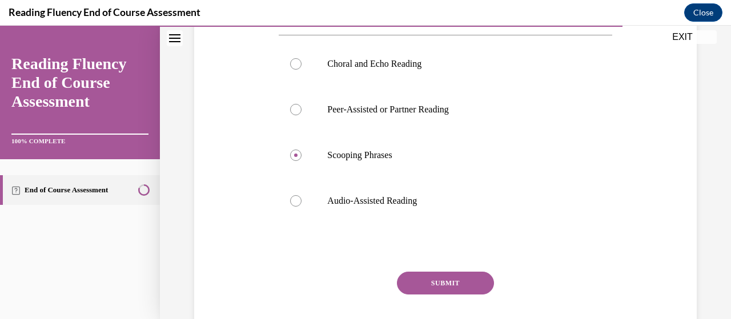
click at [415, 279] on button "SUBMIT" at bounding box center [445, 283] width 97 height 23
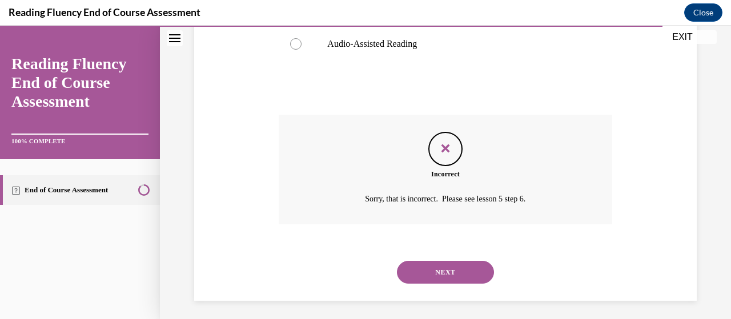
scroll to position [591, 0]
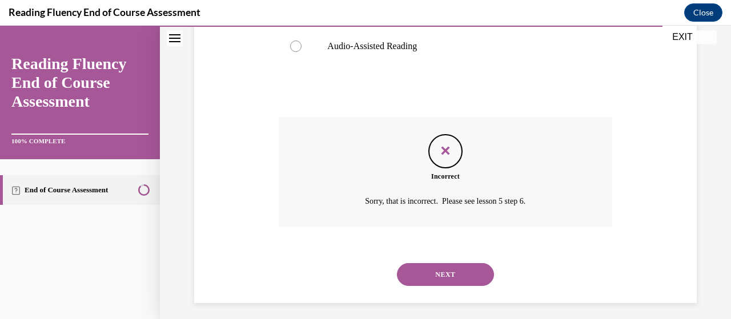
click at [406, 277] on button "NEXT" at bounding box center [445, 274] width 97 height 23
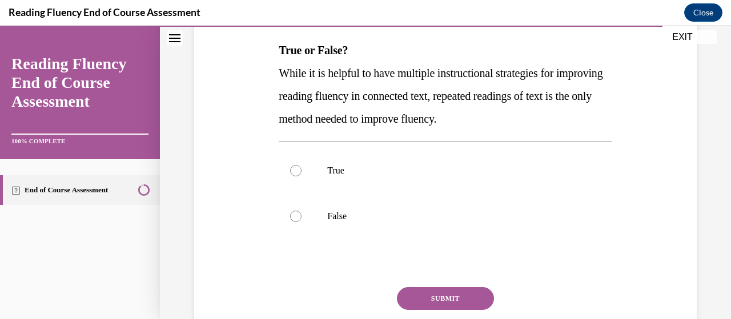
scroll to position [178, 0]
click at [382, 173] on p "True" at bounding box center [455, 171] width 256 height 11
click at [302, 173] on input "True" at bounding box center [295, 171] width 11 height 11
radio input "true"
click at [414, 296] on button "SUBMIT" at bounding box center [445, 299] width 97 height 23
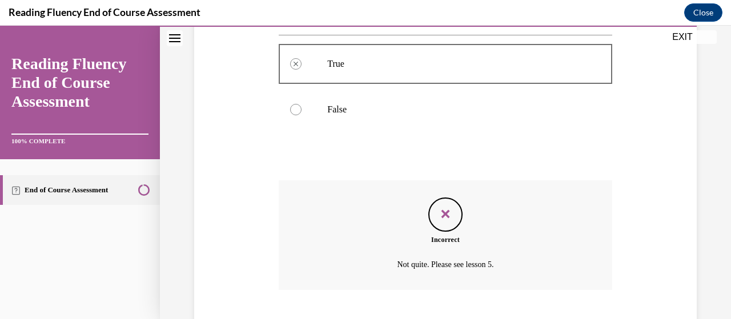
scroll to position [355, 0]
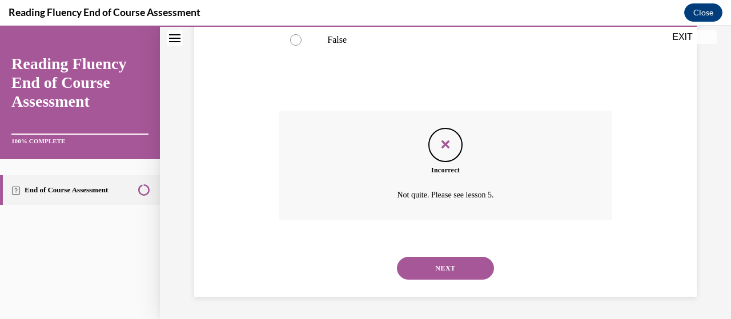
click at [435, 268] on button "NEXT" at bounding box center [445, 268] width 97 height 23
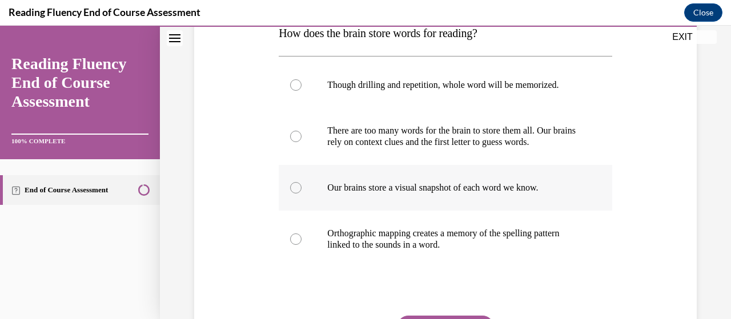
scroll to position [197, 0]
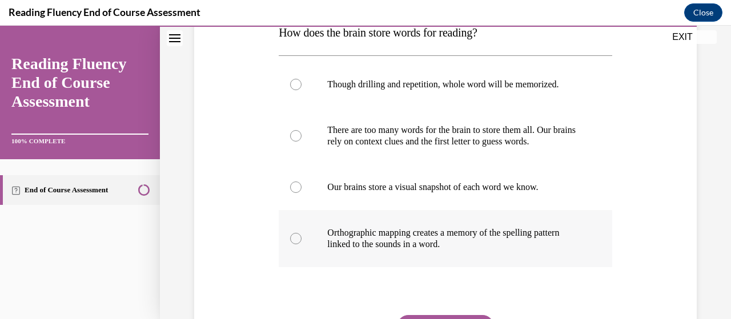
click at [403, 250] on p "Orthographic mapping creates a memory of the spelling pattern linked to the sou…" at bounding box center [455, 238] width 256 height 23
click at [302, 244] on input "Orthographic mapping creates a memory of the spelling pattern linked to the sou…" at bounding box center [295, 238] width 11 height 11
radio input "true"
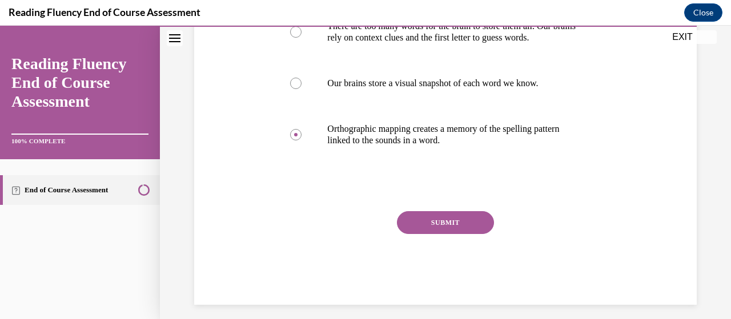
click at [440, 220] on div "Question 16/16 How does the brain store words for reading? Though drilling and …" at bounding box center [445, 81] width 333 height 447
click at [440, 234] on button "SUBMIT" at bounding box center [445, 222] width 97 height 23
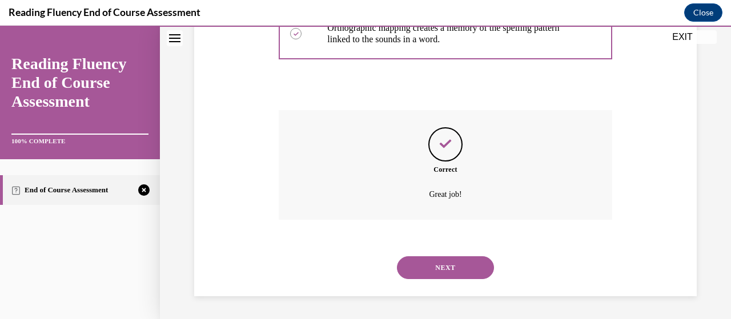
scroll to position [412, 0]
click at [434, 263] on button "NEXT" at bounding box center [445, 267] width 97 height 23
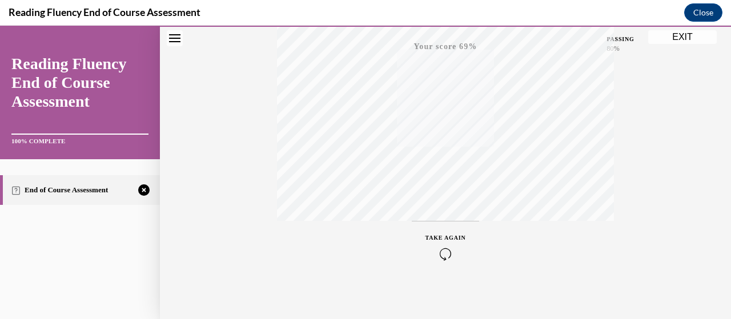
scroll to position [291, 0]
click at [434, 259] on button "TAKE AGAIN" at bounding box center [446, 242] width 68 height 51
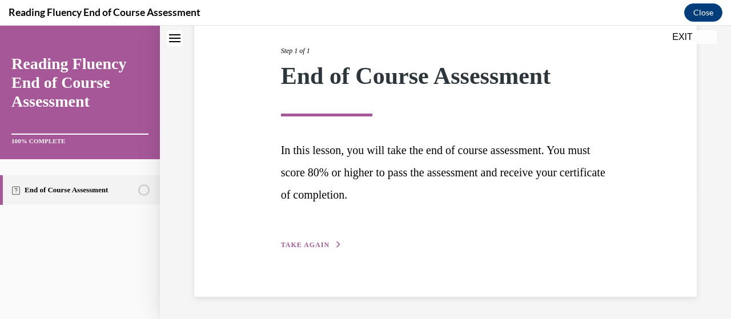
click at [298, 247] on span "TAKE AGAIN" at bounding box center [305, 245] width 49 height 8
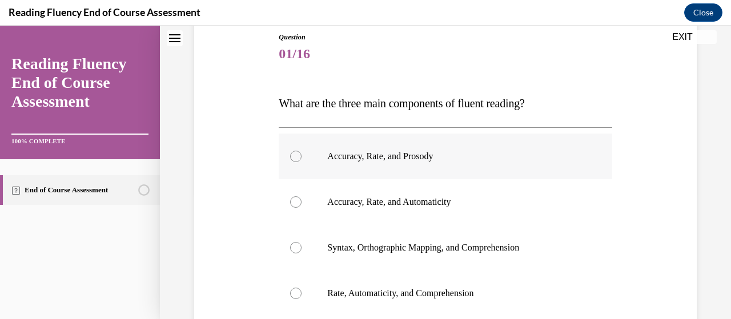
click at [427, 169] on label "Accuracy, Rate, and Prosody" at bounding box center [445, 157] width 333 height 46
click at [302, 162] on input "Accuracy, Rate, and Prosody" at bounding box center [295, 156] width 11 height 11
radio input "true"
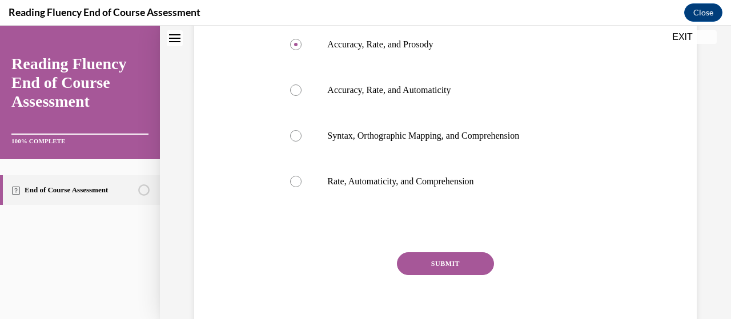
click at [425, 258] on button "SUBMIT" at bounding box center [445, 263] width 97 height 23
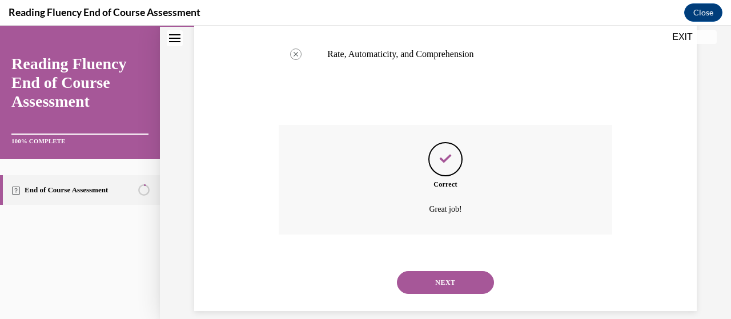
scroll to position [380, 0]
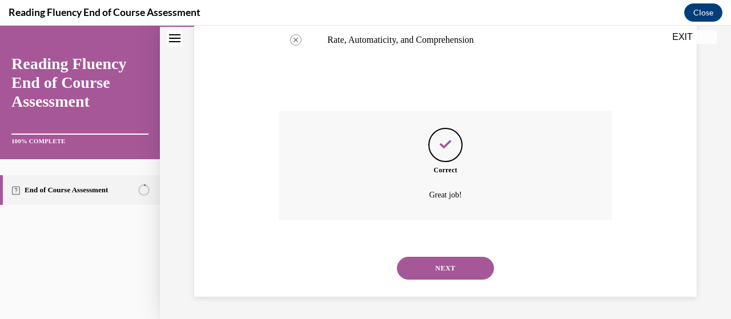
click at [426, 263] on button "NEXT" at bounding box center [445, 268] width 97 height 23
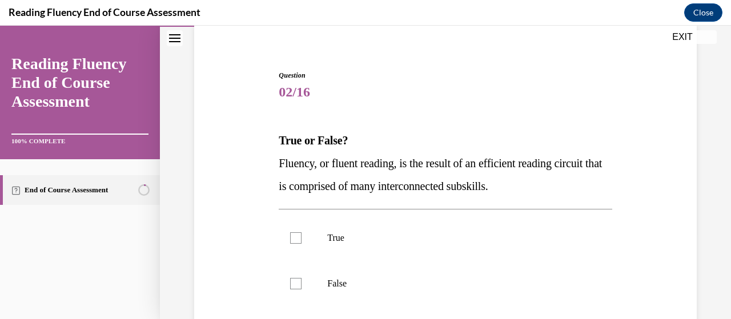
scroll to position [119, 0]
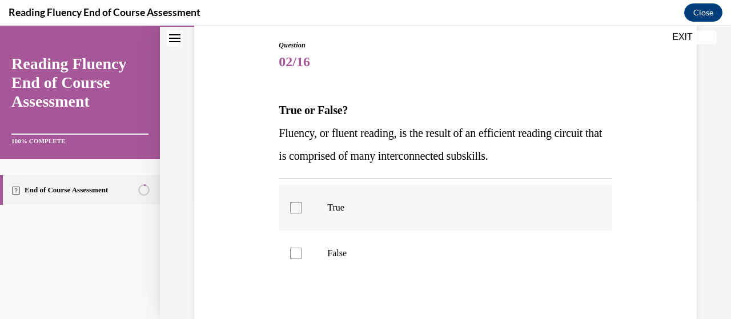
click at [428, 203] on p "True" at bounding box center [455, 207] width 256 height 11
click at [302, 203] on input "True" at bounding box center [295, 207] width 11 height 11
checkbox input "true"
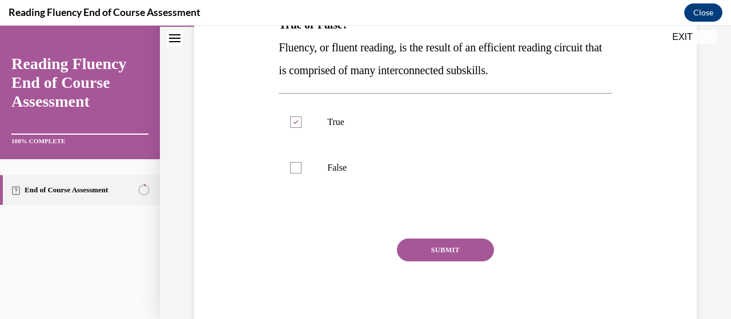
click at [431, 249] on button "SUBMIT" at bounding box center [445, 250] width 97 height 23
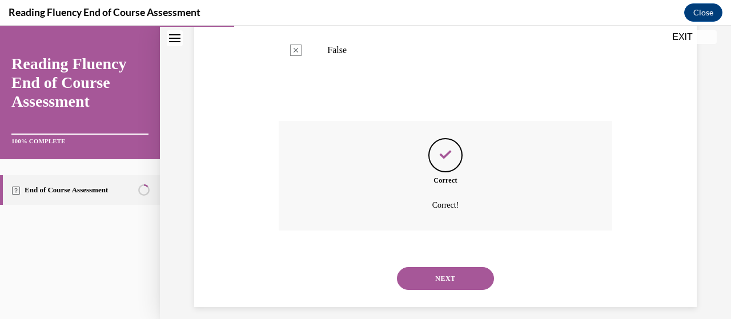
scroll to position [332, 0]
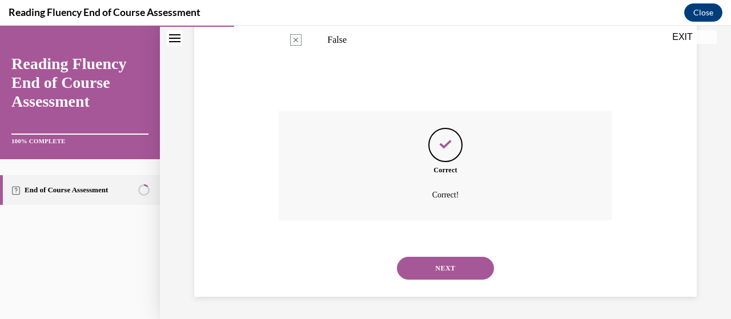
click at [431, 270] on button "NEXT" at bounding box center [445, 268] width 97 height 23
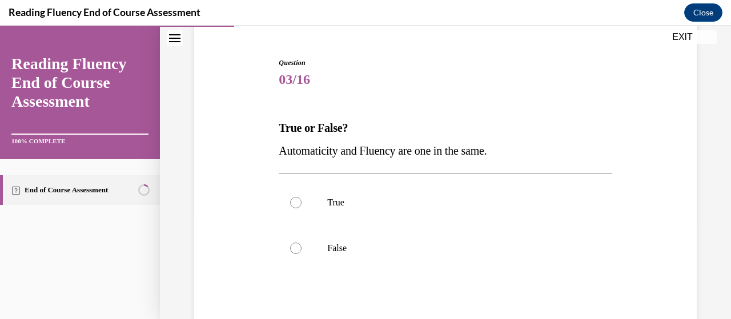
scroll to position [102, 0]
click at [424, 234] on label "False" at bounding box center [445, 248] width 333 height 46
click at [302, 242] on input "False" at bounding box center [295, 247] width 11 height 11
radio input "true"
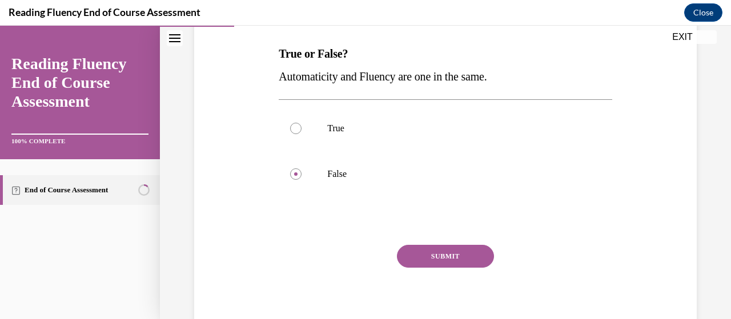
click at [426, 250] on button "SUBMIT" at bounding box center [445, 256] width 97 height 23
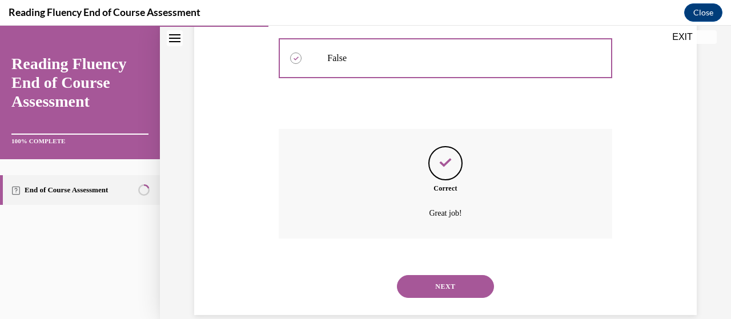
scroll to position [310, 0]
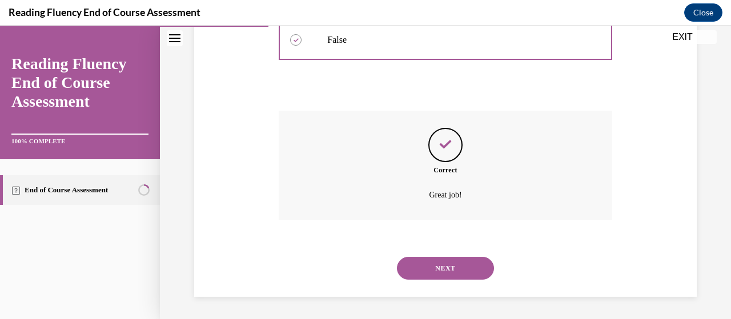
click at [426, 275] on button "NEXT" at bounding box center [445, 268] width 97 height 23
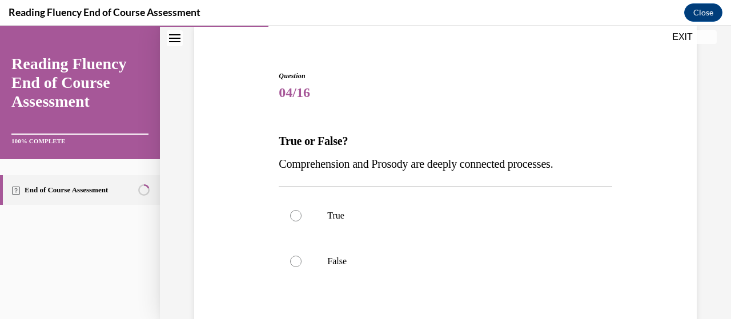
scroll to position [89, 0]
click at [422, 231] on label "True" at bounding box center [445, 215] width 333 height 46
click at [302, 220] on input "True" at bounding box center [295, 214] width 11 height 11
radio input "true"
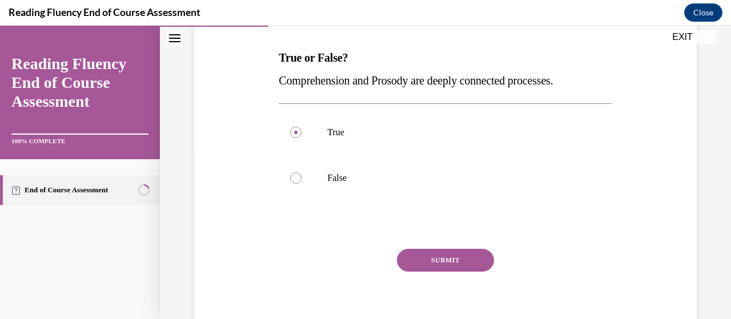
click at [430, 255] on button "SUBMIT" at bounding box center [445, 260] width 97 height 23
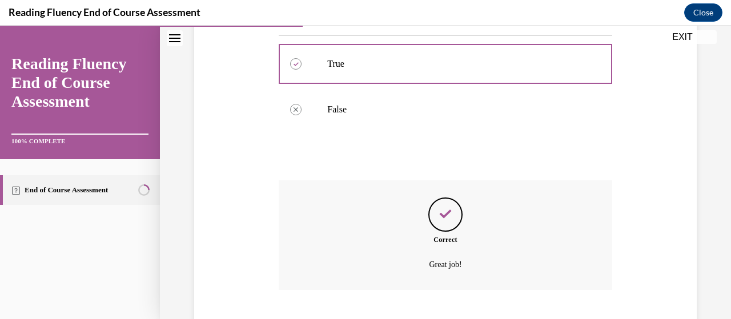
scroll to position [310, 0]
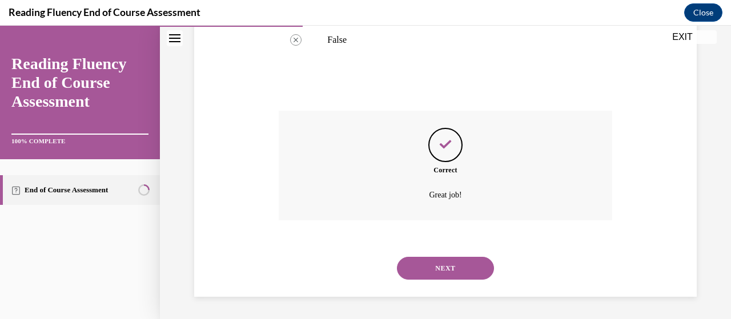
click at [432, 268] on button "NEXT" at bounding box center [445, 268] width 97 height 23
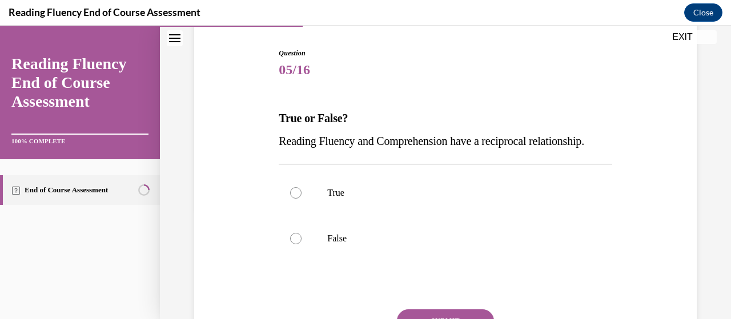
scroll to position [111, 0]
click at [430, 216] on label "True" at bounding box center [445, 193] width 333 height 46
click at [302, 199] on input "True" at bounding box center [295, 192] width 11 height 11
radio input "true"
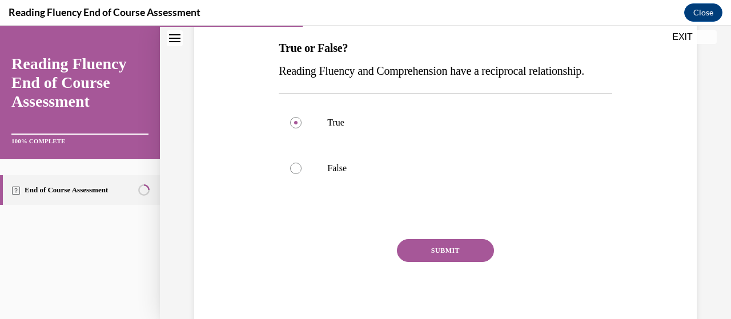
click at [432, 262] on button "SUBMIT" at bounding box center [445, 250] width 97 height 23
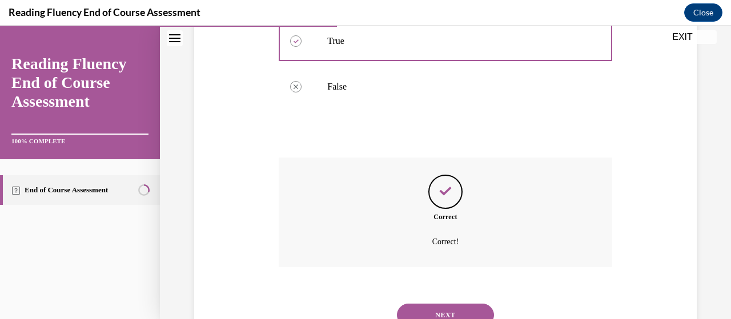
scroll to position [332, 0]
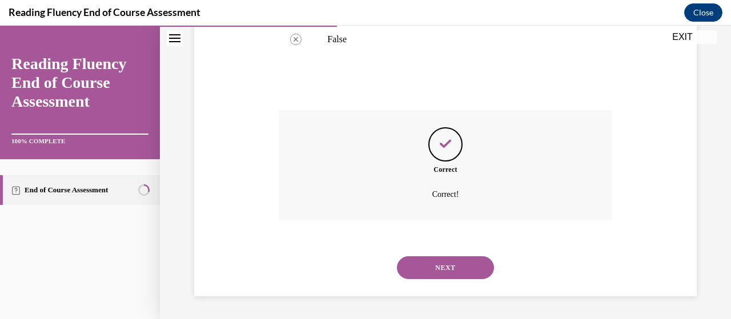
click at [432, 268] on button "NEXT" at bounding box center [445, 267] width 97 height 23
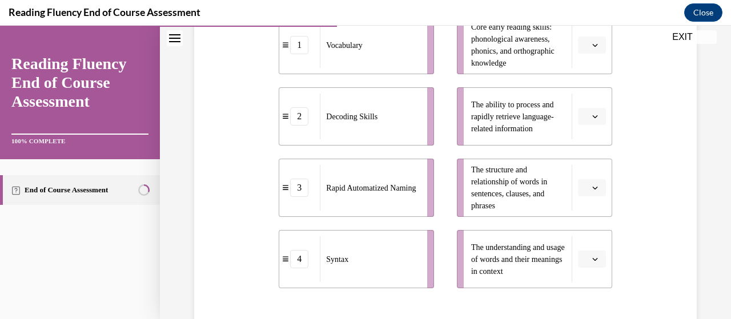
scroll to position [288, 0]
click at [578, 259] on button "button" at bounding box center [592, 258] width 28 height 17
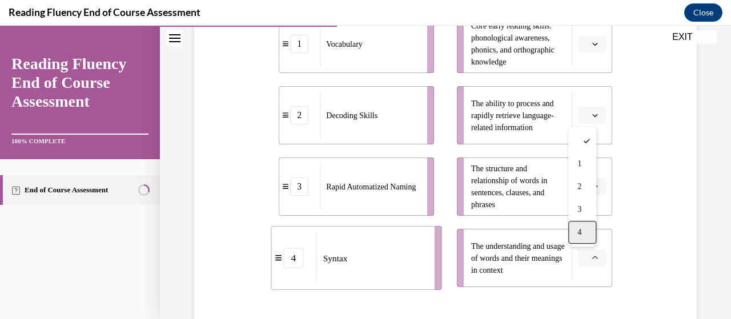
click at [580, 226] on div "4" at bounding box center [582, 232] width 28 height 23
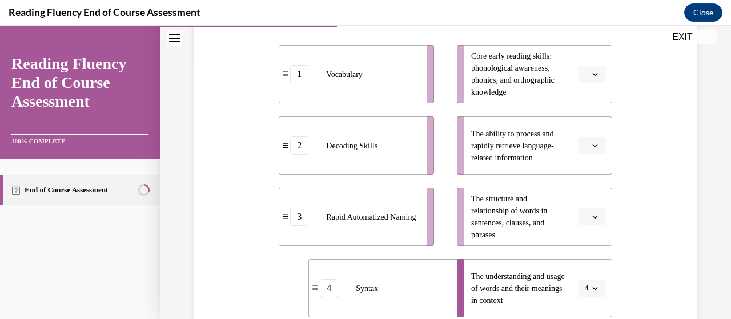
scroll to position [259, 0]
click at [585, 217] on span "Please select an option" at bounding box center [587, 216] width 4 height 11
click at [575, 122] on div "1" at bounding box center [582, 122] width 28 height 23
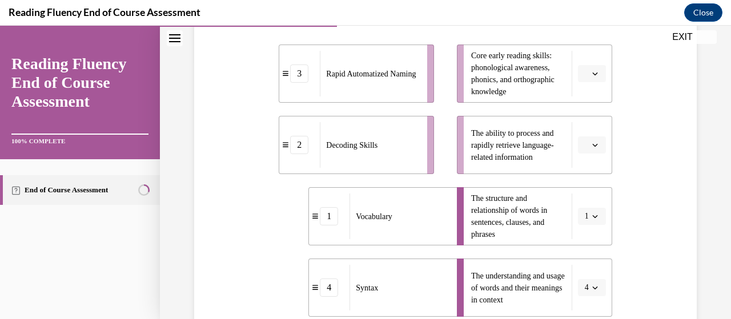
click at [585, 290] on span "4" at bounding box center [587, 287] width 4 height 11
click at [579, 188] on div "1" at bounding box center [580, 193] width 28 height 23
click at [585, 219] on span "Please select an option" at bounding box center [587, 216] width 4 height 11
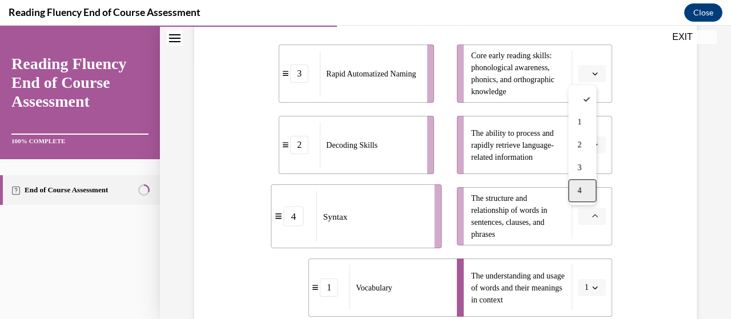
click at [585, 193] on div "4" at bounding box center [582, 190] width 28 height 23
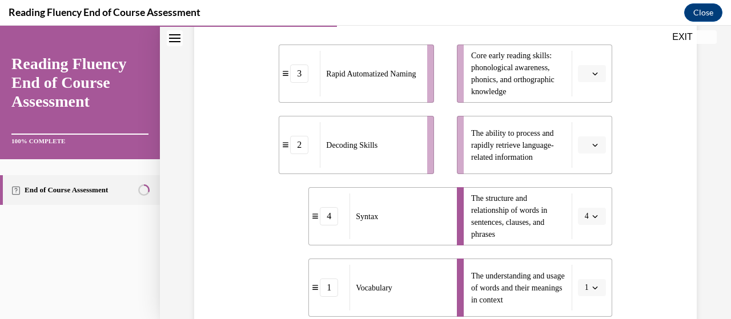
click at [583, 78] on button "button" at bounding box center [592, 73] width 28 height 17
click at [578, 169] on span "3" at bounding box center [580, 167] width 4 height 9
click at [585, 144] on span "Please select an option" at bounding box center [587, 144] width 4 height 11
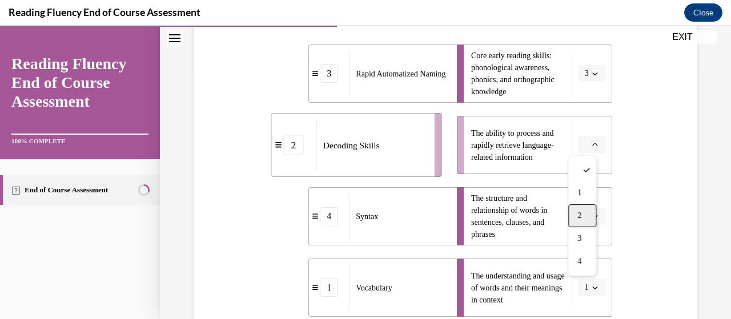
click at [576, 209] on div "2" at bounding box center [582, 216] width 28 height 23
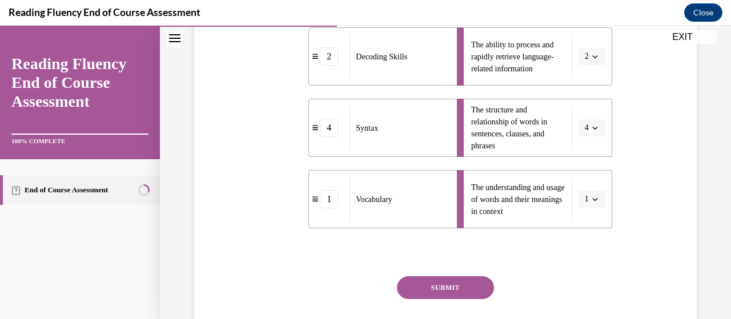
scroll to position [392, 0]
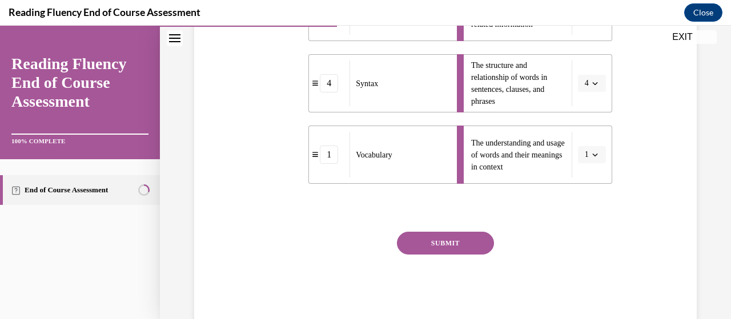
click at [476, 243] on button "SUBMIT" at bounding box center [445, 243] width 97 height 23
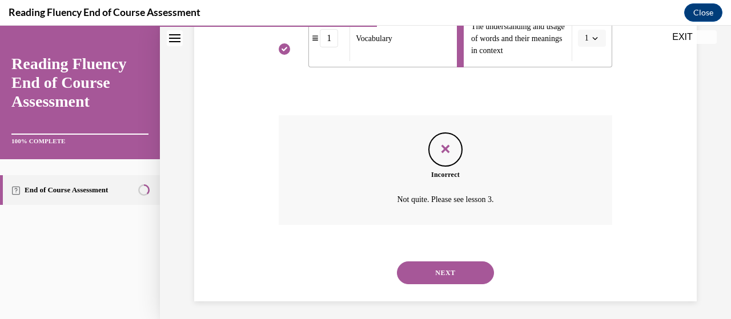
scroll to position [508, 0]
click at [464, 274] on button "NEXT" at bounding box center [445, 273] width 97 height 23
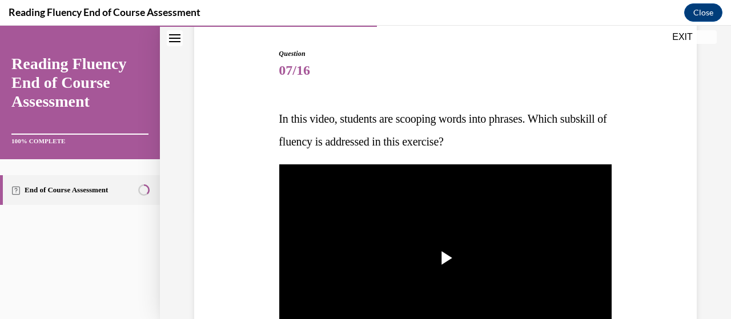
scroll to position [142, 0]
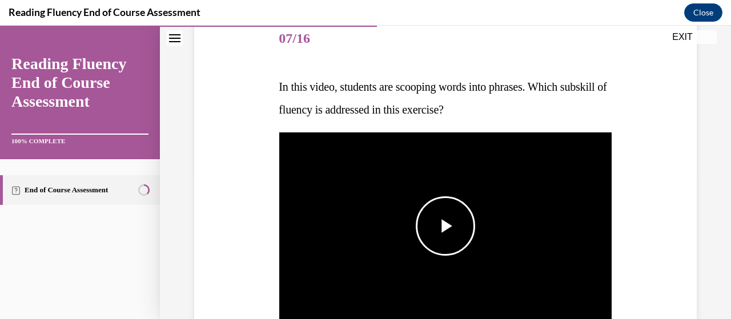
click at [446, 226] on span "Video player" at bounding box center [446, 226] width 0 height 0
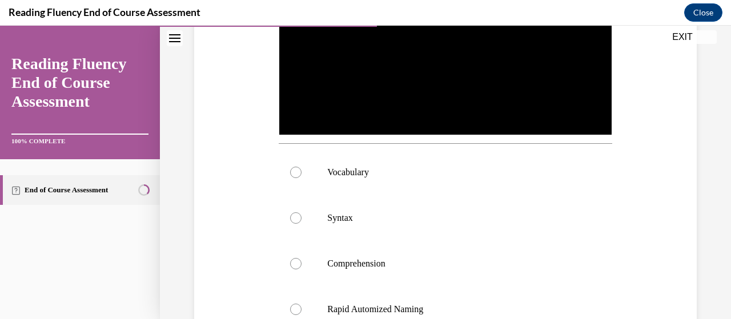
scroll to position [326, 0]
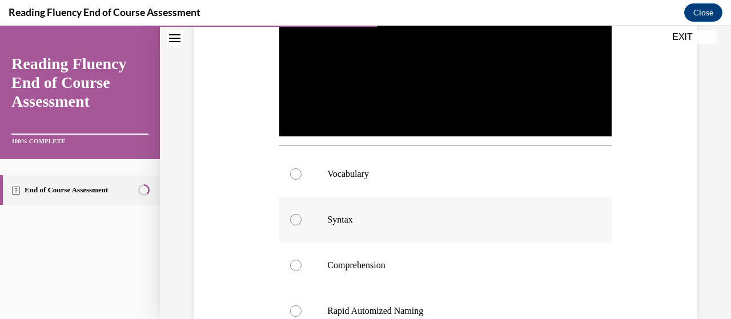
click at [451, 228] on label "Syntax" at bounding box center [445, 220] width 333 height 46
click at [302, 226] on input "Syntax" at bounding box center [295, 219] width 11 height 11
radio input "true"
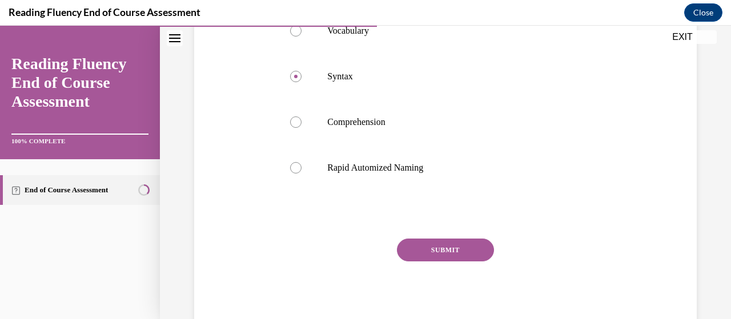
click at [447, 250] on button "SUBMIT" at bounding box center [445, 250] width 97 height 23
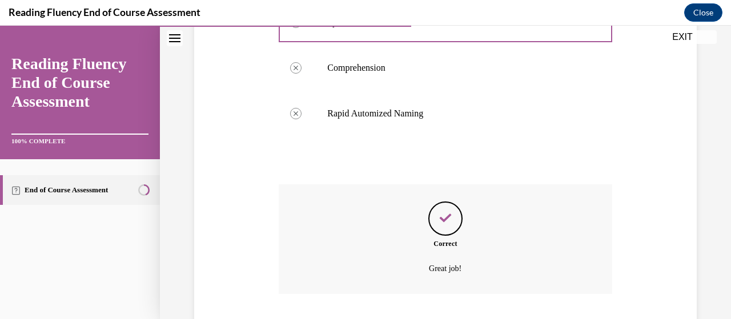
scroll to position [593, 0]
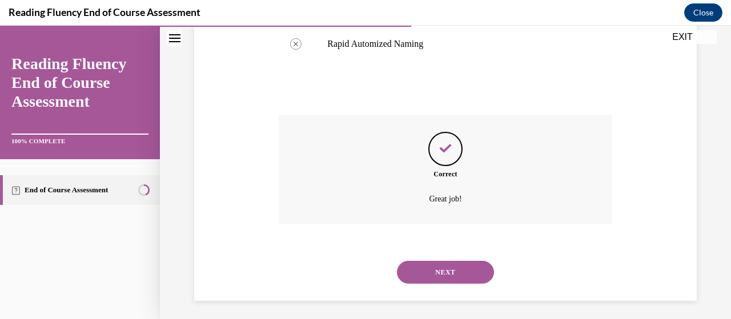
click at [450, 271] on button "NEXT" at bounding box center [445, 272] width 97 height 23
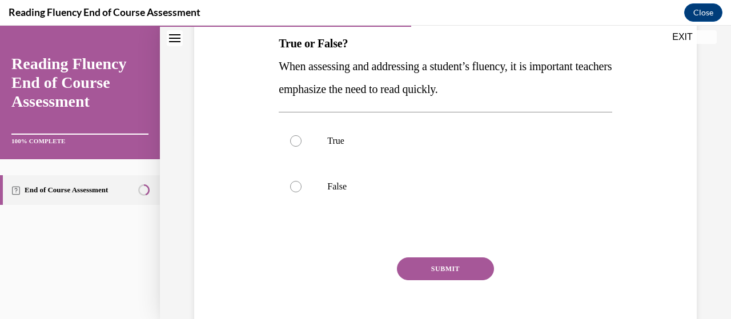
scroll to position [190, 0]
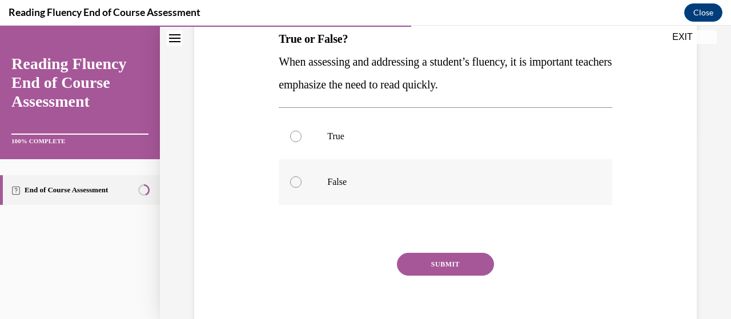
click at [428, 186] on p "False" at bounding box center [455, 182] width 256 height 11
click at [302, 186] on input "False" at bounding box center [295, 182] width 11 height 11
radio input "true"
click at [442, 269] on button "SUBMIT" at bounding box center [445, 264] width 97 height 23
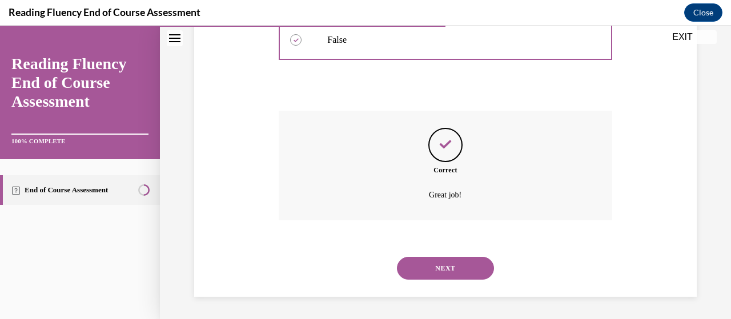
scroll to position [332, 0]
click at [442, 269] on button "NEXT" at bounding box center [445, 269] width 97 height 23
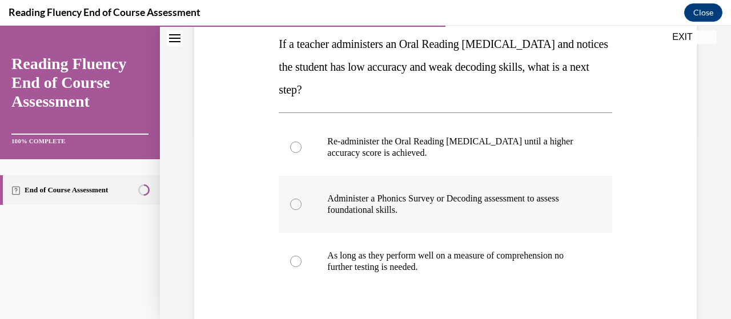
scroll to position [185, 0]
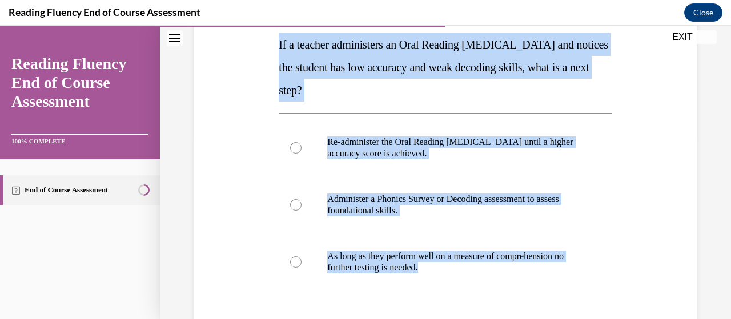
drag, startPoint x: 460, startPoint y: 288, endPoint x: 270, endPoint y: 41, distance: 312.5
click at [270, 41] on div "Question 09/16 If a teacher administers an Oral Reading Fluency assessment and …" at bounding box center [445, 186] width 508 height 492
copy div "If a teacher administers an Oral Reading Fluency assessment and notices the stu…"
click at [623, 193] on div "Question 09/16 If a teacher administers an Oral Reading Fluency assessment and …" at bounding box center [445, 186] width 508 height 492
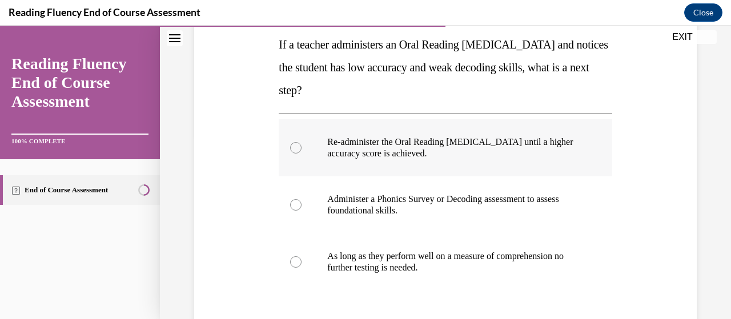
click at [386, 156] on p "Re-administer the Oral Reading Fluency assessment until a higher accuracy score…" at bounding box center [455, 148] width 256 height 23
click at [302, 154] on input "Re-administer the Oral Reading Fluency assessment until a higher accuracy score…" at bounding box center [295, 147] width 11 height 11
radio input "true"
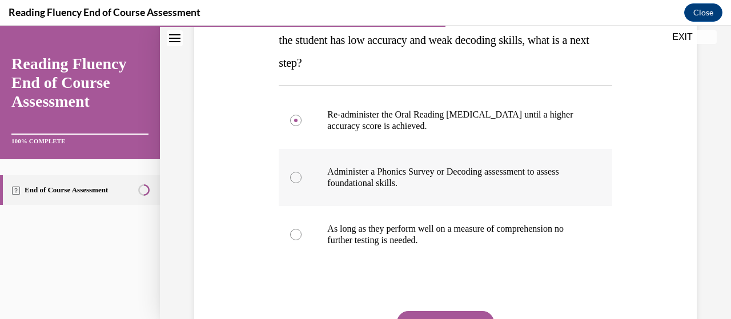
scroll to position [213, 0]
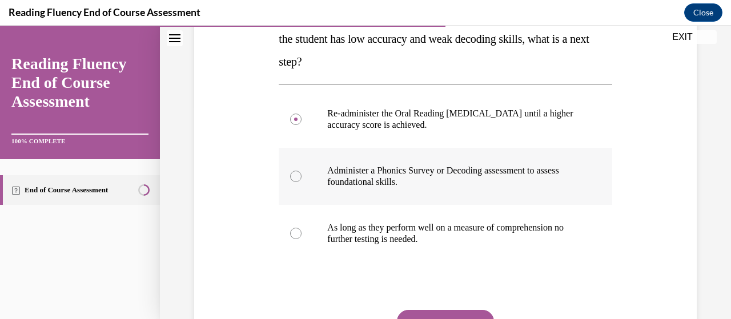
click at [403, 183] on p "Administer a Phonics Survey or Decoding assessment to assess foundational skill…" at bounding box center [455, 176] width 256 height 23
click at [302, 182] on input "Administer a Phonics Survey or Decoding assessment to assess foundational skill…" at bounding box center [295, 176] width 11 height 11
radio input "true"
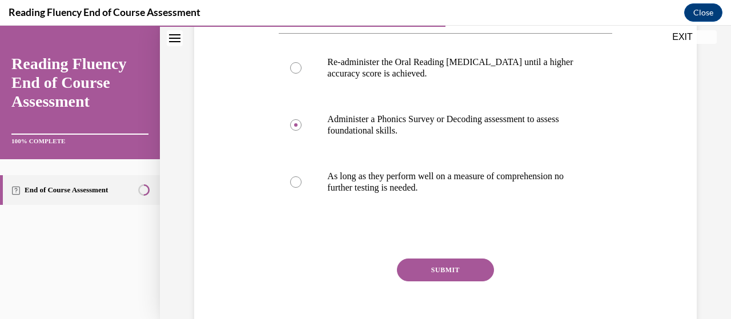
click at [441, 270] on button "SUBMIT" at bounding box center [445, 270] width 97 height 23
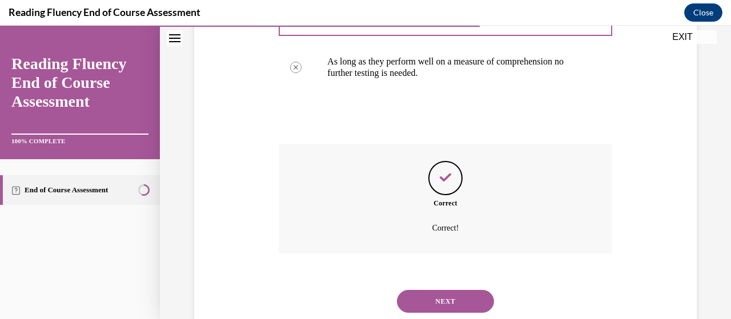
scroll to position [412, 0]
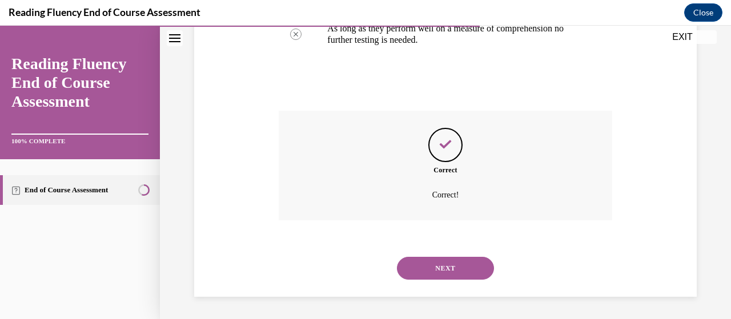
click at [437, 279] on div "NEXT" at bounding box center [445, 269] width 333 height 46
click at [436, 264] on button "NEXT" at bounding box center [445, 268] width 97 height 23
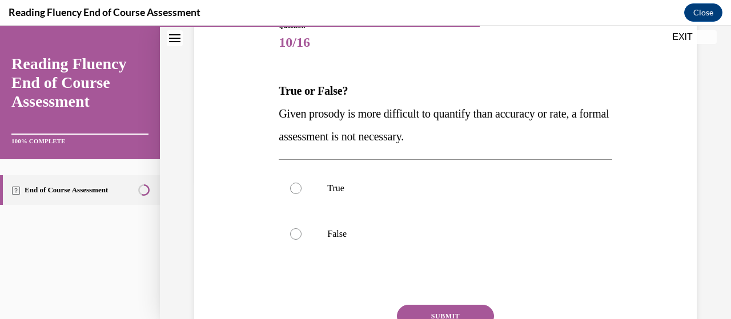
scroll to position [138, 0]
click at [398, 225] on label "False" at bounding box center [445, 235] width 333 height 46
click at [302, 229] on input "False" at bounding box center [295, 234] width 11 height 11
radio input "true"
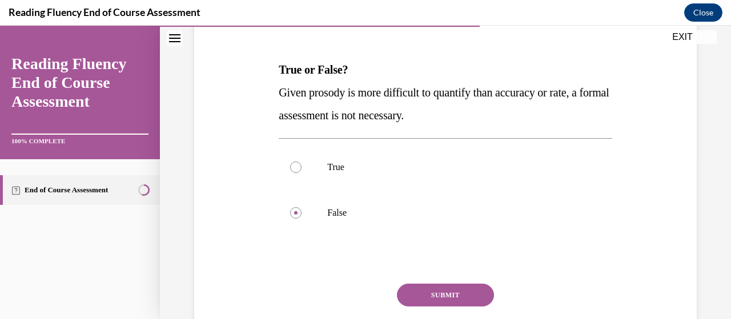
click at [436, 291] on button "SUBMIT" at bounding box center [445, 295] width 97 height 23
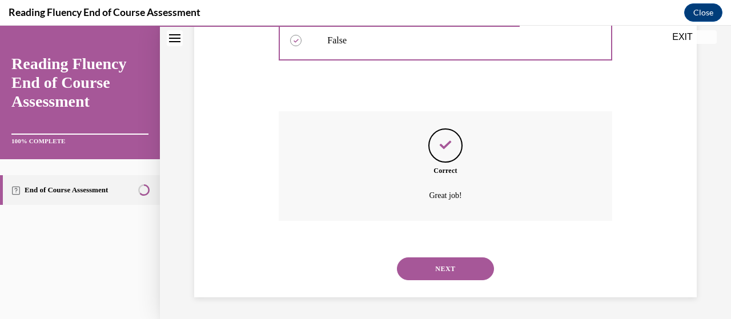
scroll to position [332, 0]
click at [442, 271] on button "NEXT" at bounding box center [445, 268] width 97 height 23
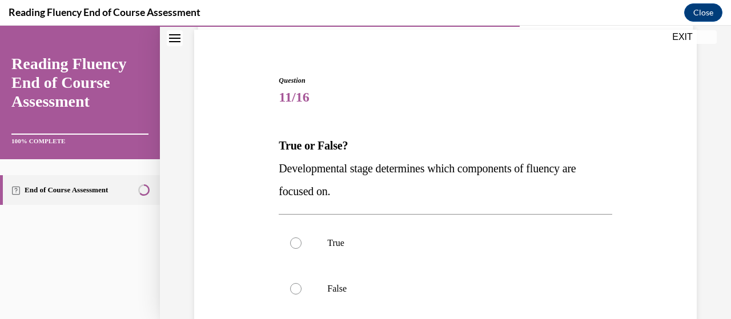
scroll to position [83, 0]
click at [430, 250] on label "True" at bounding box center [445, 243] width 333 height 46
click at [302, 249] on input "True" at bounding box center [295, 243] width 11 height 11
radio input "true"
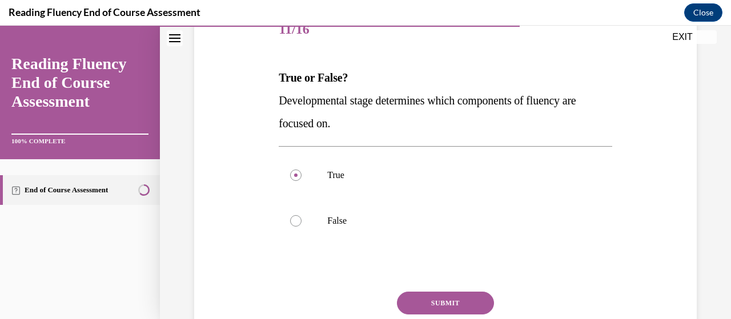
scroll to position [154, 0]
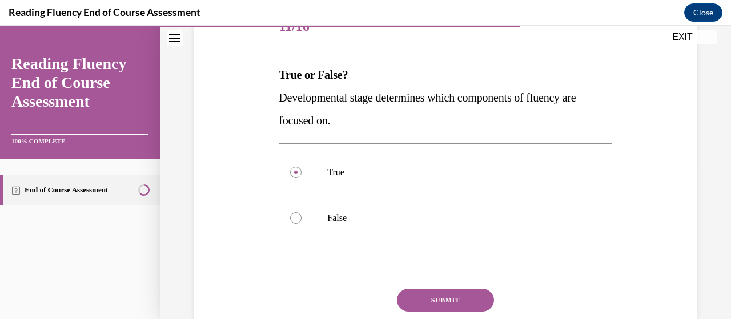
click at [452, 296] on button "SUBMIT" at bounding box center [445, 300] width 97 height 23
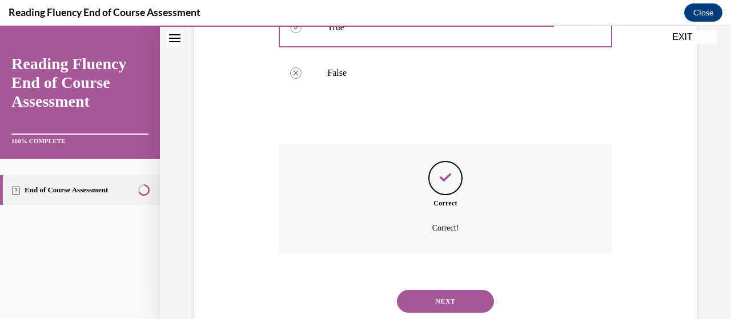
scroll to position [332, 0]
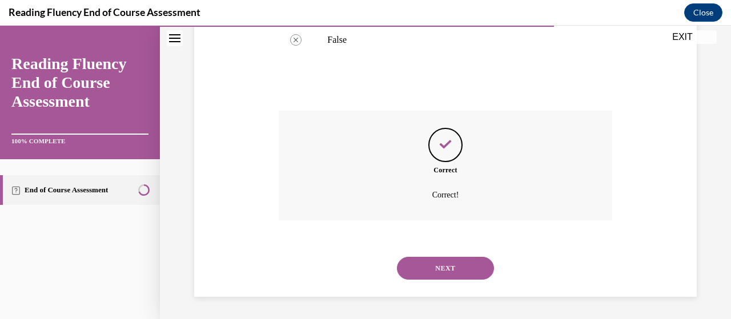
click at [451, 275] on button "NEXT" at bounding box center [445, 268] width 97 height 23
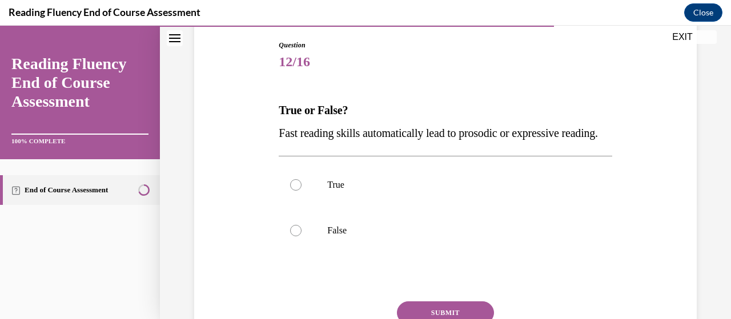
scroll to position [119, 0]
click at [427, 236] on p "False" at bounding box center [455, 230] width 256 height 11
click at [302, 236] on input "False" at bounding box center [295, 230] width 11 height 11
radio input "true"
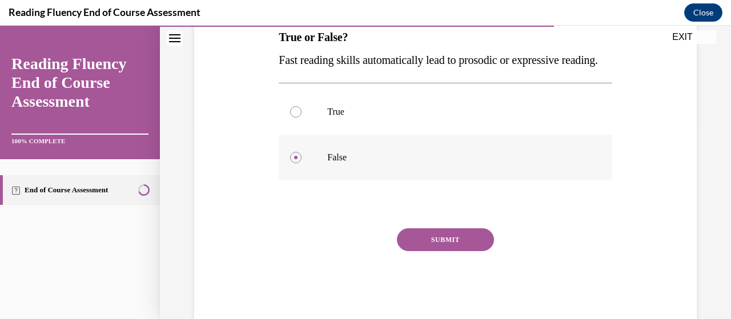
click at [427, 251] on button "SUBMIT" at bounding box center [445, 239] width 97 height 23
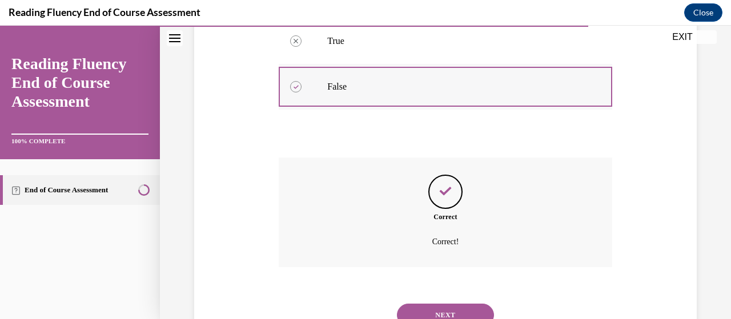
scroll to position [332, 0]
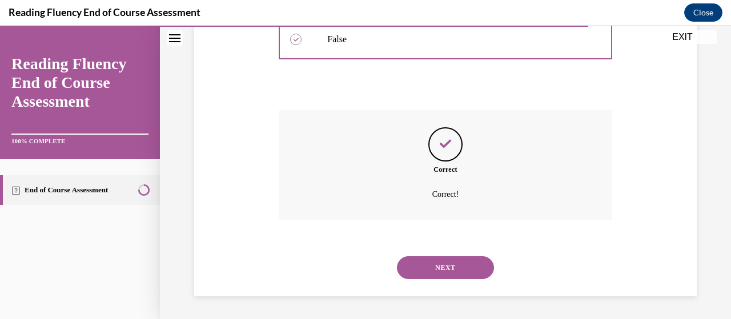
click at [435, 272] on button "NEXT" at bounding box center [445, 267] width 97 height 23
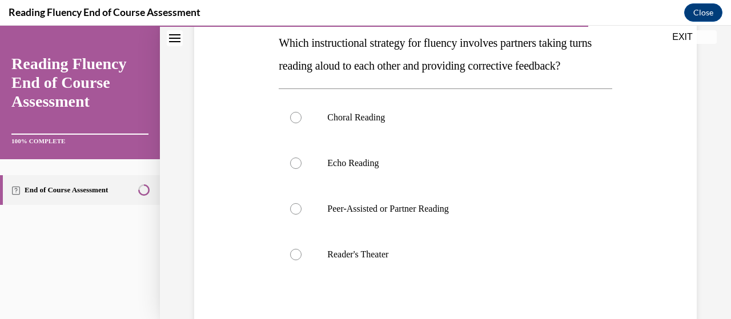
scroll to position [187, 0]
click at [435, 231] on label "Peer-Assisted or Partner Reading" at bounding box center [445, 209] width 333 height 46
click at [302, 214] on input "Peer-Assisted or Partner Reading" at bounding box center [295, 208] width 11 height 11
radio input "true"
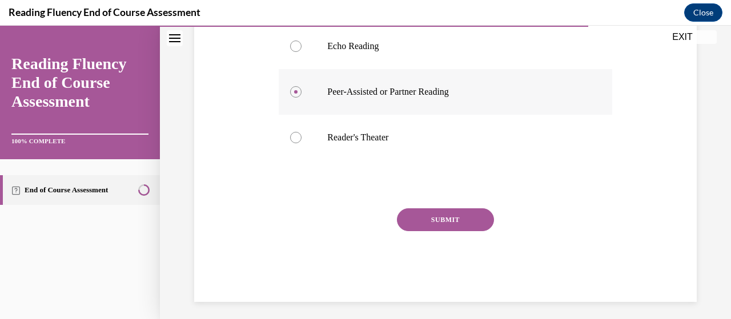
click at [435, 231] on button "SUBMIT" at bounding box center [445, 220] width 97 height 23
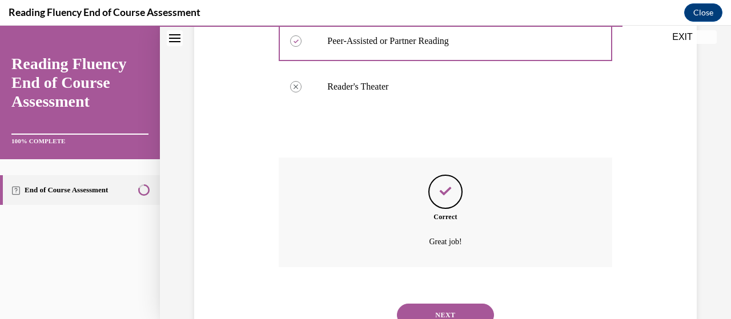
scroll to position [424, 0]
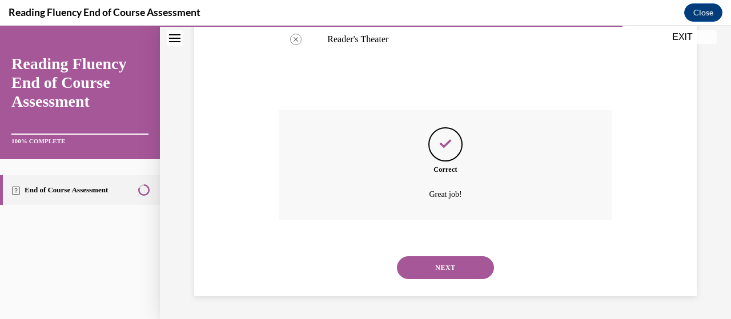
click at [433, 268] on button "NEXT" at bounding box center [445, 267] width 97 height 23
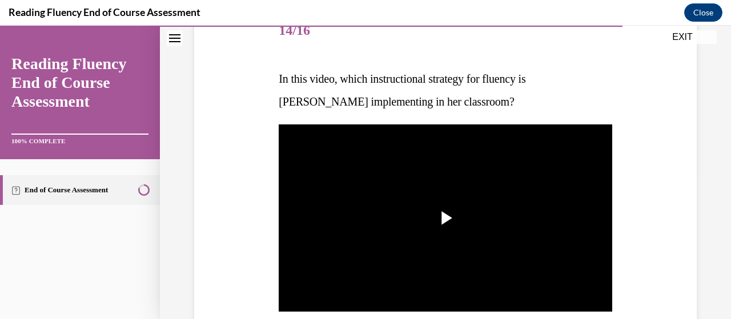
scroll to position [157, 0]
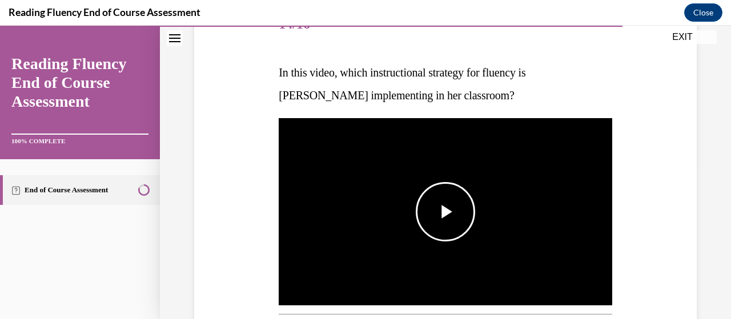
click at [446, 212] on span "Video player" at bounding box center [446, 212] width 0 height 0
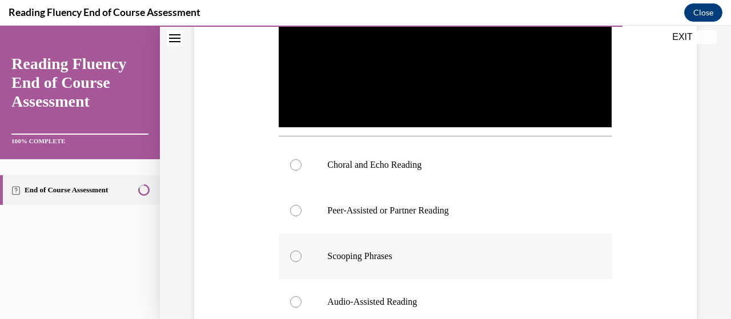
scroll to position [313, 0]
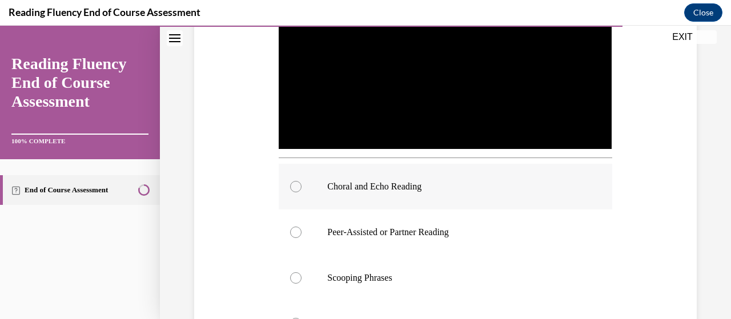
click at [413, 190] on label "Choral and Echo Reading" at bounding box center [445, 187] width 333 height 46
click at [302, 190] on input "Choral and Echo Reading" at bounding box center [295, 186] width 11 height 11
radio input "true"
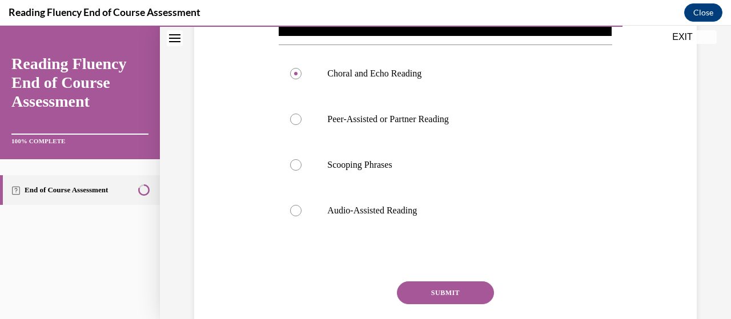
click at [436, 288] on button "SUBMIT" at bounding box center [445, 293] width 97 height 23
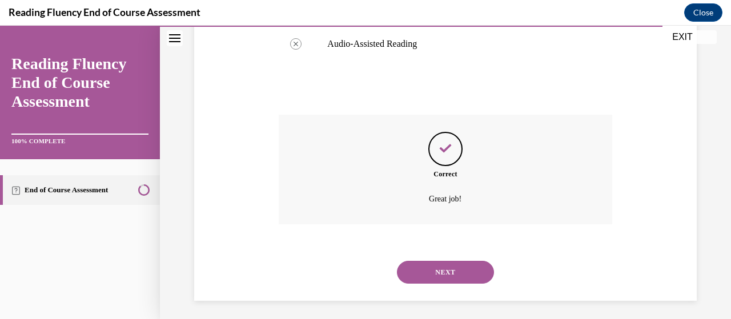
scroll to position [593, 0]
click at [442, 270] on button "NEXT" at bounding box center [445, 272] width 97 height 23
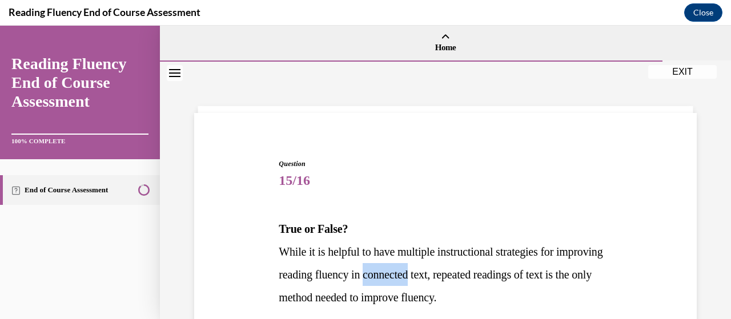
click at [442, 270] on span "While it is helpful to have multiple instructional strategies for improving rea…" at bounding box center [441, 275] width 324 height 58
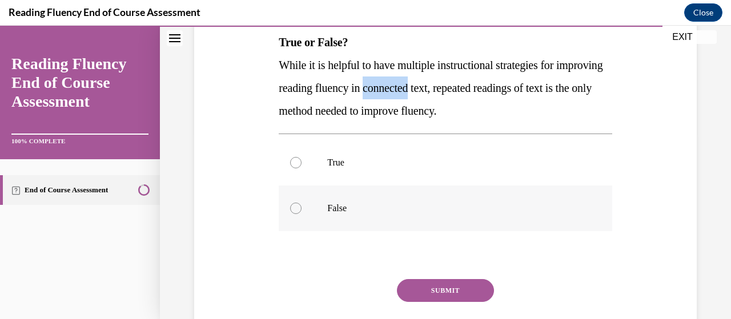
scroll to position [179, 0]
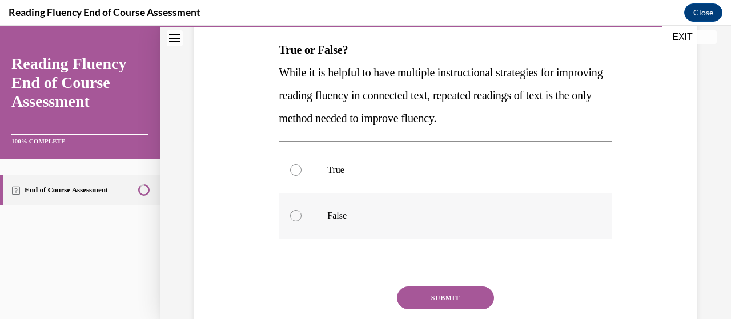
click at [361, 223] on label "False" at bounding box center [445, 216] width 333 height 46
click at [302, 222] on input "False" at bounding box center [295, 215] width 11 height 11
radio input "true"
click at [434, 295] on button "SUBMIT" at bounding box center [445, 298] width 97 height 23
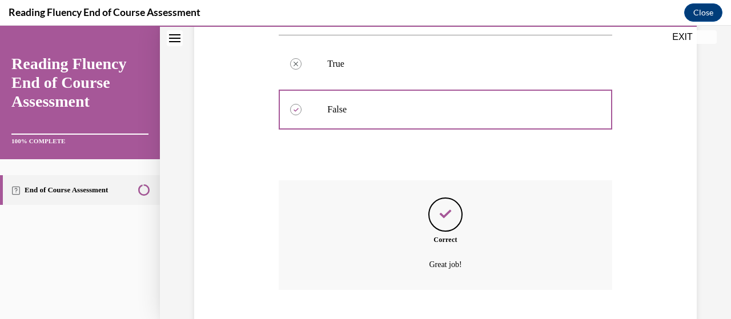
scroll to position [355, 0]
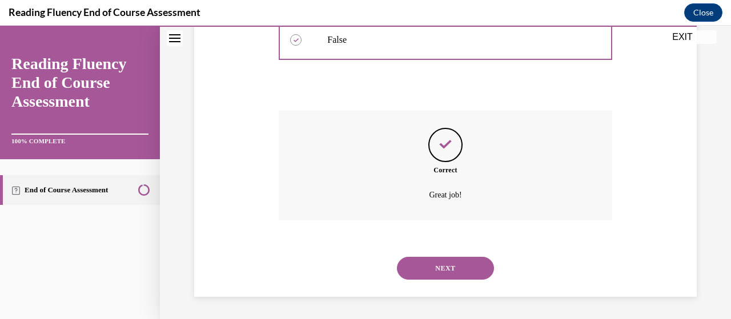
click at [444, 262] on button "NEXT" at bounding box center [445, 268] width 97 height 23
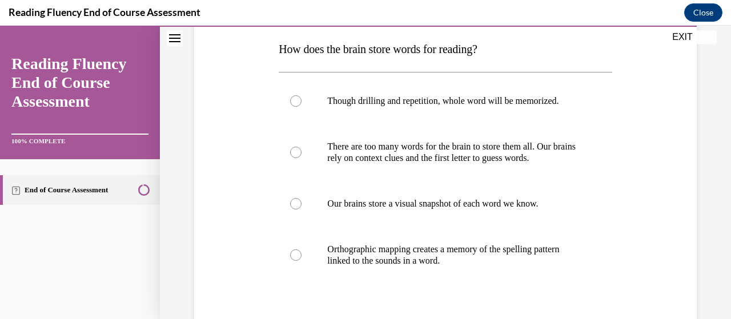
scroll to position [181, 0]
click at [435, 266] on p "Orthographic mapping creates a memory of the spelling pattern linked to the sou…" at bounding box center [455, 254] width 256 height 23
click at [302, 260] on input "Orthographic mapping creates a memory of the spelling pattern linked to the sou…" at bounding box center [295, 254] width 11 height 11
radio input "true"
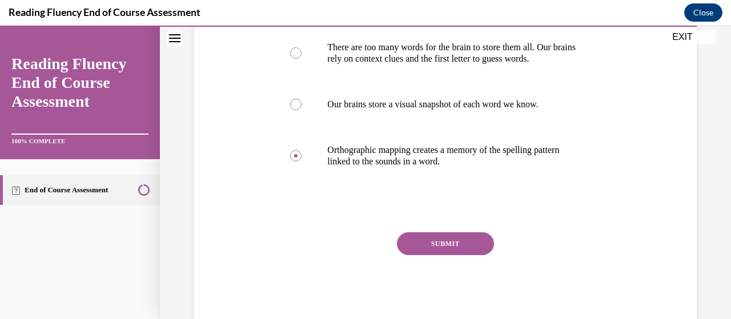
click at [440, 255] on button "SUBMIT" at bounding box center [445, 243] width 97 height 23
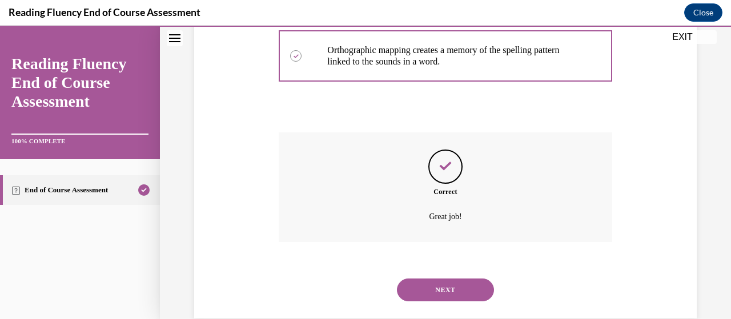
scroll to position [412, 0]
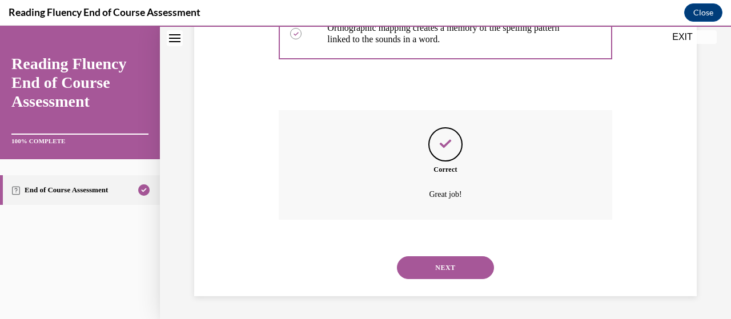
click at [450, 264] on button "NEXT" at bounding box center [445, 267] width 97 height 23
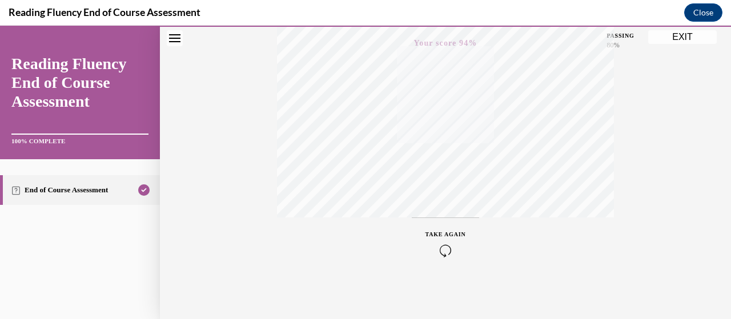
scroll to position [291, 0]
click at [680, 35] on button "EXIT" at bounding box center [682, 37] width 69 height 14
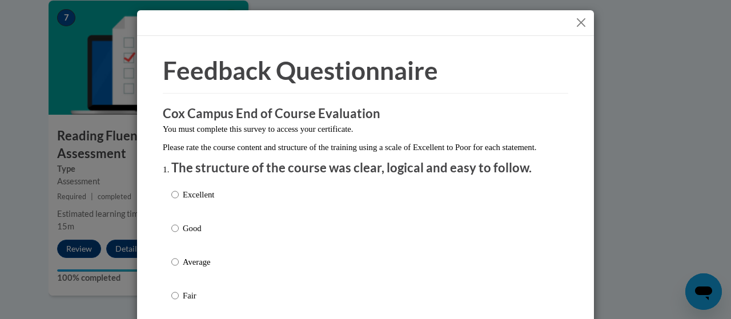
click at [196, 201] on p "Excellent" at bounding box center [198, 195] width 31 height 13
click at [179, 201] on input "Excellent" at bounding box center [174, 195] width 7 height 13
radio input "true"
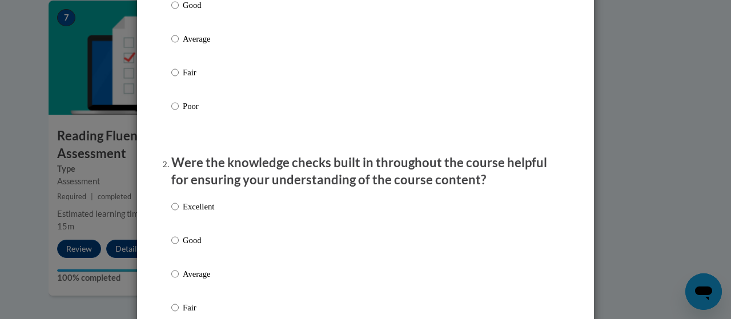
scroll to position [224, 0]
click at [198, 213] on p "Excellent" at bounding box center [198, 206] width 31 height 13
click at [179, 213] on input "Excellent" at bounding box center [174, 206] width 7 height 13
radio input "true"
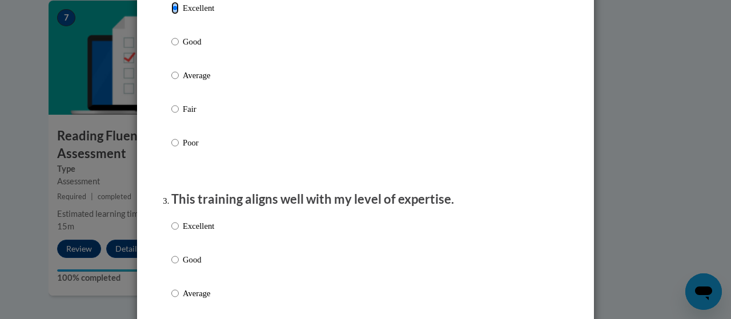
scroll to position [431, 0]
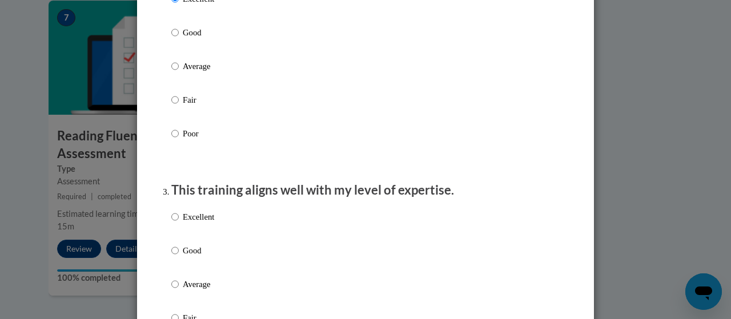
click at [199, 223] on p "Excellent" at bounding box center [198, 217] width 31 height 13
click at [179, 223] on input "Excellent" at bounding box center [174, 217] width 7 height 13
radio input "true"
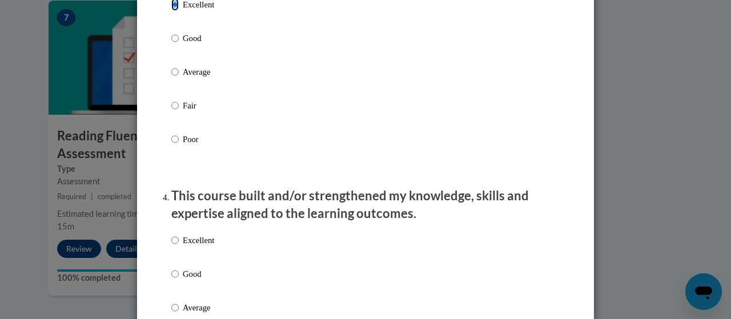
scroll to position [645, 0]
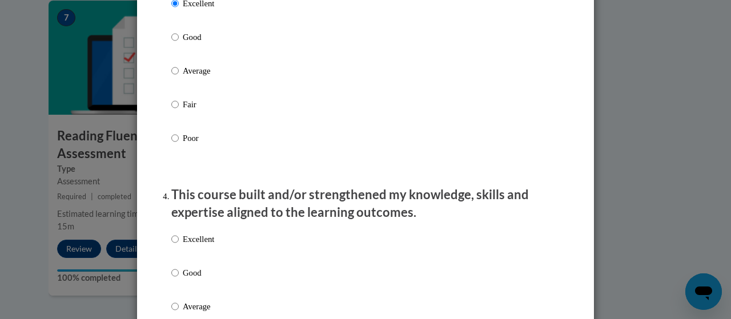
click at [196, 246] on p "Excellent" at bounding box center [198, 239] width 31 height 13
click at [179, 246] on input "Excellent" at bounding box center [174, 239] width 7 height 13
radio input "true"
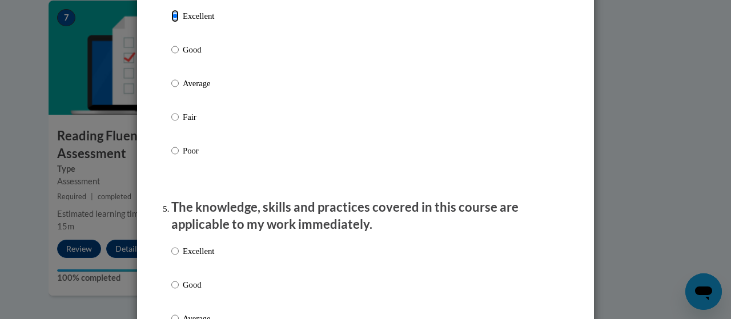
scroll to position [871, 0]
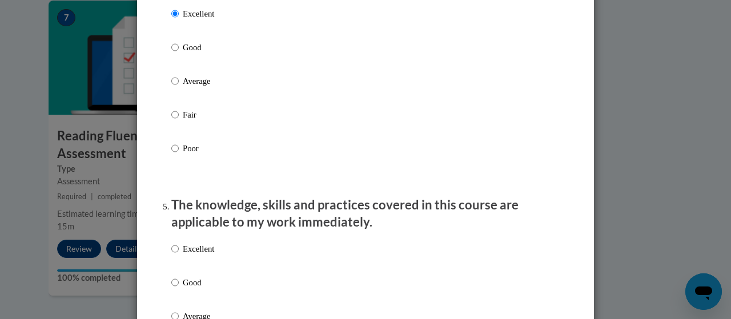
click at [198, 255] on p "Excellent" at bounding box center [198, 249] width 31 height 13
click at [179, 255] on input "Excellent" at bounding box center [174, 249] width 7 height 13
radio input "true"
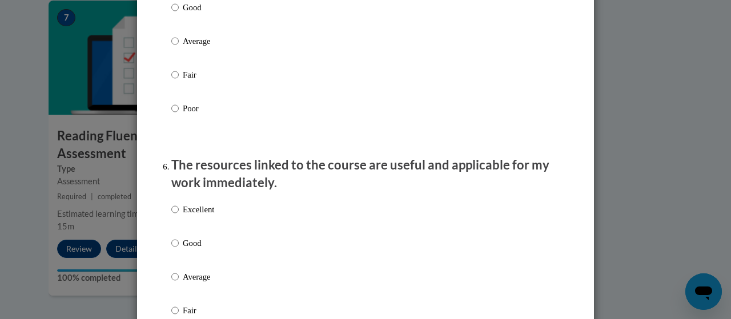
scroll to position [1146, 0]
click at [199, 215] on p "Excellent" at bounding box center [198, 209] width 31 height 13
click at [179, 215] on input "Excellent" at bounding box center [174, 209] width 7 height 13
radio input "true"
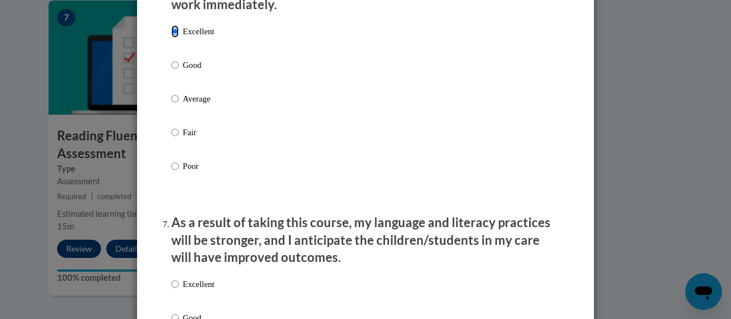
scroll to position [1345, 0]
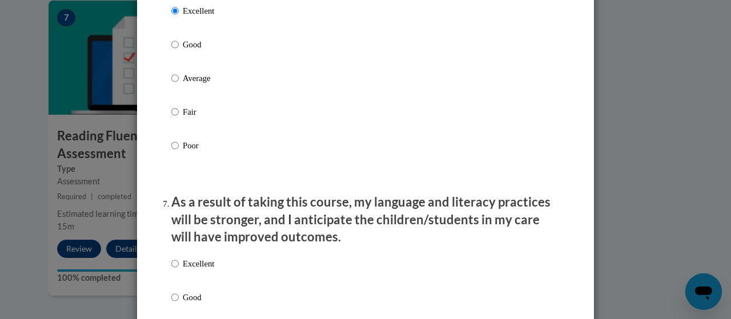
click at [198, 270] on p "Excellent" at bounding box center [198, 264] width 31 height 13
click at [179, 270] on input "Excellent" at bounding box center [174, 264] width 7 height 13
radio input "true"
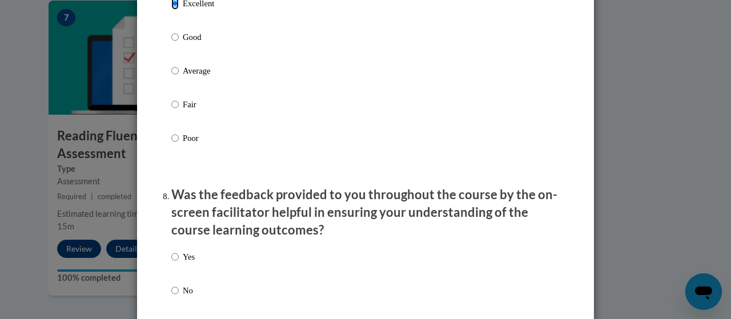
scroll to position [1649, 0]
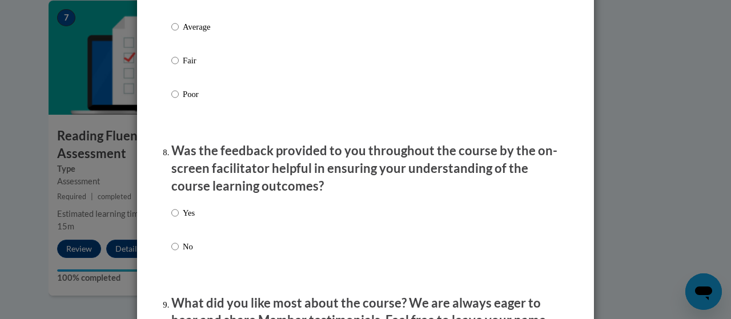
click at [184, 228] on label "Yes" at bounding box center [182, 222] width 23 height 31
click at [179, 219] on input "Yes" at bounding box center [174, 213] width 7 height 13
radio input "true"
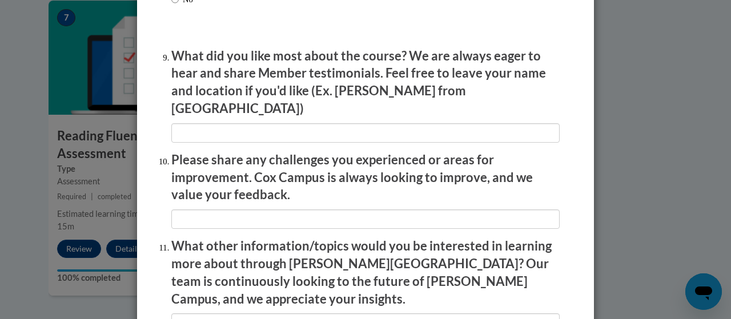
scroll to position [2055, 0]
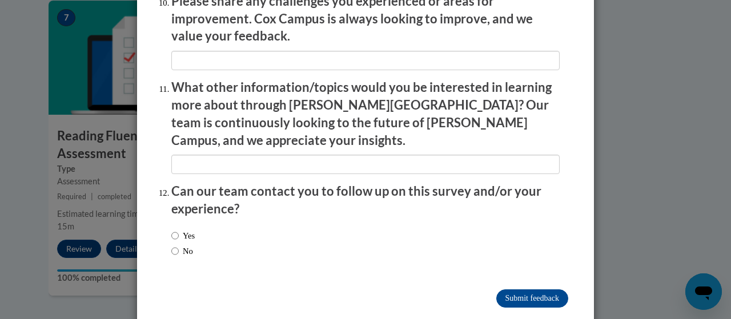
click at [184, 245] on label "No" at bounding box center [182, 251] width 22 height 13
click at [179, 245] on input "No" at bounding box center [174, 251] width 7 height 13
radio input "true"
click at [534, 290] on input "Submit feedback" at bounding box center [532, 299] width 72 height 18
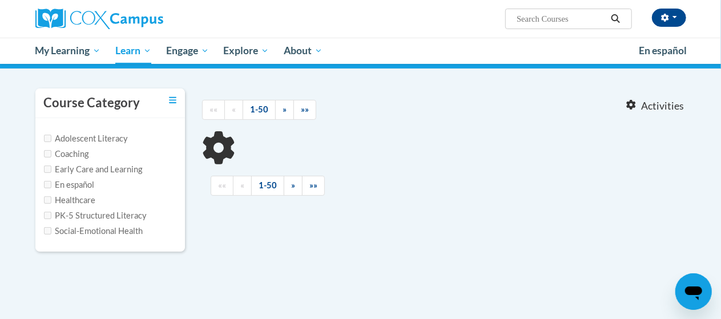
scroll to position [86, 0]
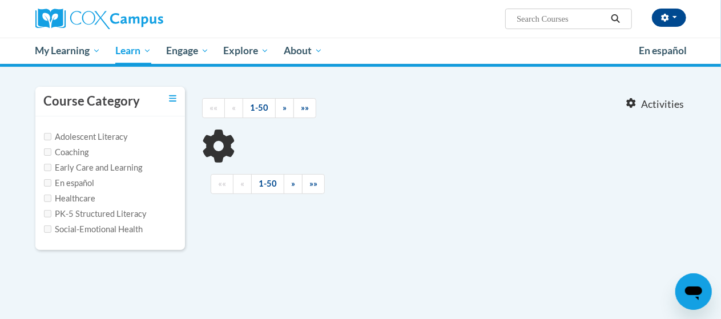
type input "comp"
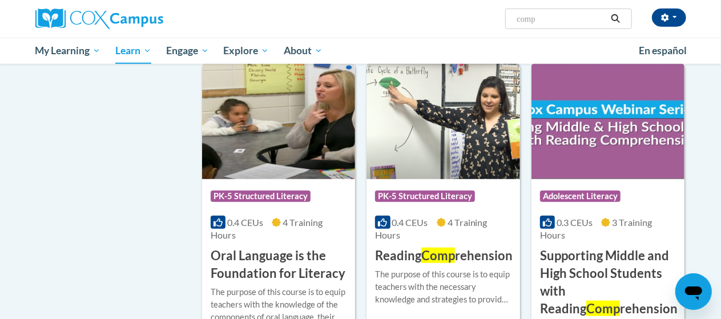
scroll to position [473, 0]
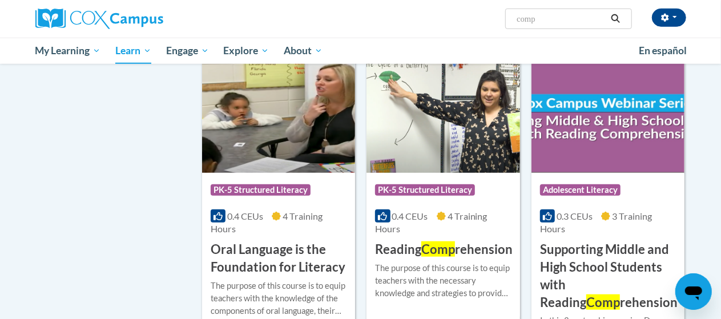
click at [427, 145] on img at bounding box center [443, 115] width 153 height 117
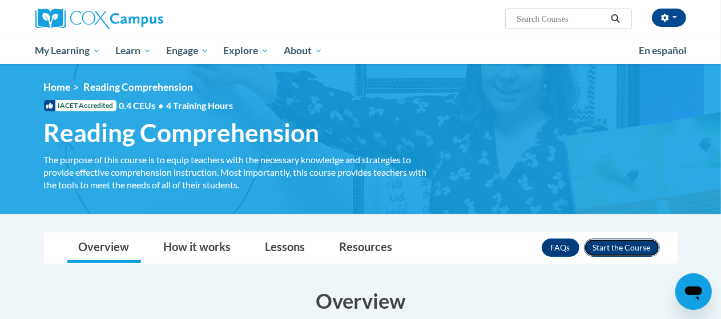
click at [618, 245] on button "Enroll" at bounding box center [622, 248] width 76 height 18
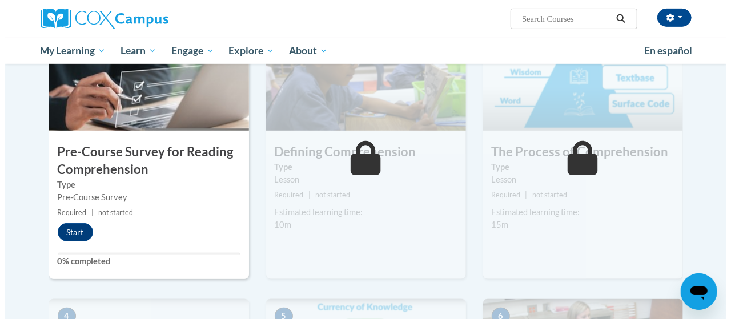
scroll to position [282, 0]
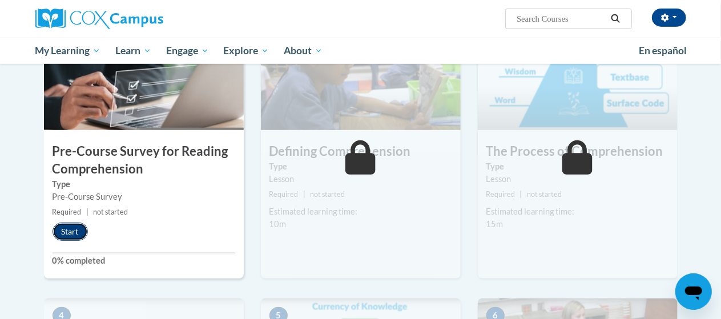
click at [69, 238] on button "Start" at bounding box center [70, 232] width 35 height 18
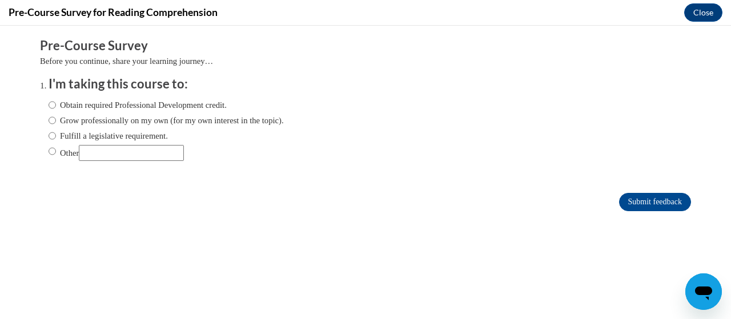
scroll to position [0, 0]
click at [110, 103] on label "Obtain required Professional Development credit." at bounding box center [138, 105] width 178 height 13
click at [56, 103] on input "Obtain required Professional Development credit." at bounding box center [52, 105] width 7 height 13
radio input "true"
click at [630, 206] on input "Submit feedback" at bounding box center [655, 202] width 72 height 18
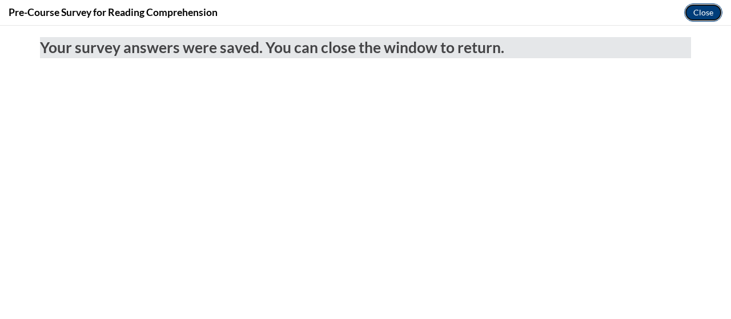
click at [695, 10] on button "Close" at bounding box center [703, 12] width 38 height 18
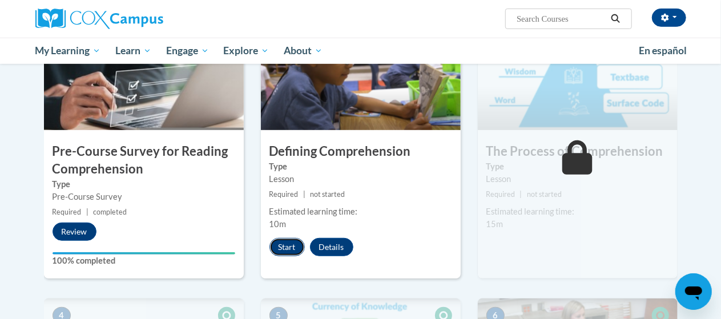
click at [279, 243] on button "Start" at bounding box center [287, 247] width 35 height 18
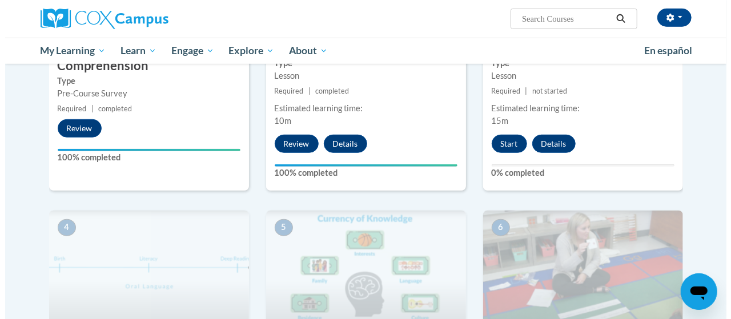
scroll to position [387, 0]
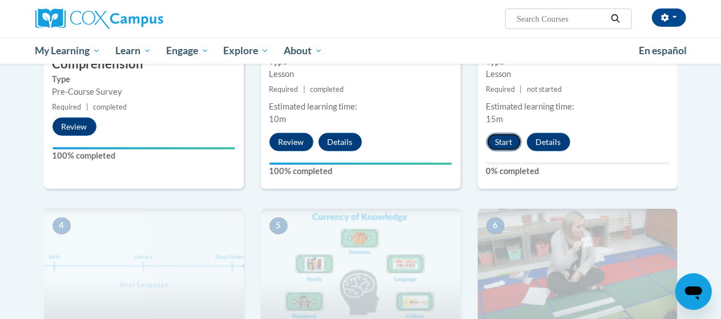
click at [491, 140] on button "Start" at bounding box center [504, 142] width 35 height 18
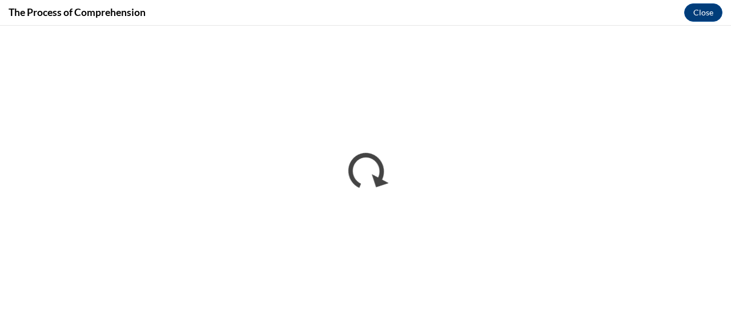
scroll to position [0, 0]
